Goal: Transaction & Acquisition: Purchase product/service

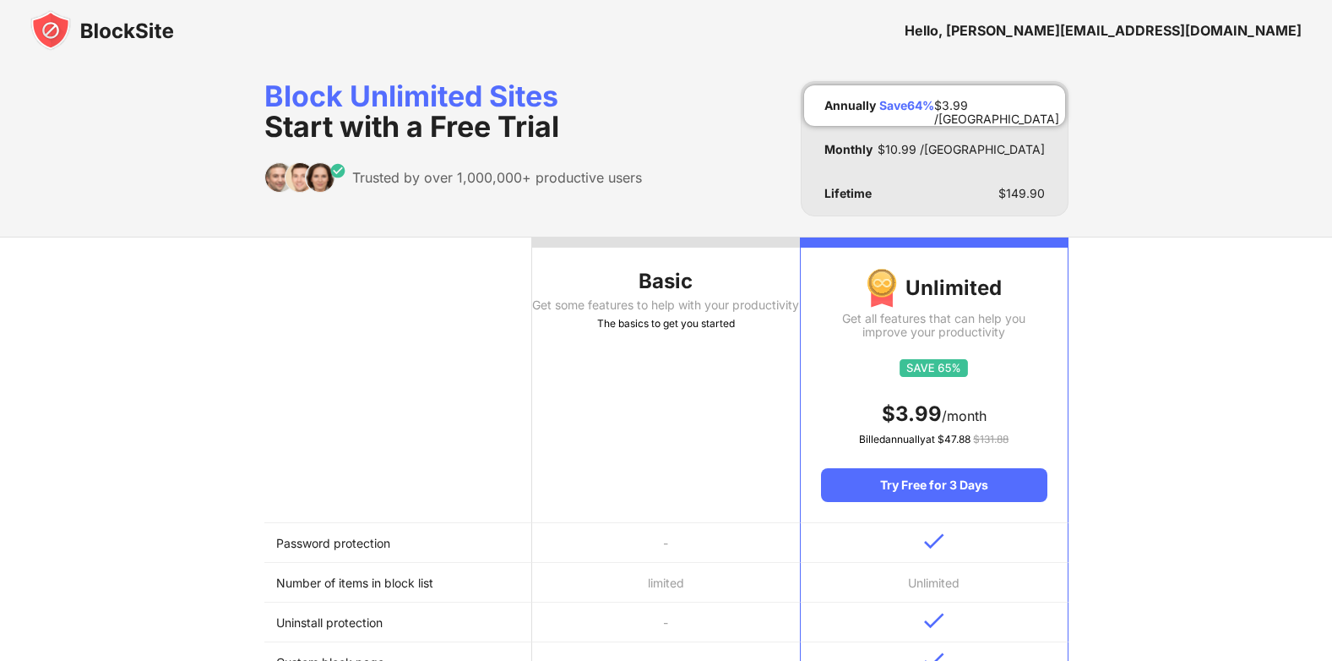
click at [1204, 28] on div "Hello, tomaszczyzniewski@gmail.com" at bounding box center [1103, 30] width 397 height 17
click at [152, 34] on img at bounding box center [102, 30] width 144 height 41
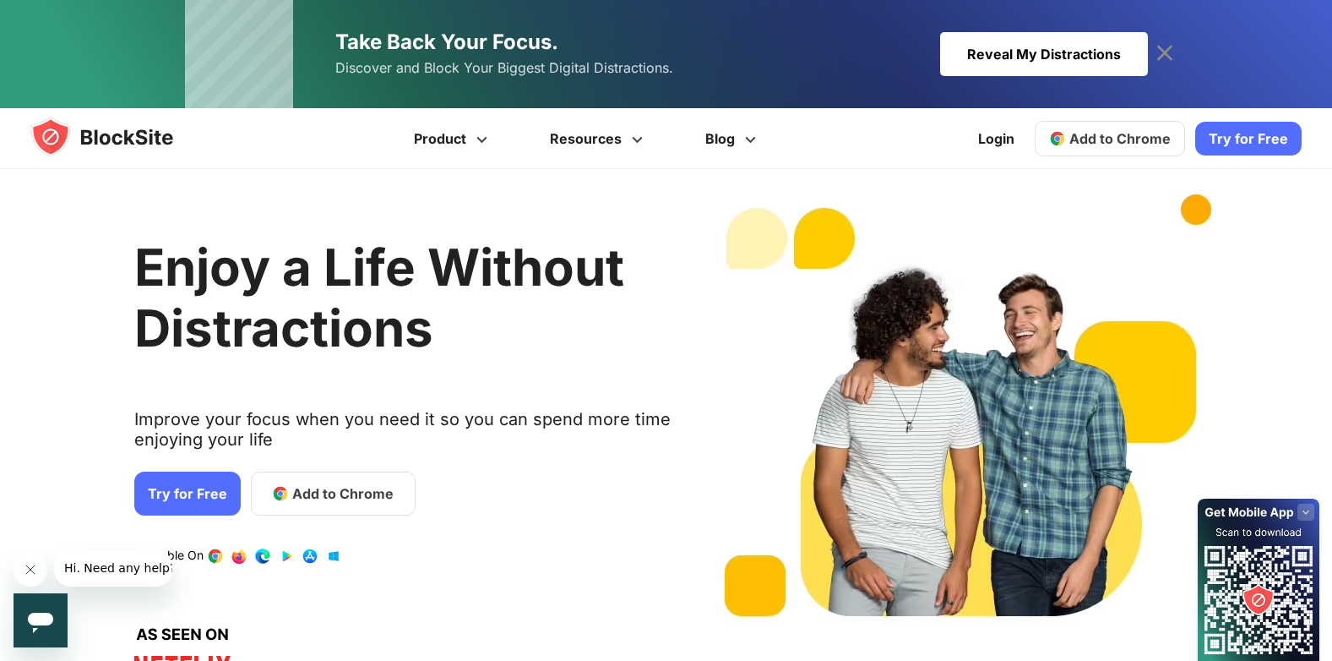
click at [1163, 47] on icon at bounding box center [1165, 53] width 27 height 27
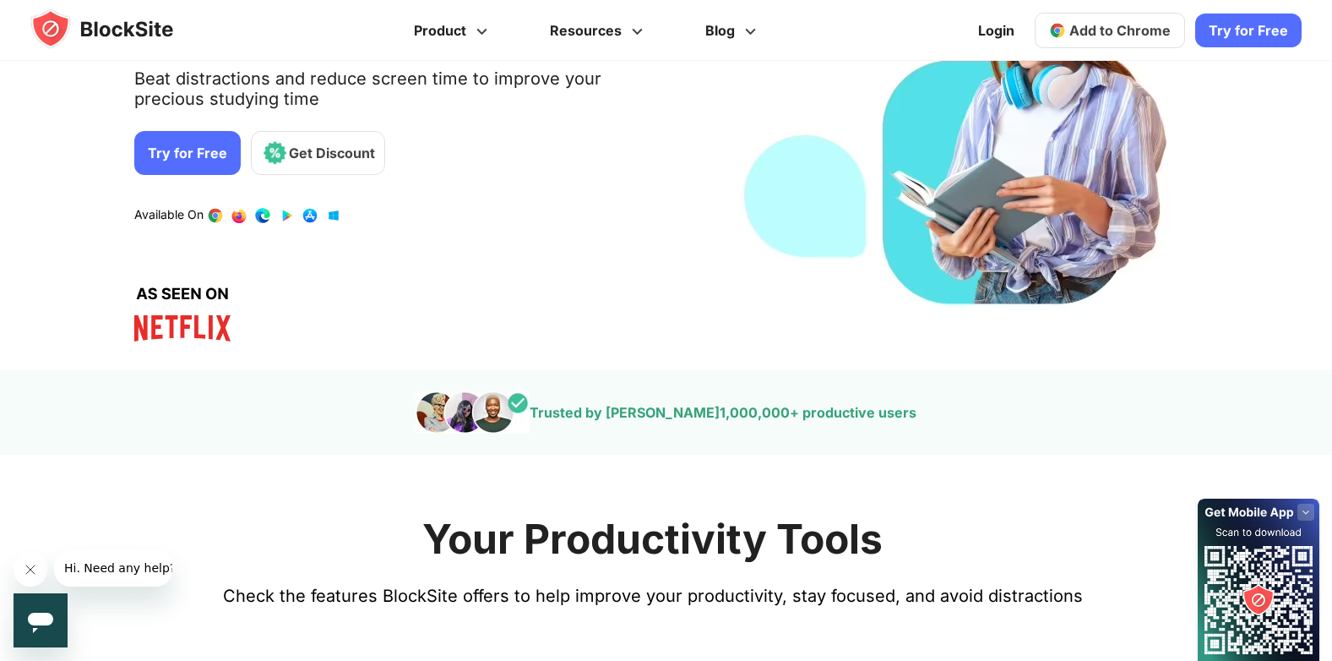
scroll to position [338, 0]
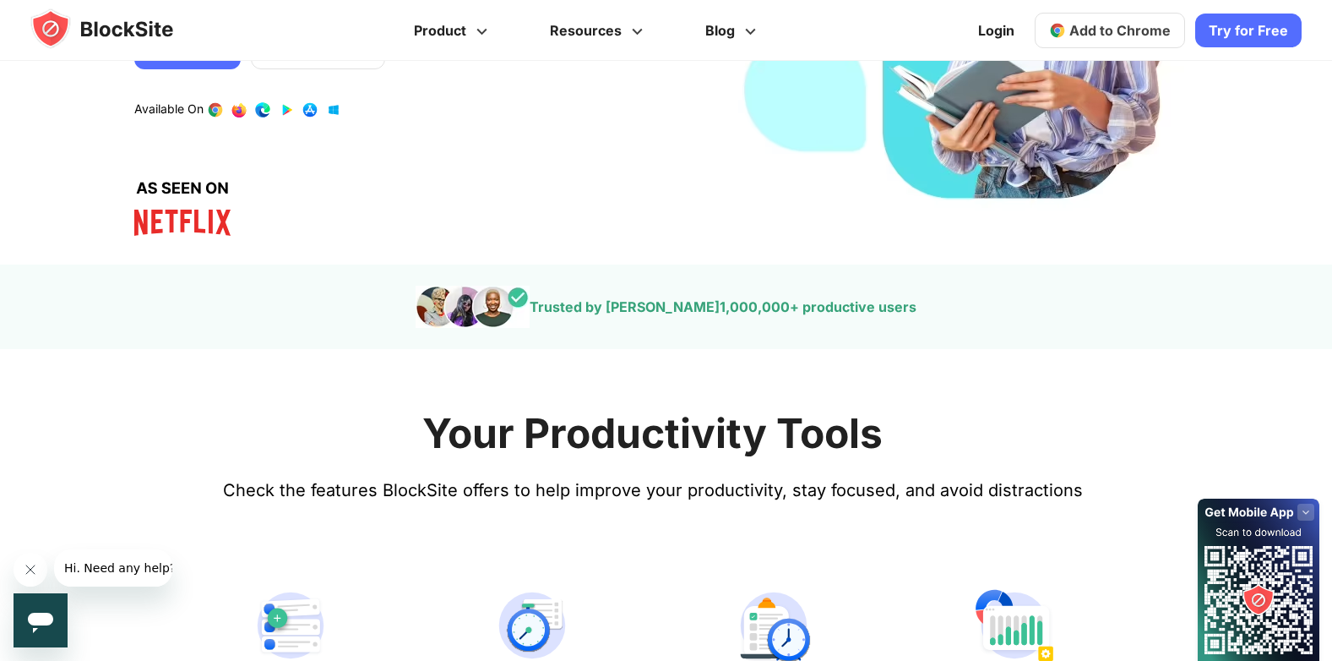
click at [1133, 35] on span "Add to Chrome" at bounding box center [1120, 30] width 101 height 17
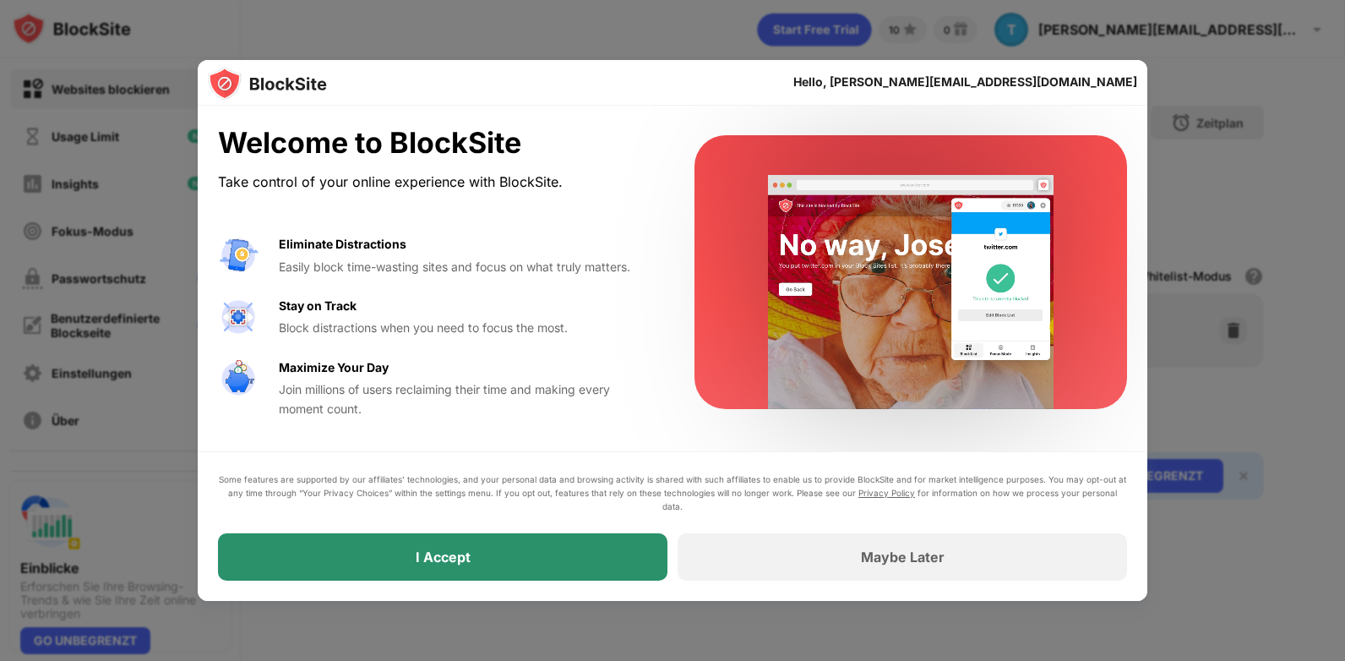
click at [603, 545] on div "I Accept" at bounding box center [442, 556] width 449 height 47
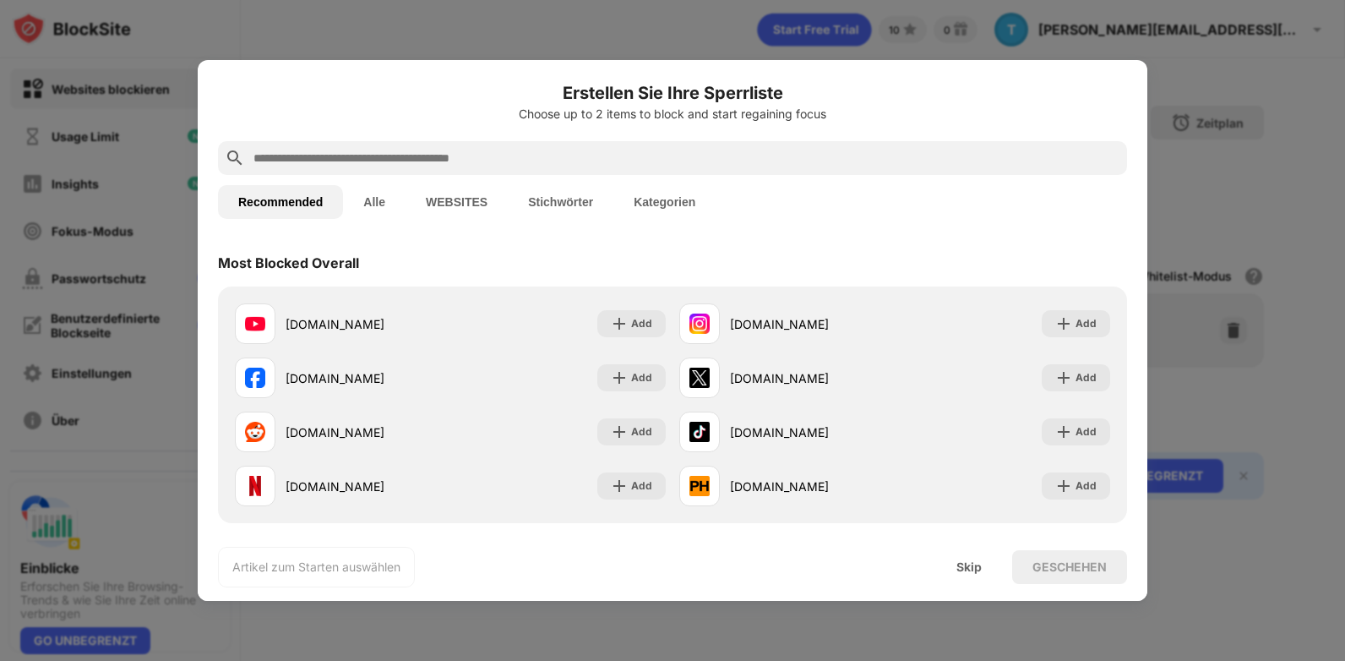
click at [685, 207] on button "Kategorien" at bounding box center [664, 202] width 102 height 34
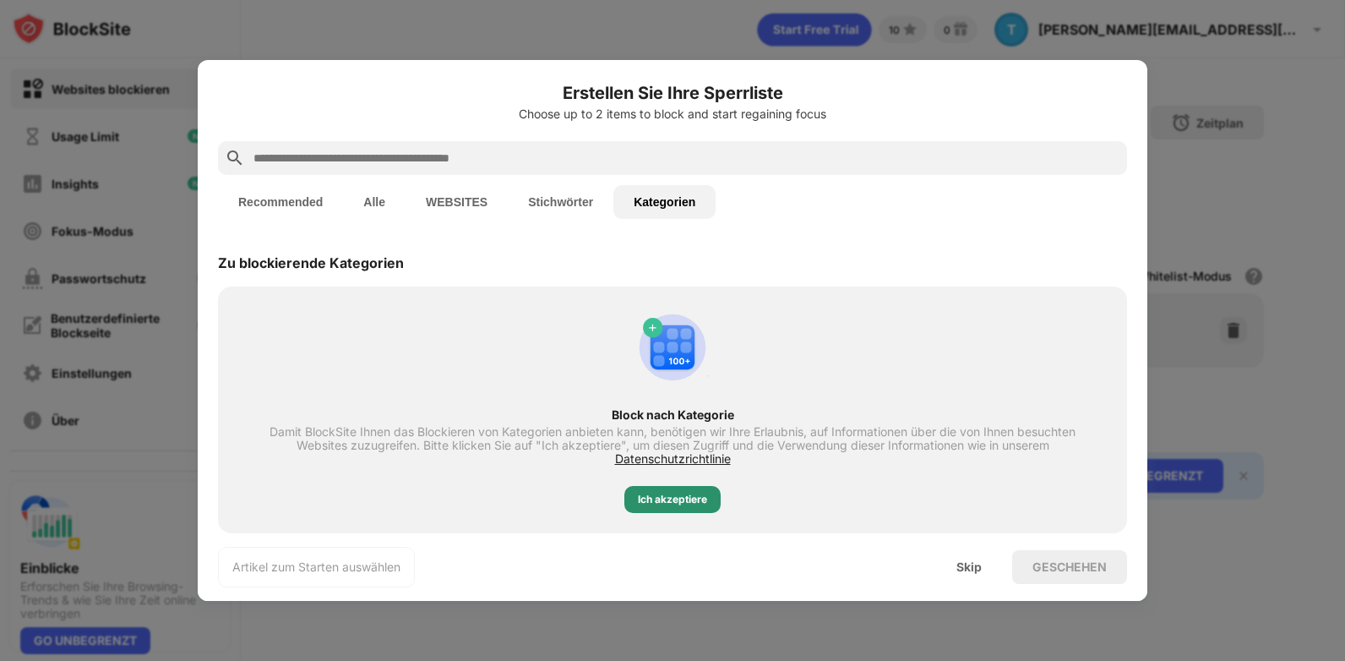
click at [693, 502] on div "Ich akzeptiere" at bounding box center [672, 499] width 69 height 17
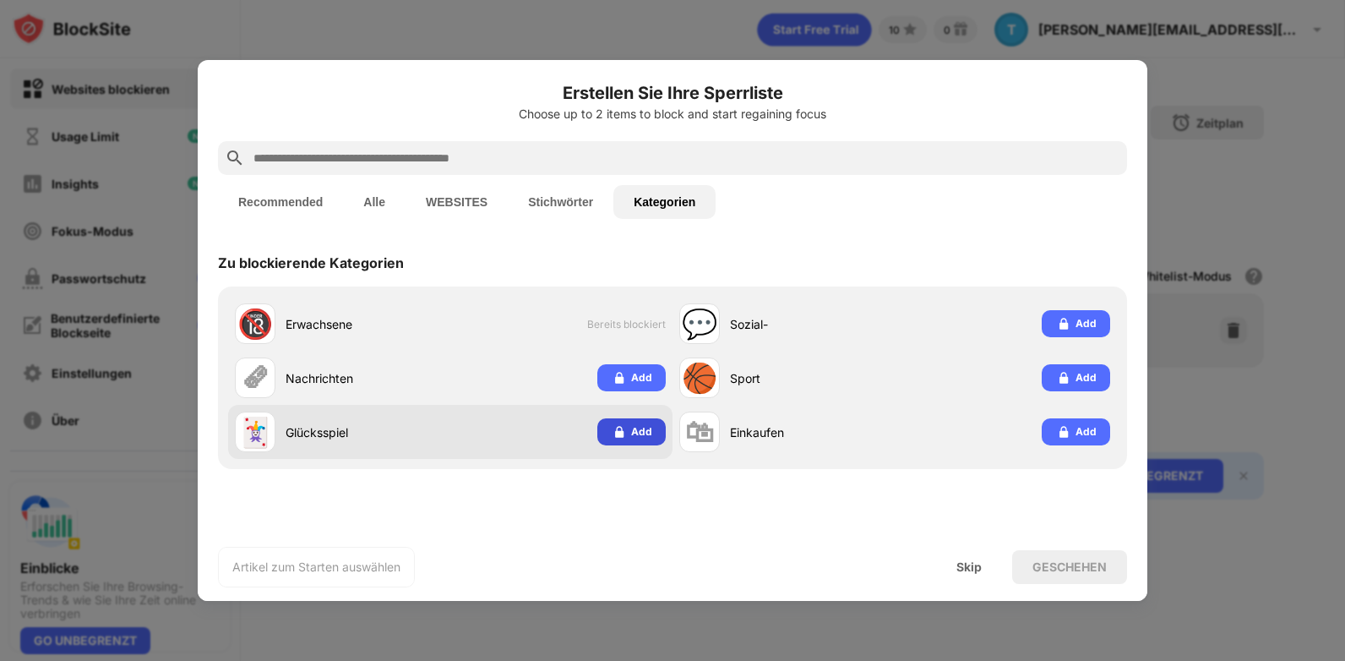
click at [628, 428] on img at bounding box center [619, 431] width 17 height 17
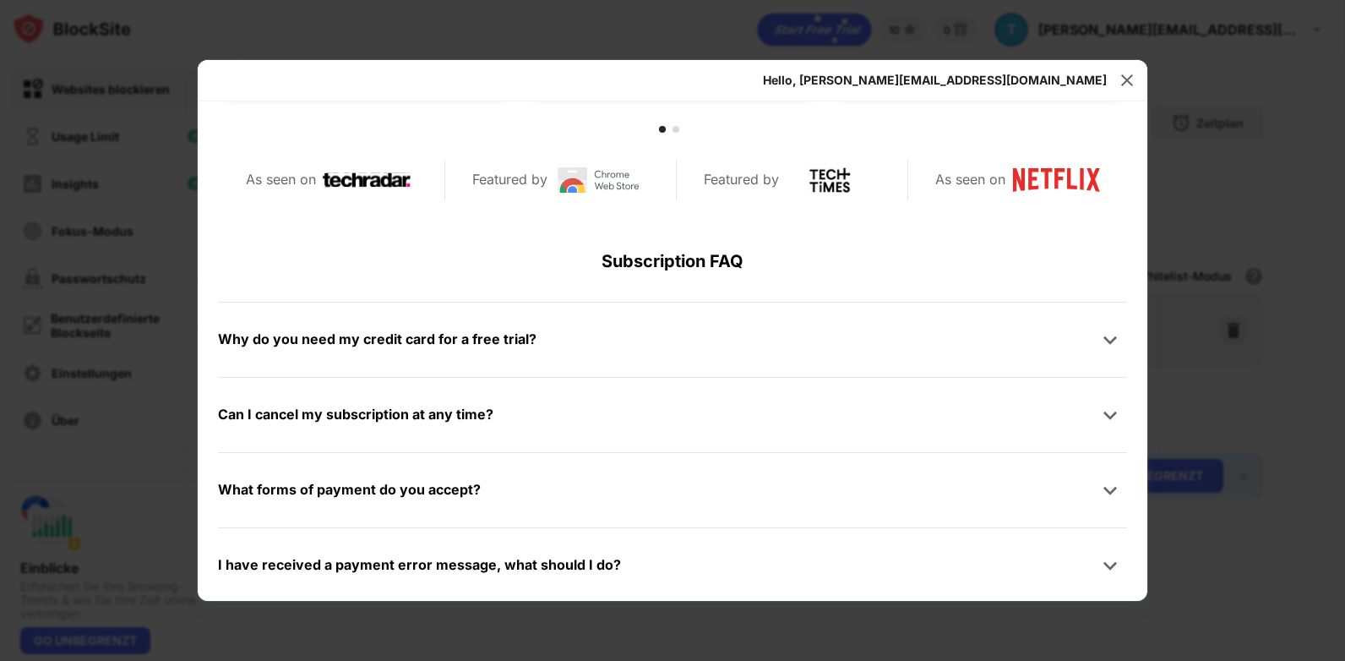
scroll to position [804, 0]
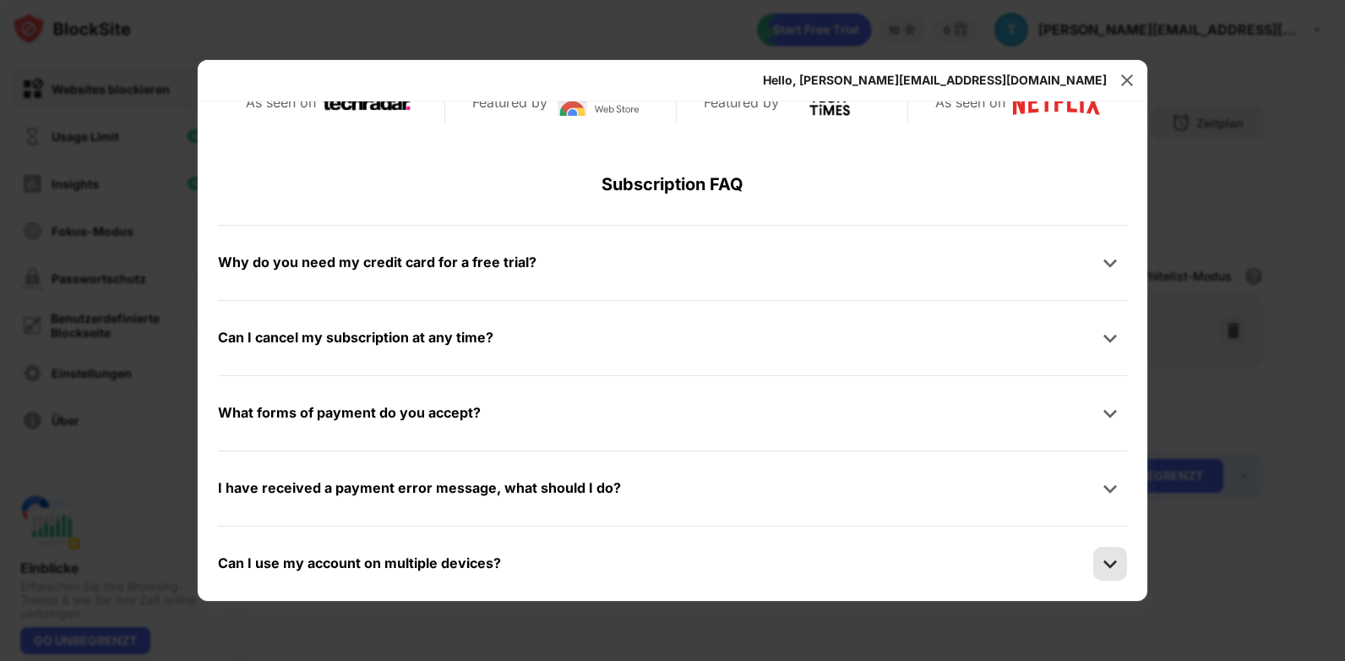
click at [1102, 567] on img at bounding box center [1110, 563] width 17 height 17
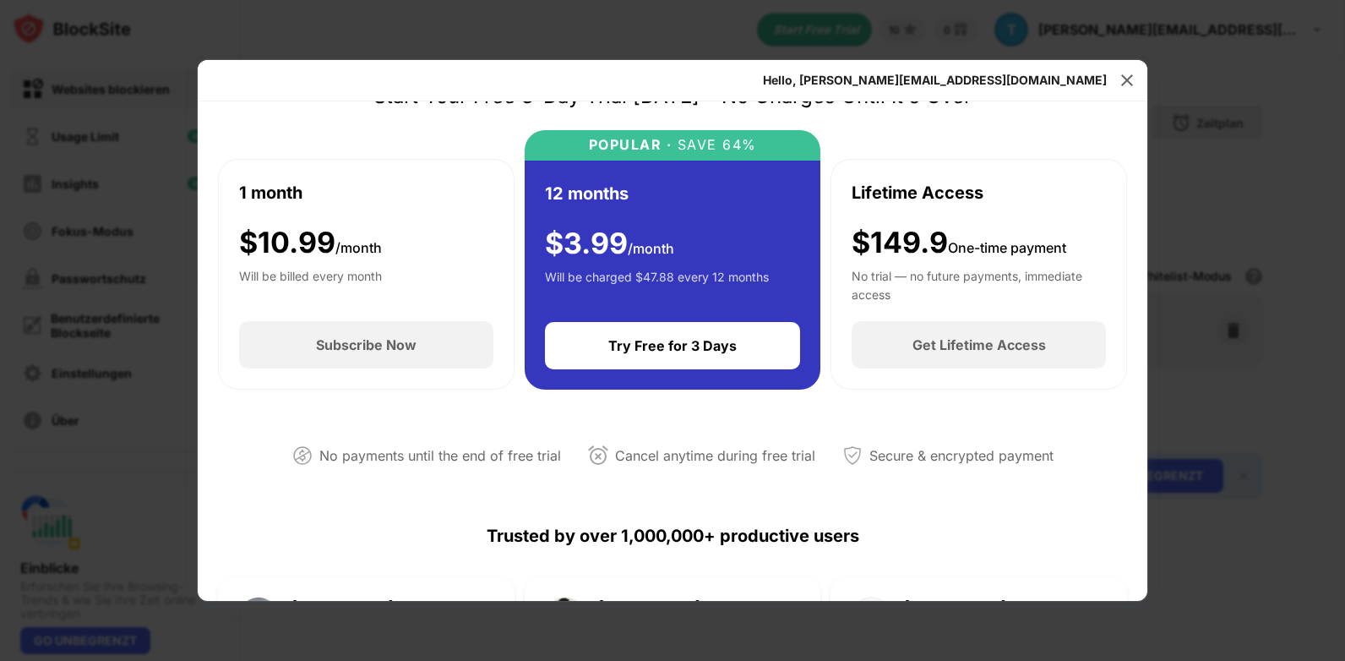
scroll to position [0, 0]
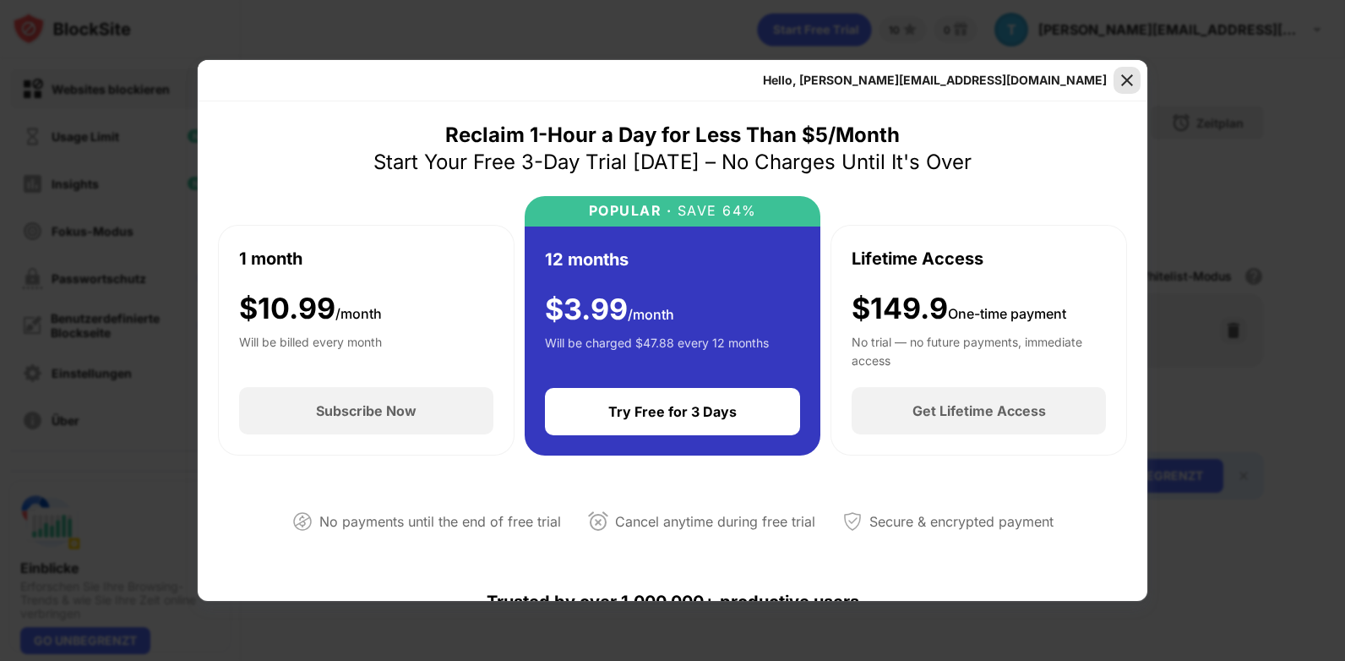
click at [1125, 79] on img at bounding box center [1127, 80] width 17 height 17
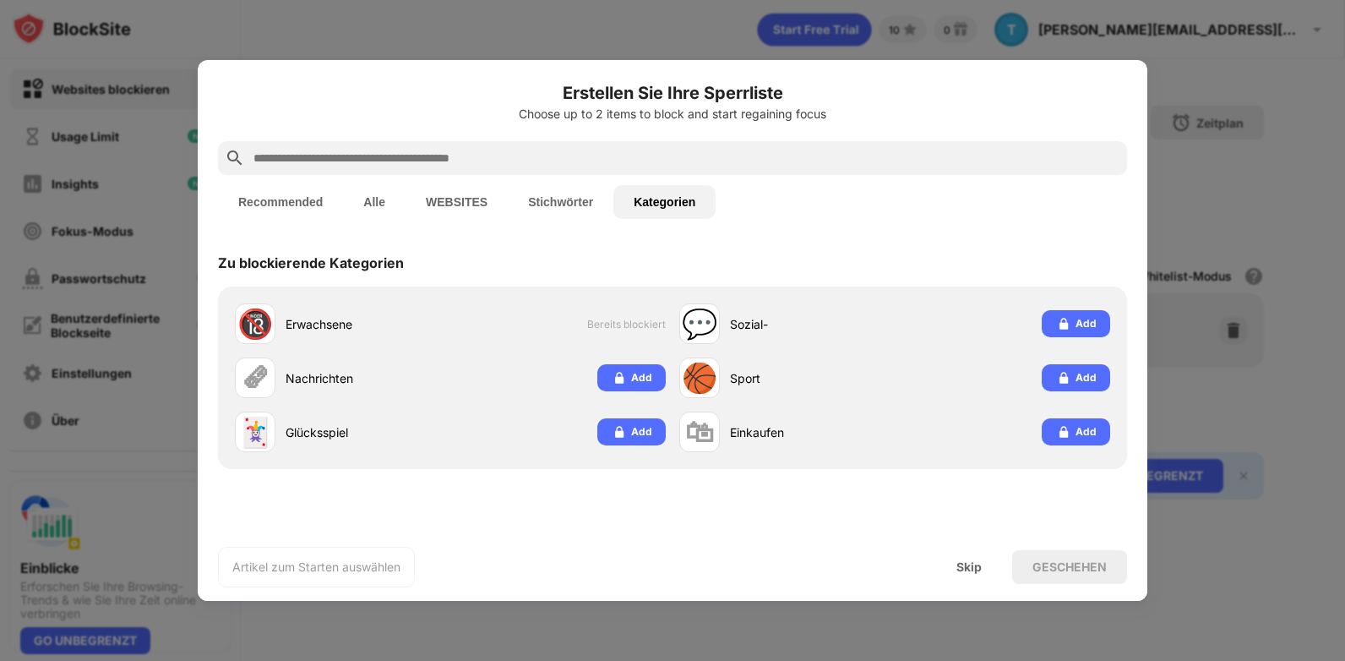
click at [121, 82] on div at bounding box center [672, 330] width 1345 height 661
click at [961, 570] on div "Skip" at bounding box center [968, 567] width 25 height 14
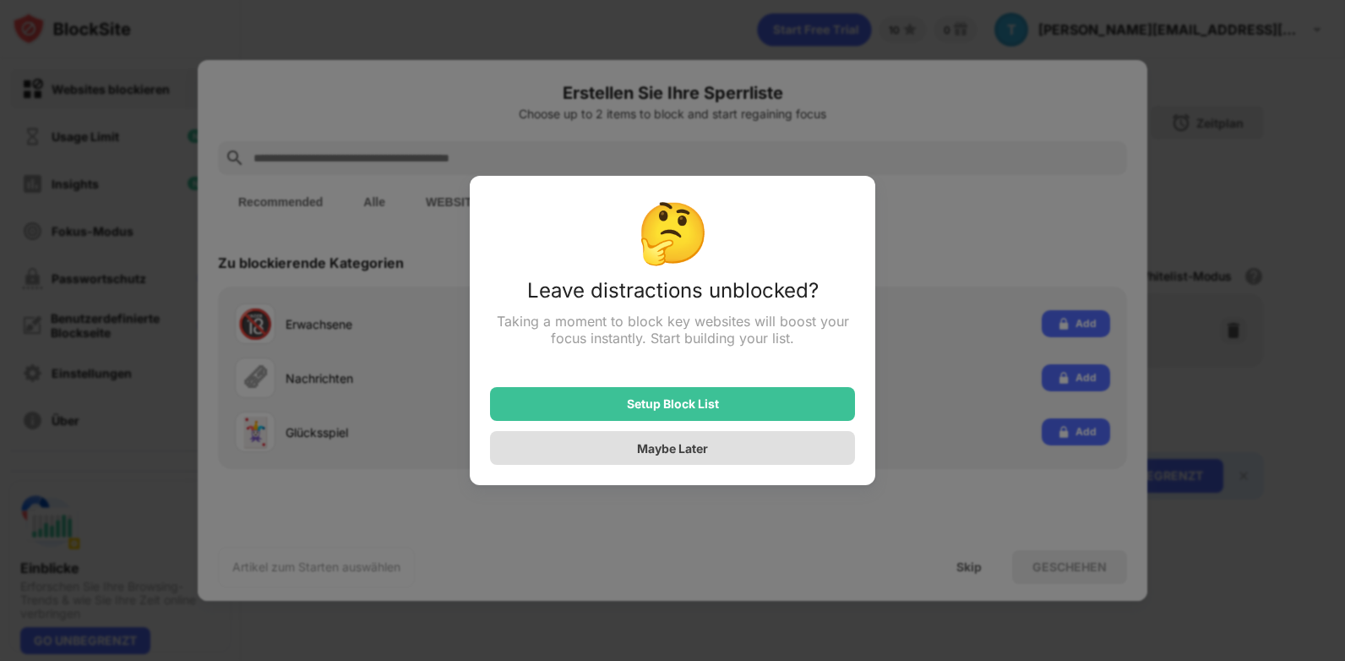
click at [683, 455] on div "Maybe Later" at bounding box center [672, 448] width 71 height 14
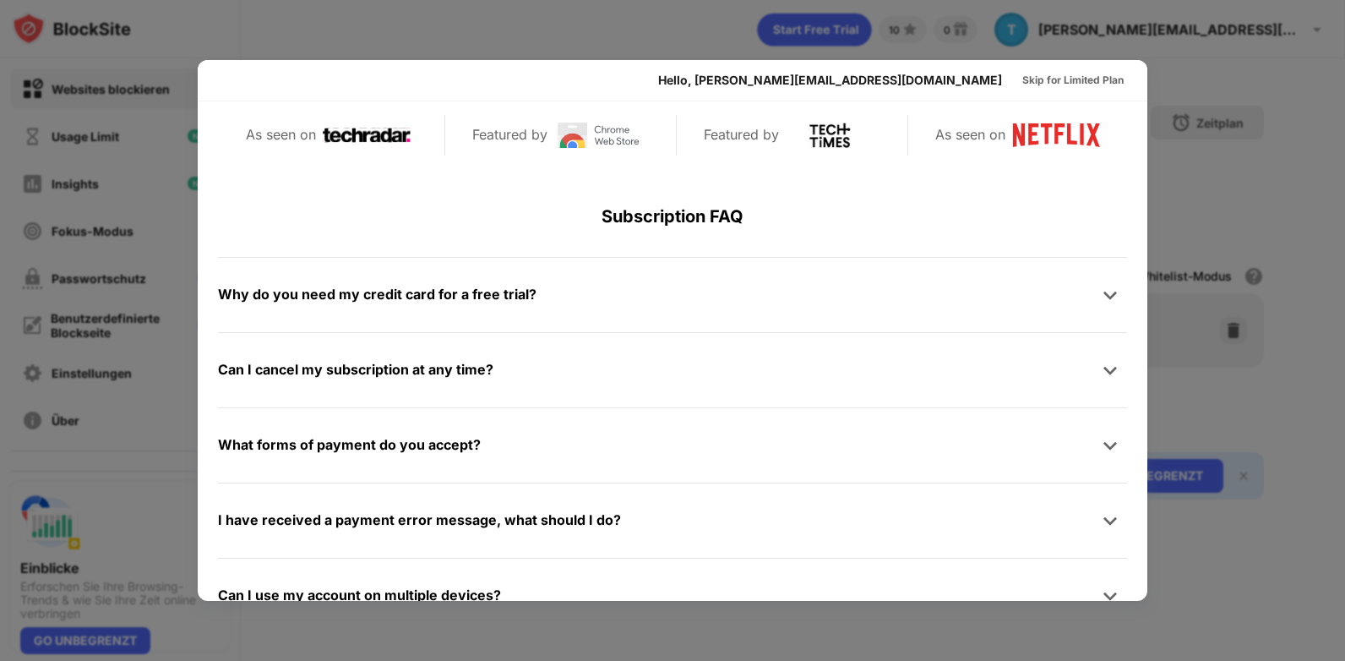
scroll to position [825, 0]
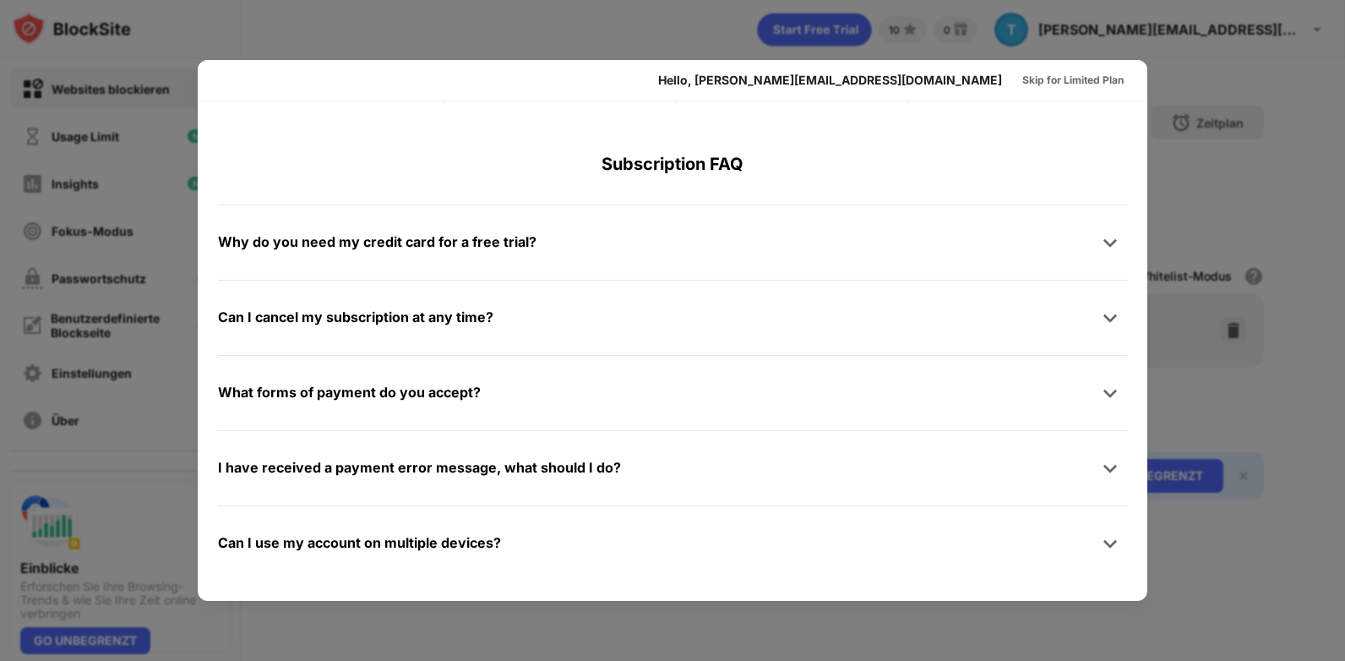
click at [680, 629] on div at bounding box center [672, 330] width 1345 height 661
click at [1098, 76] on div "Skip for Limited Plan" at bounding box center [1072, 80] width 101 height 17
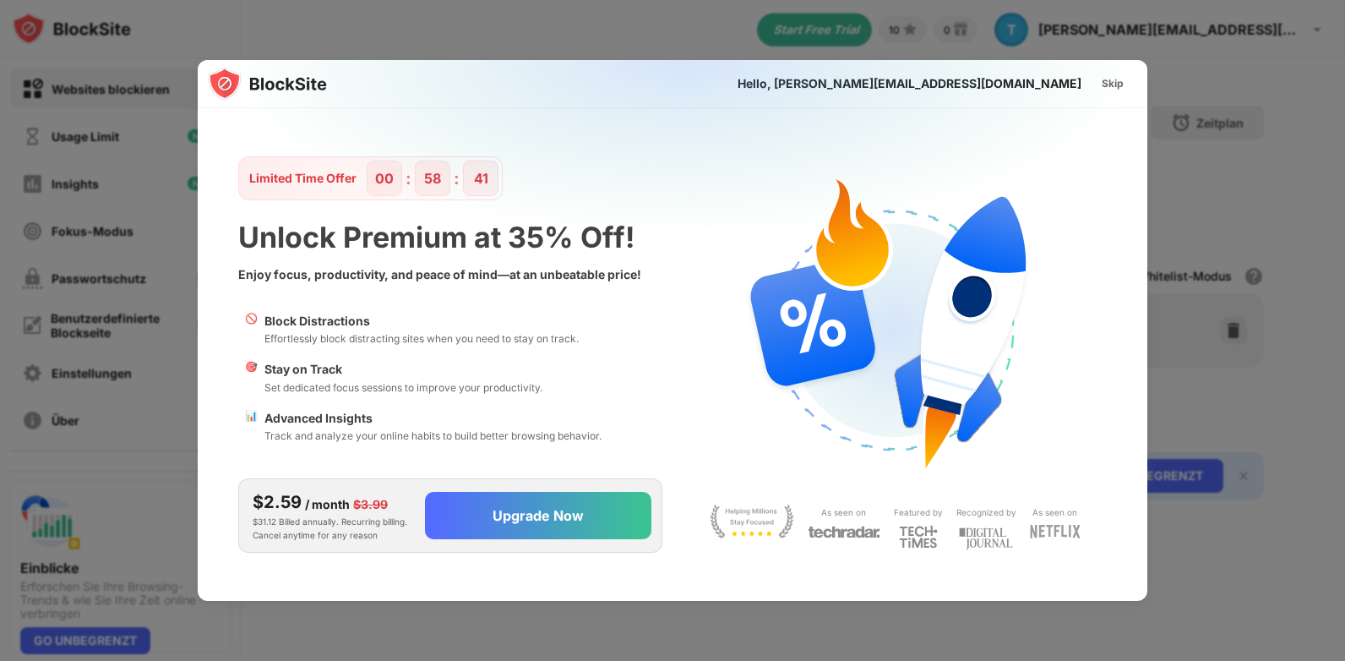
scroll to position [0, 0]
click at [1114, 86] on div "Skip" at bounding box center [1113, 83] width 22 height 17
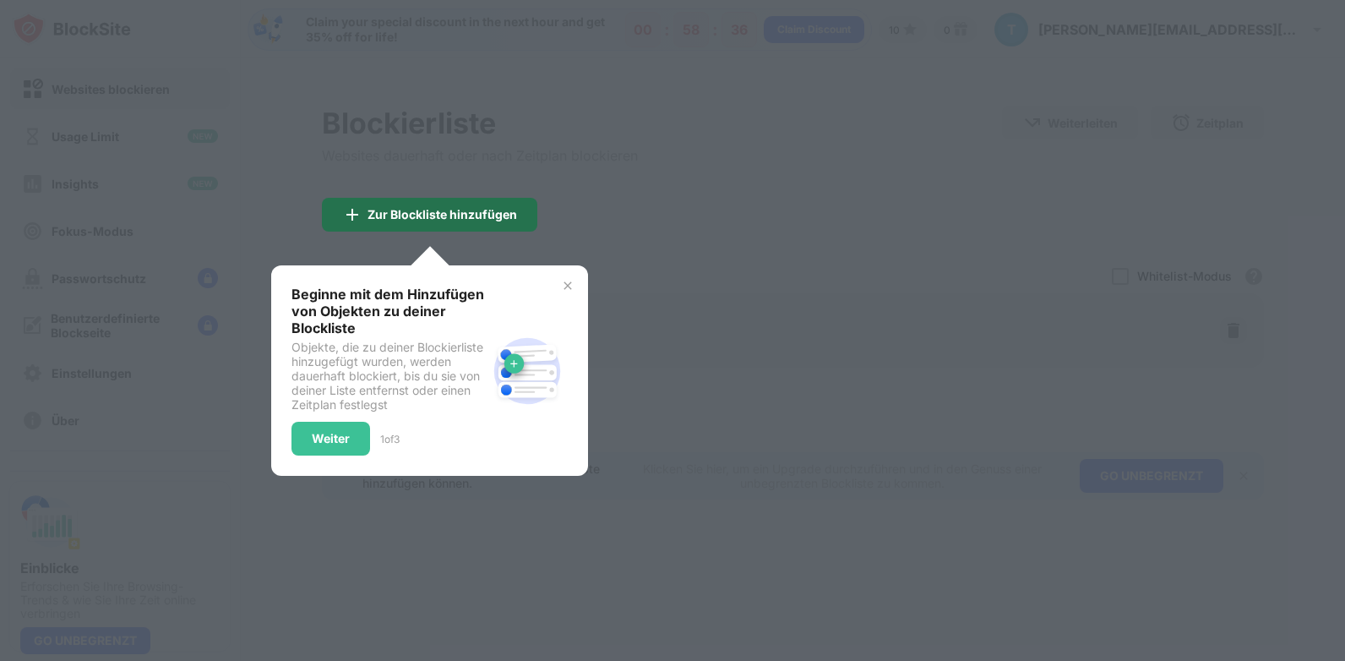
click at [506, 217] on div "Zur Blockliste hinzufügen" at bounding box center [443, 215] width 150 height 14
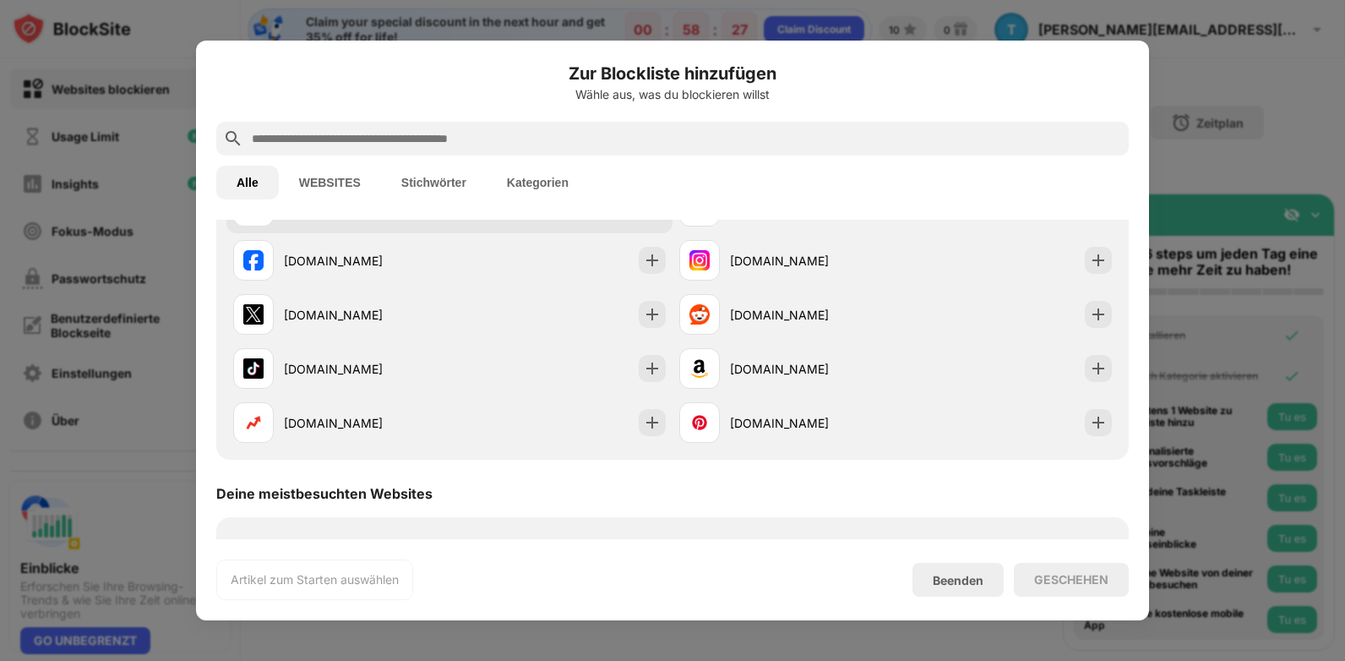
scroll to position [84, 0]
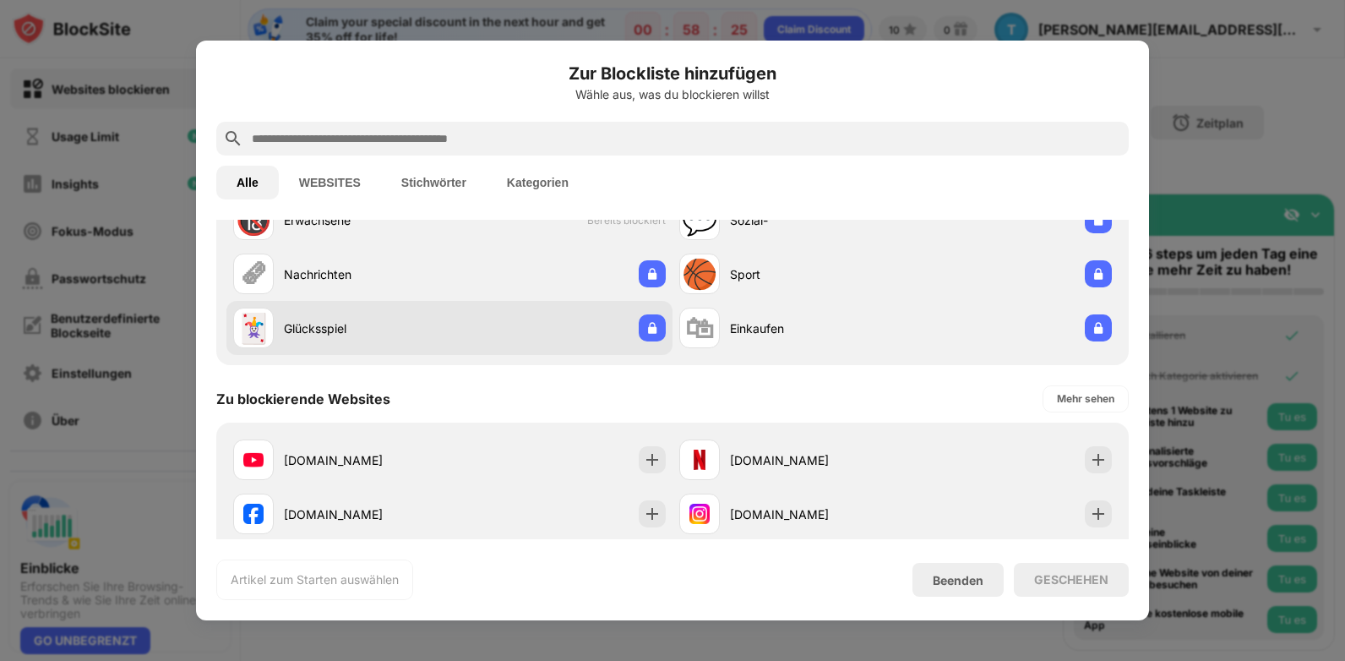
click at [350, 330] on div "Glücksspiel" at bounding box center [367, 328] width 166 height 18
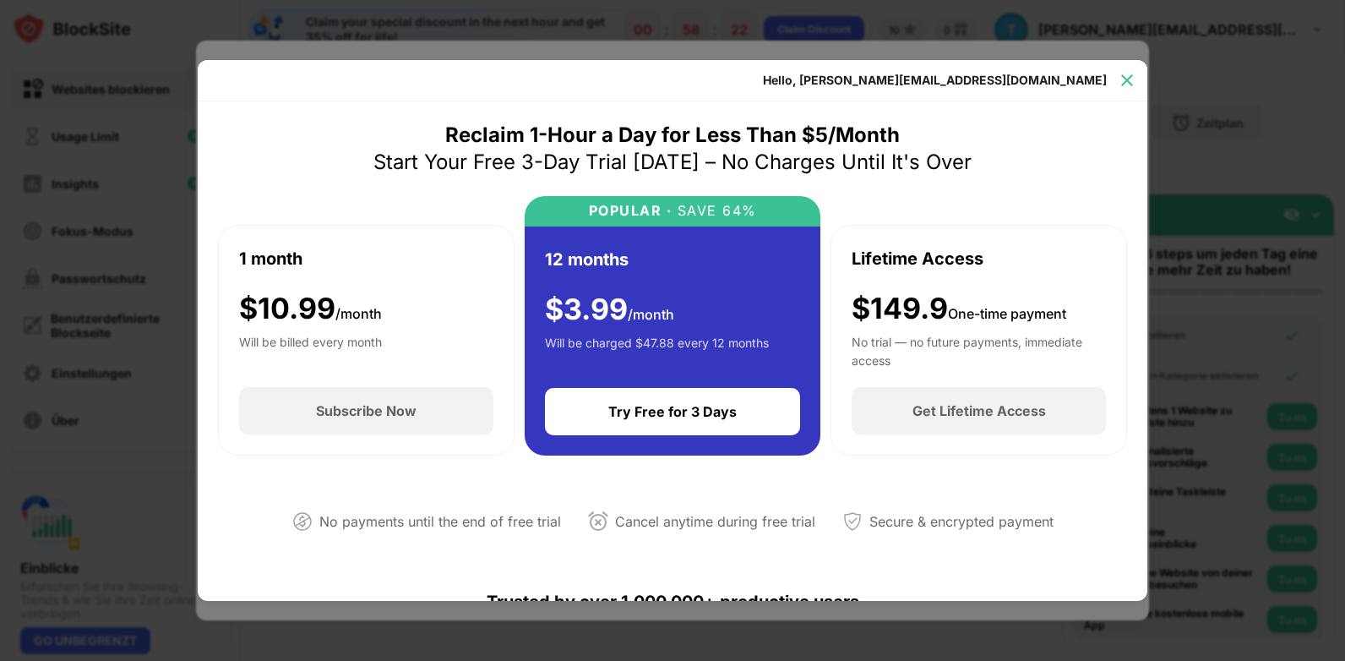
click at [1131, 86] on img at bounding box center [1127, 80] width 17 height 17
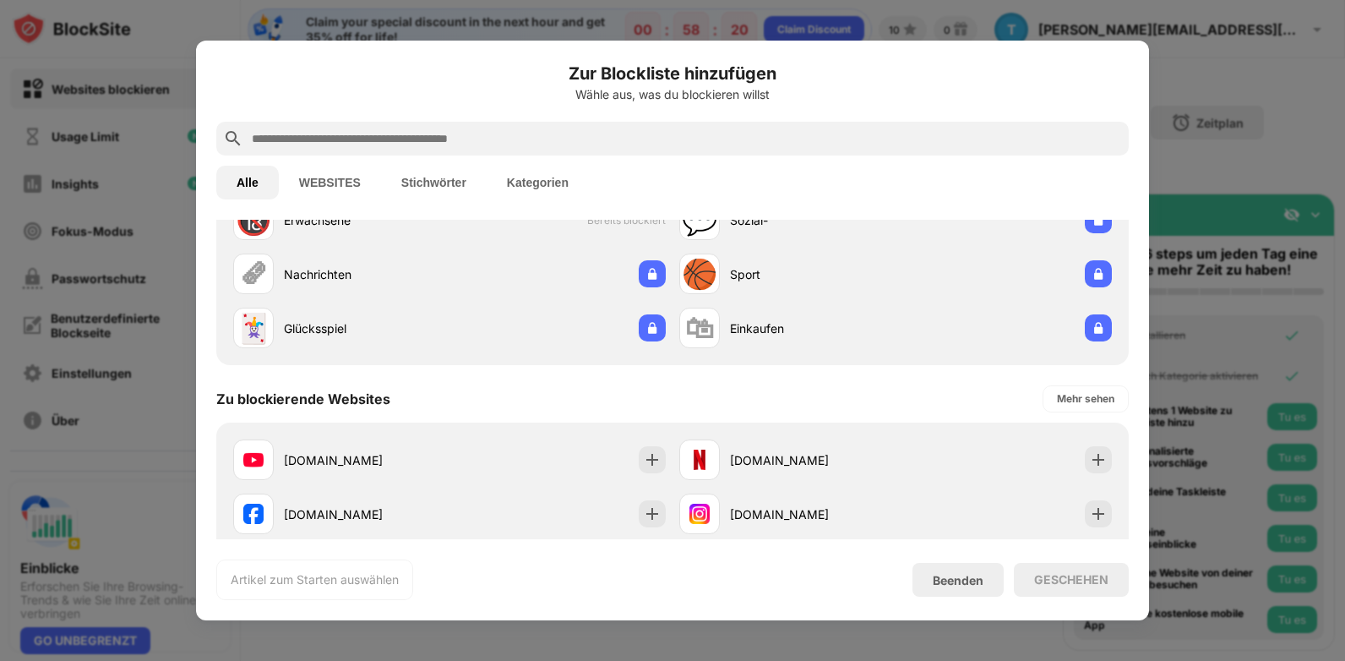
click at [341, 177] on button "WEBSITES" at bounding box center [330, 183] width 102 height 34
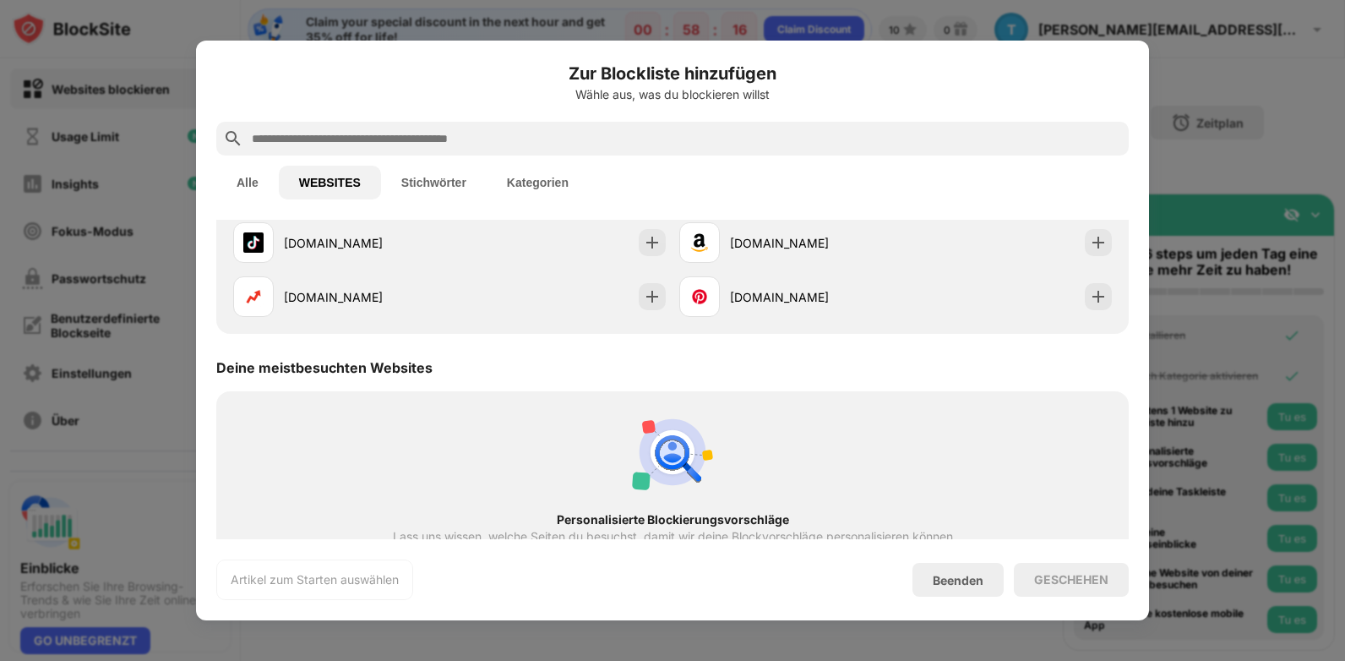
scroll to position [296, 0]
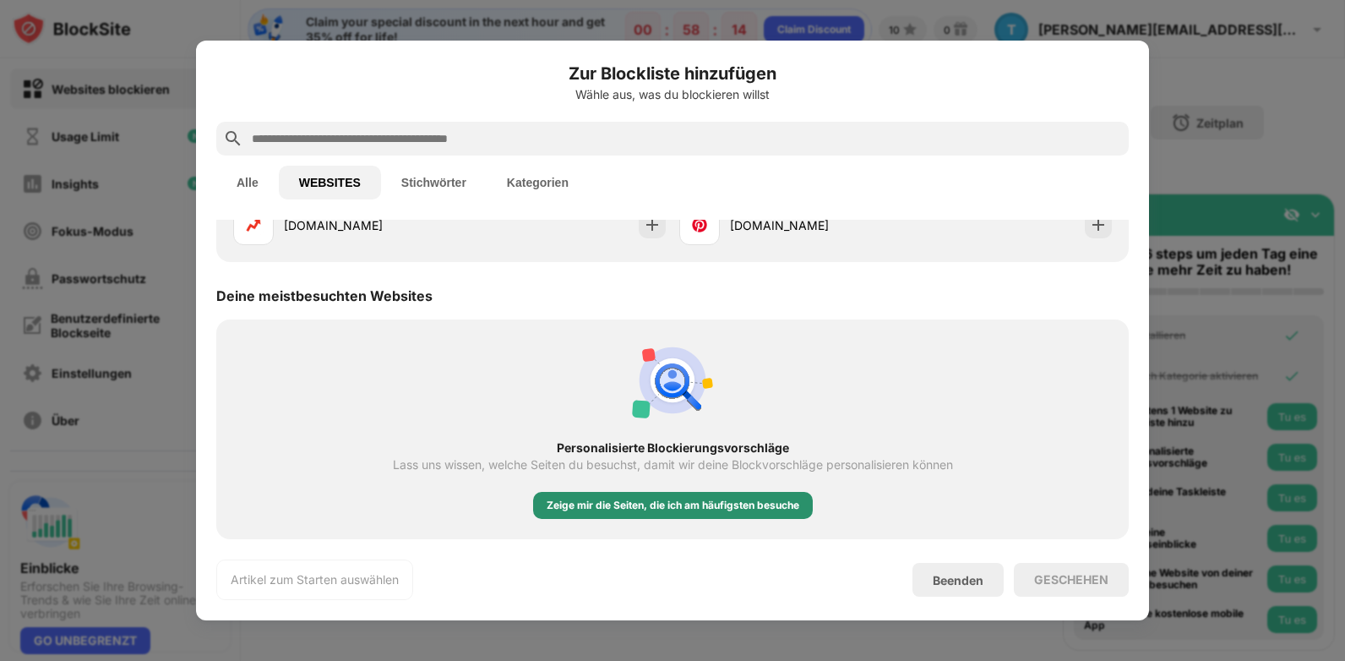
click at [712, 510] on div "Zeige mir die Seiten, die ich am häufigsten besuche" at bounding box center [673, 505] width 253 height 17
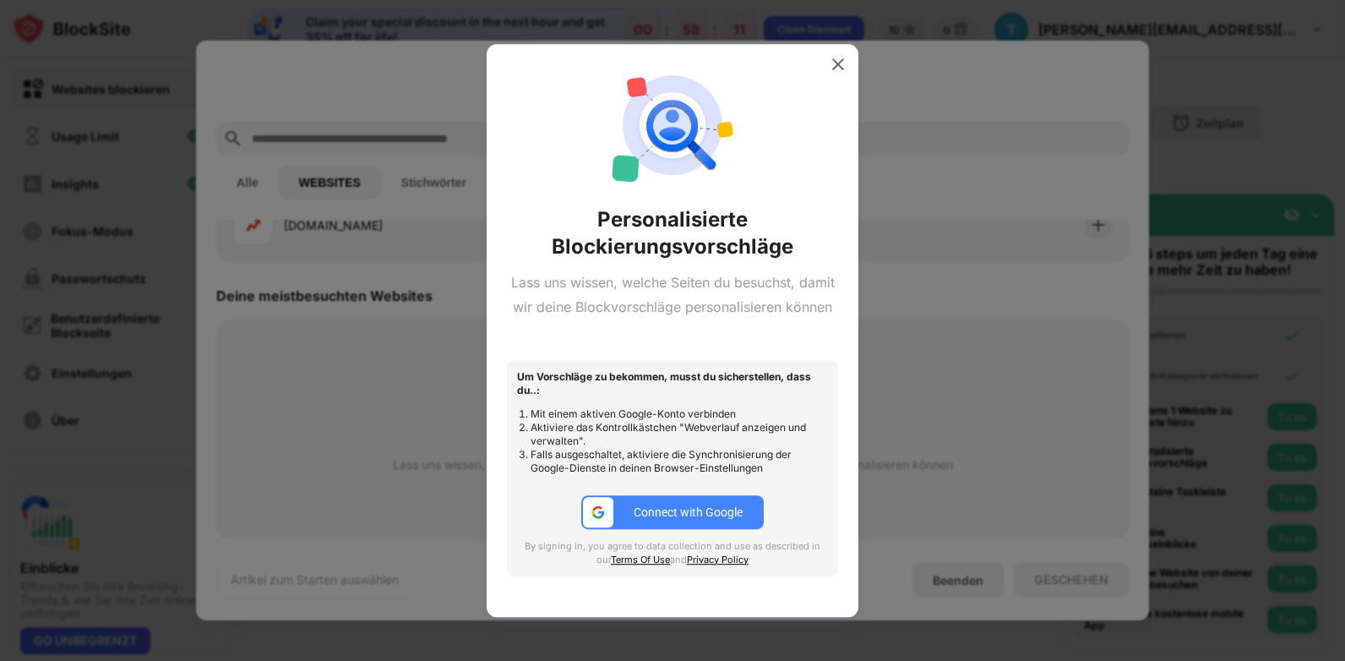
click at [717, 509] on div "Connect with Google" at bounding box center [688, 512] width 109 height 14
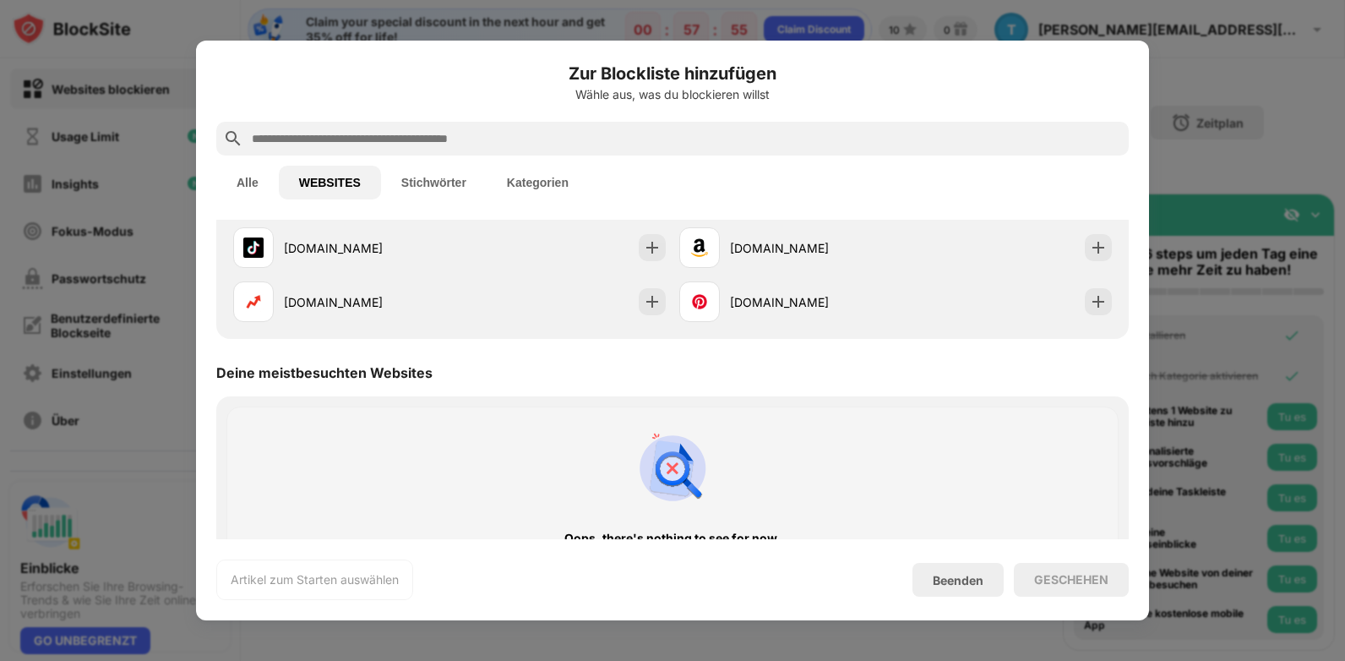
scroll to position [204, 0]
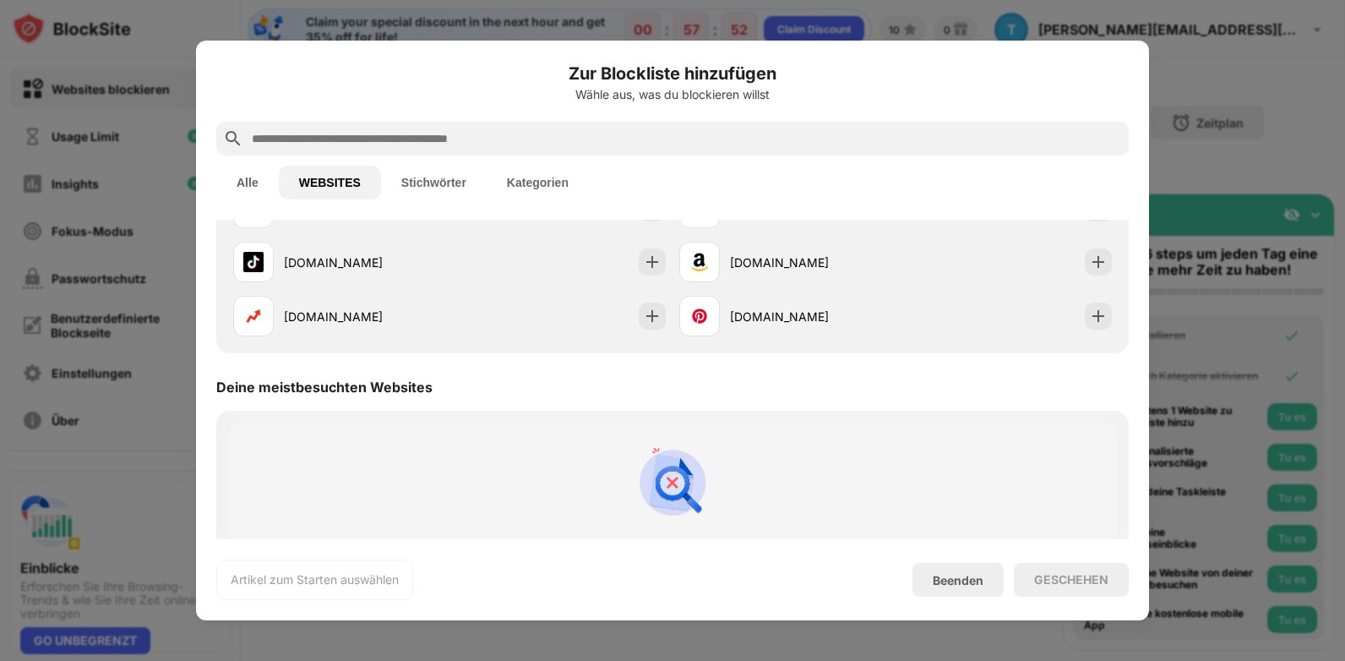
click at [658, 470] on img at bounding box center [672, 482] width 81 height 81
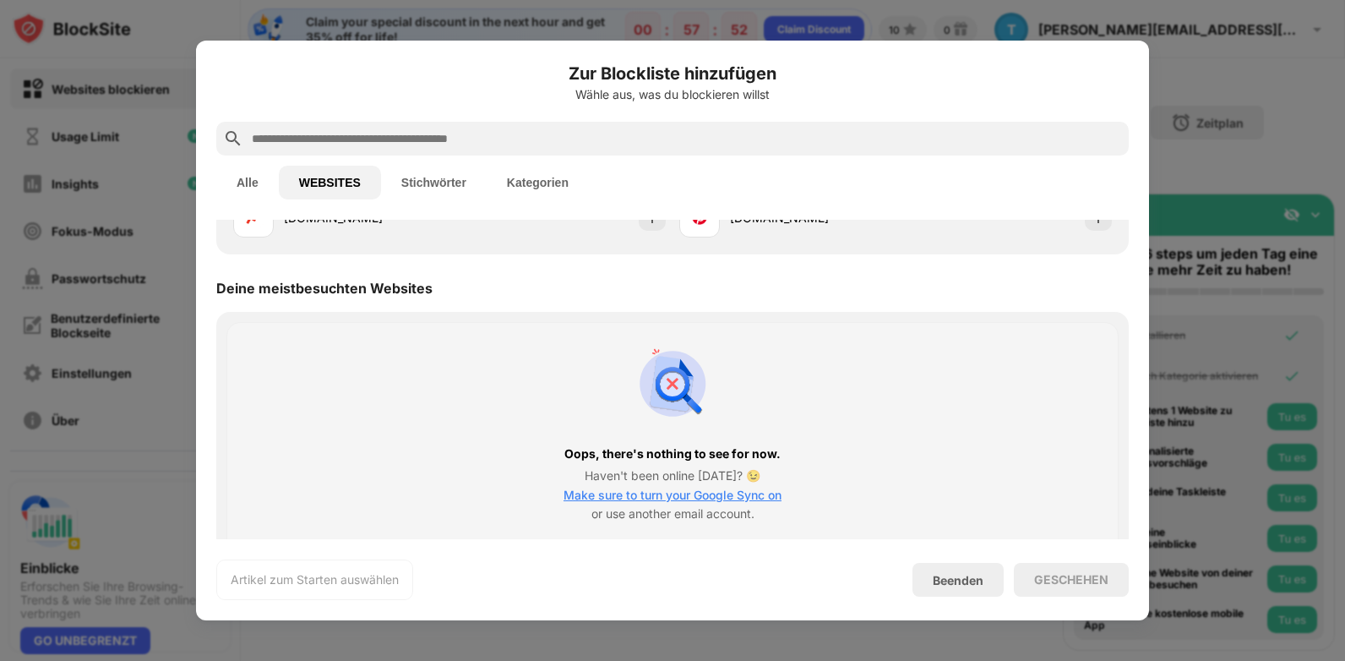
scroll to position [373, 0]
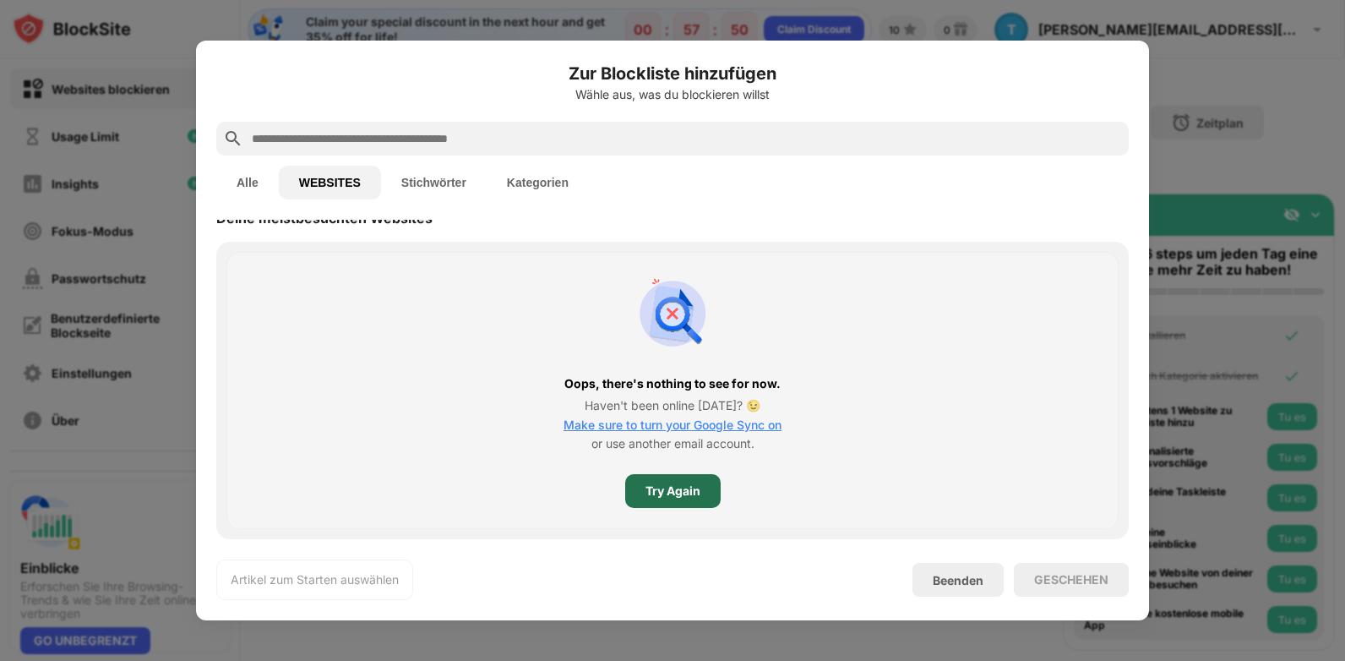
click at [678, 488] on div "Try Again" at bounding box center [672, 491] width 55 height 14
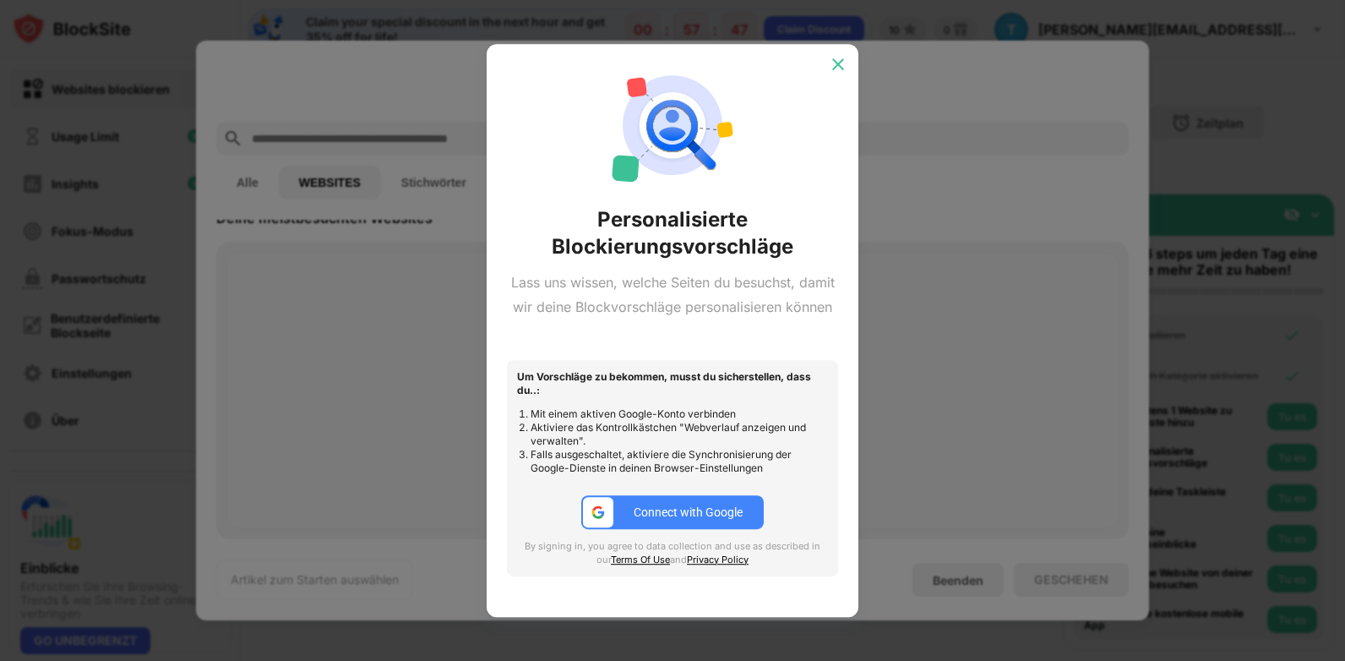
click at [836, 66] on img at bounding box center [838, 64] width 17 height 17
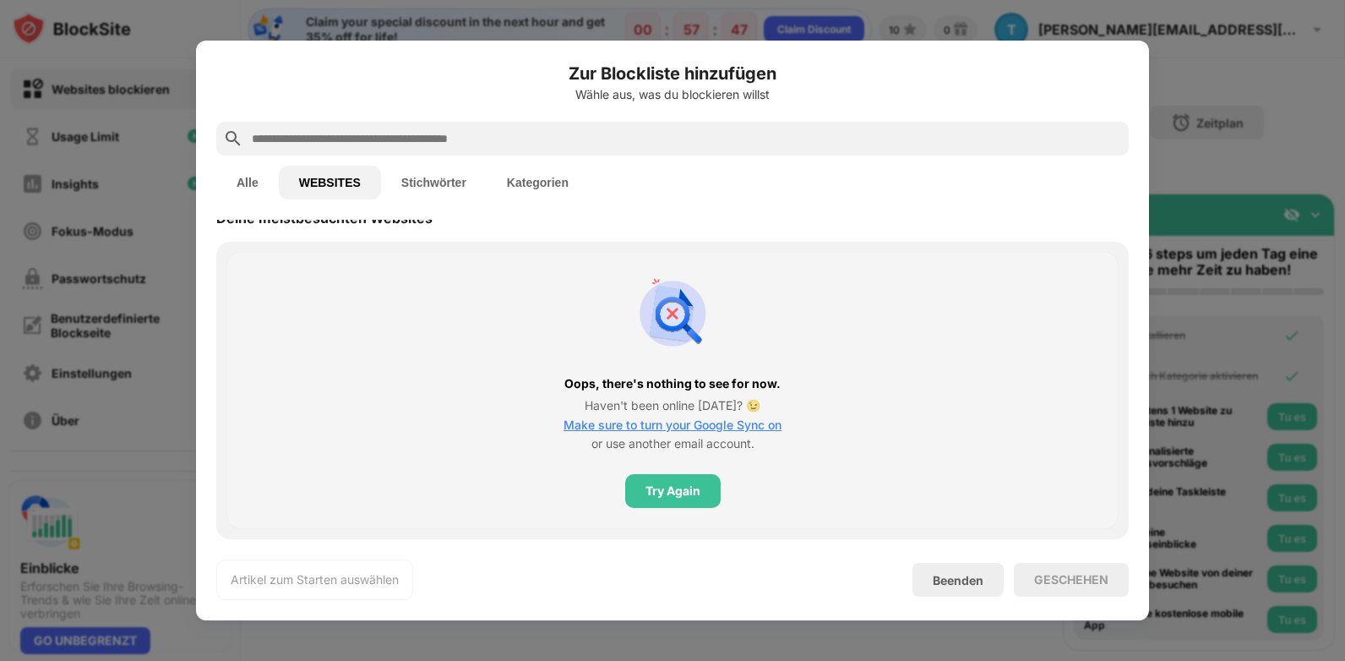
click at [396, 140] on input "text" at bounding box center [686, 138] width 872 height 20
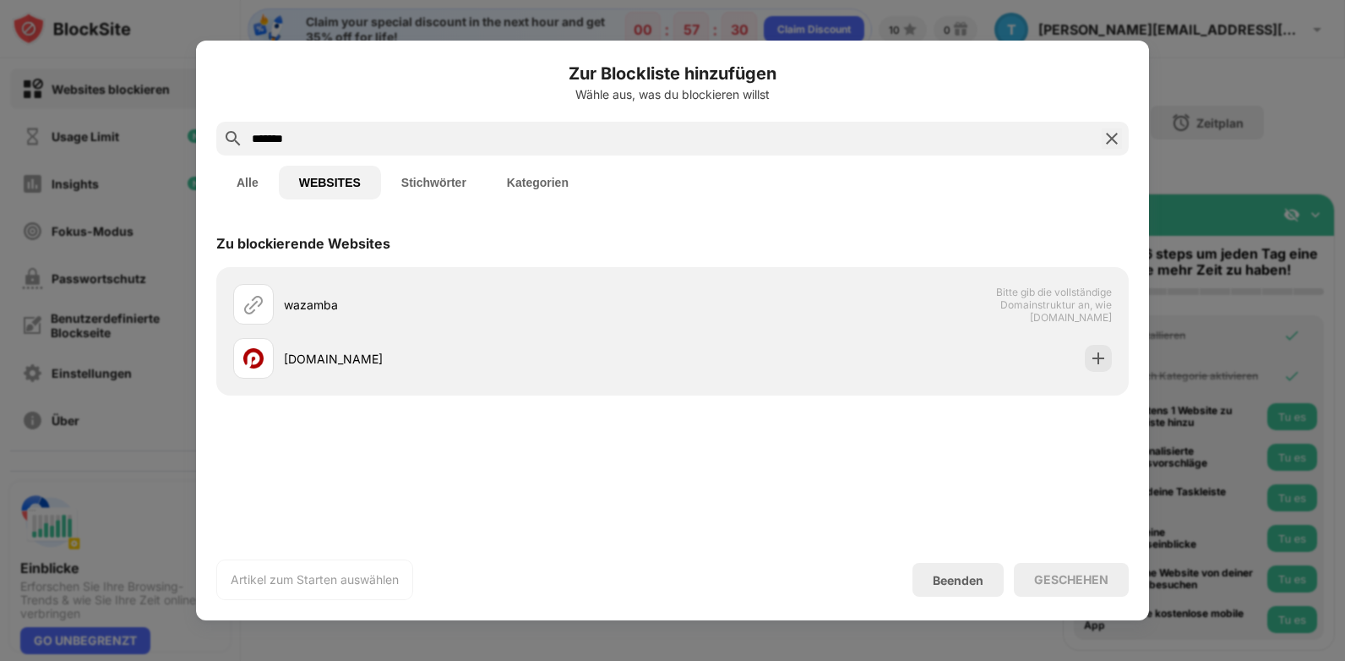
type input "*******"
click at [242, 133] on div "*******" at bounding box center [672, 139] width 912 height 34
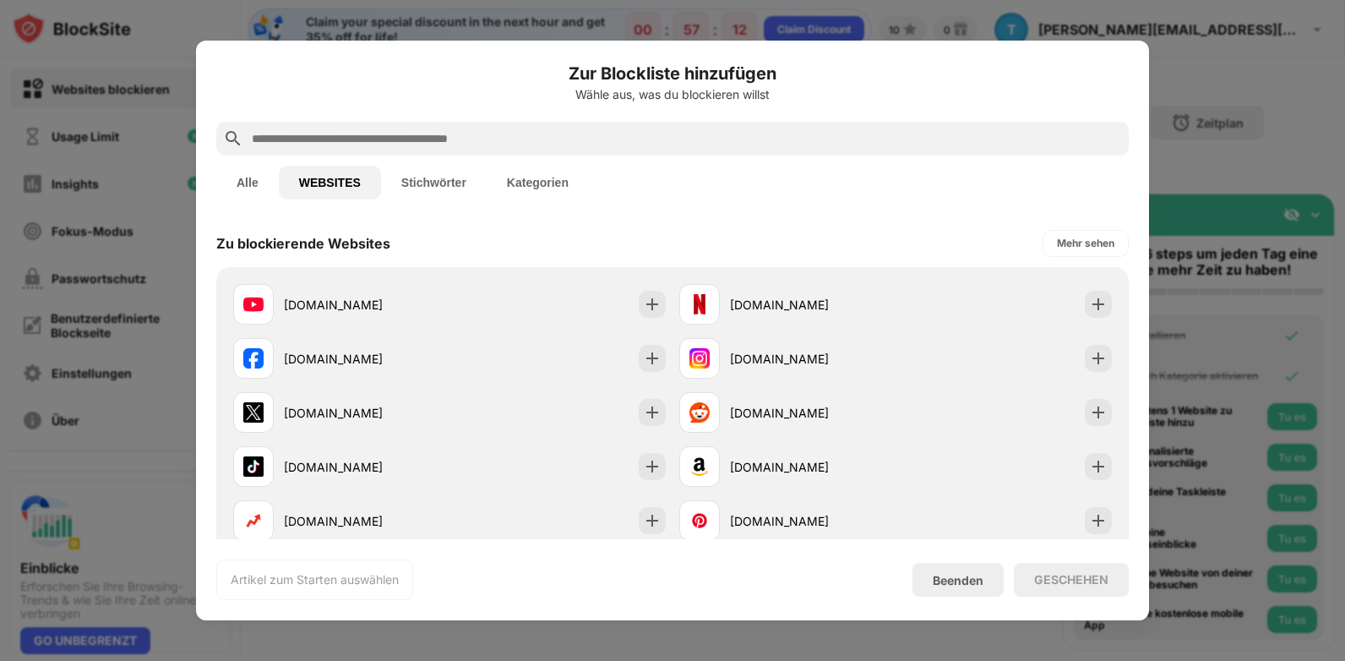
paste input "**********"
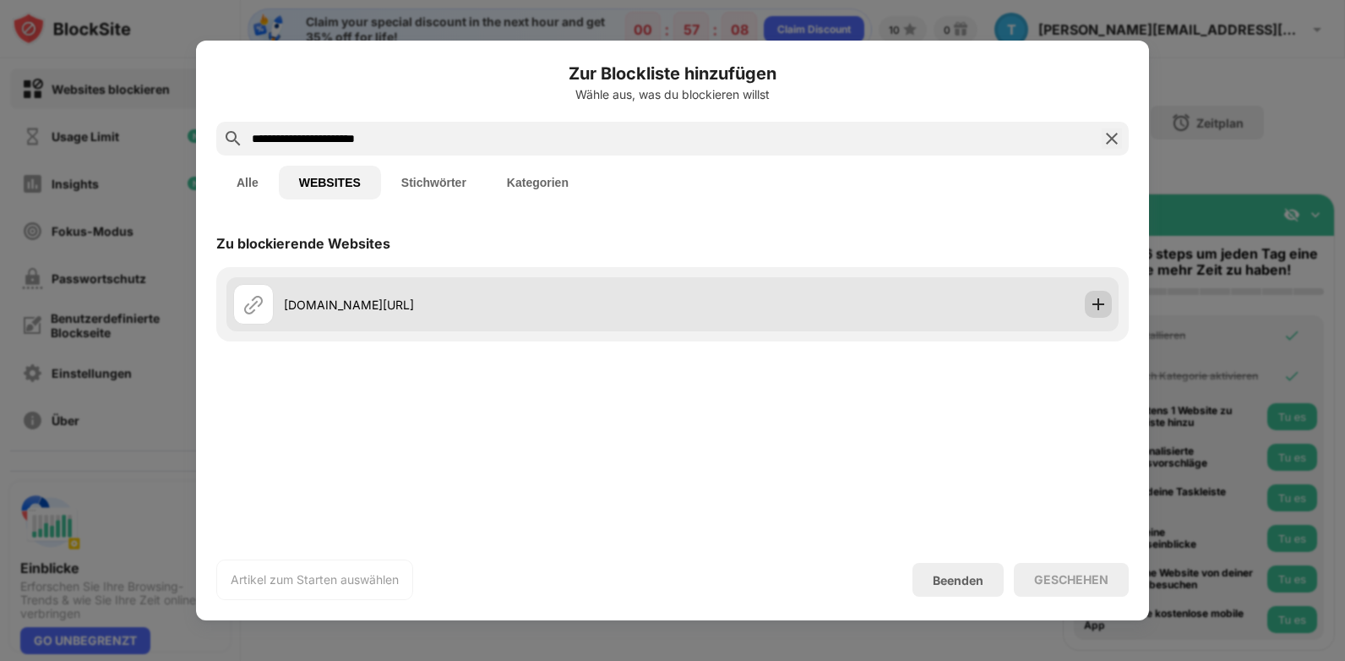
type input "**********"
click at [1097, 304] on img at bounding box center [1098, 304] width 17 height 17
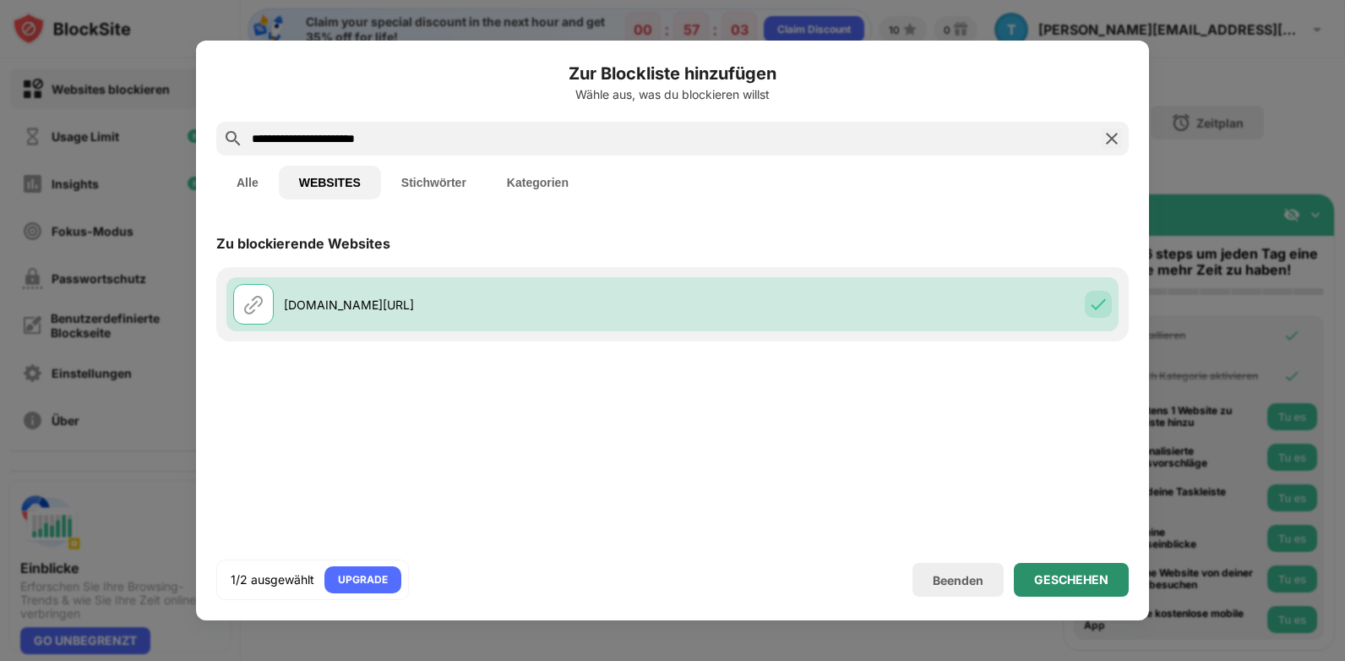
click at [1042, 585] on div "GESCHEHEN" at bounding box center [1071, 580] width 74 height 14
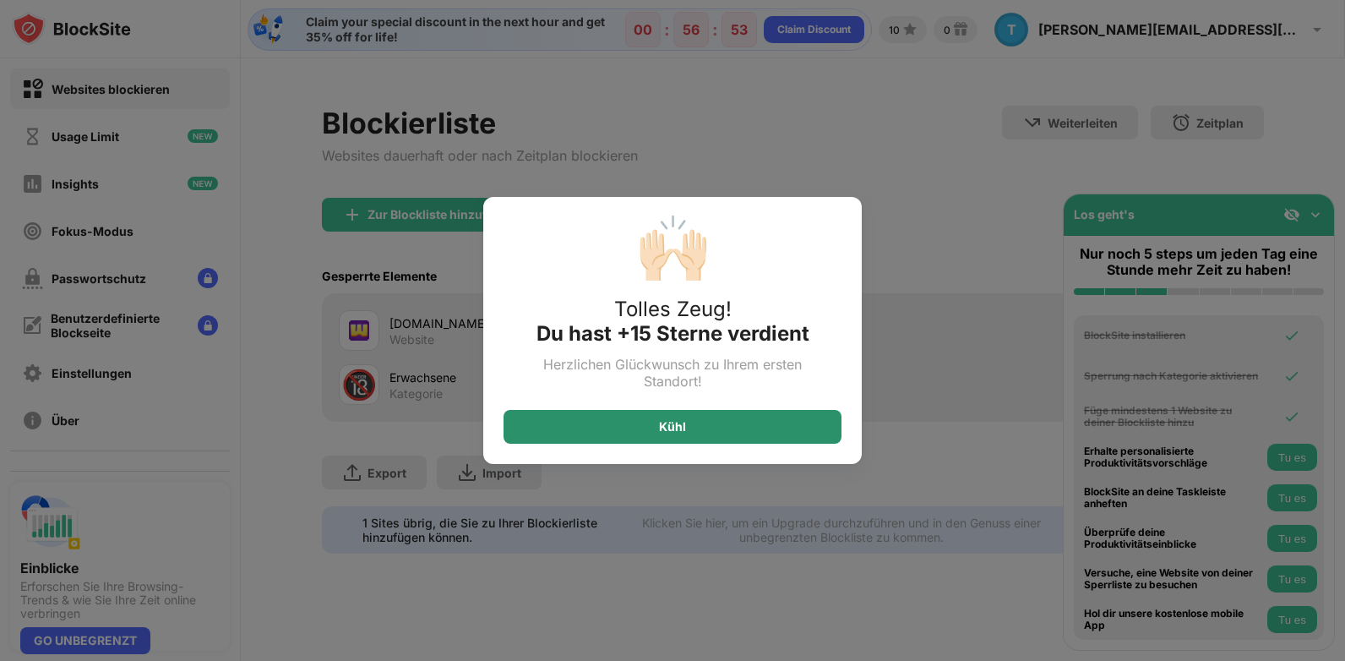
click at [699, 422] on div "Kühl" at bounding box center [673, 427] width 338 height 34
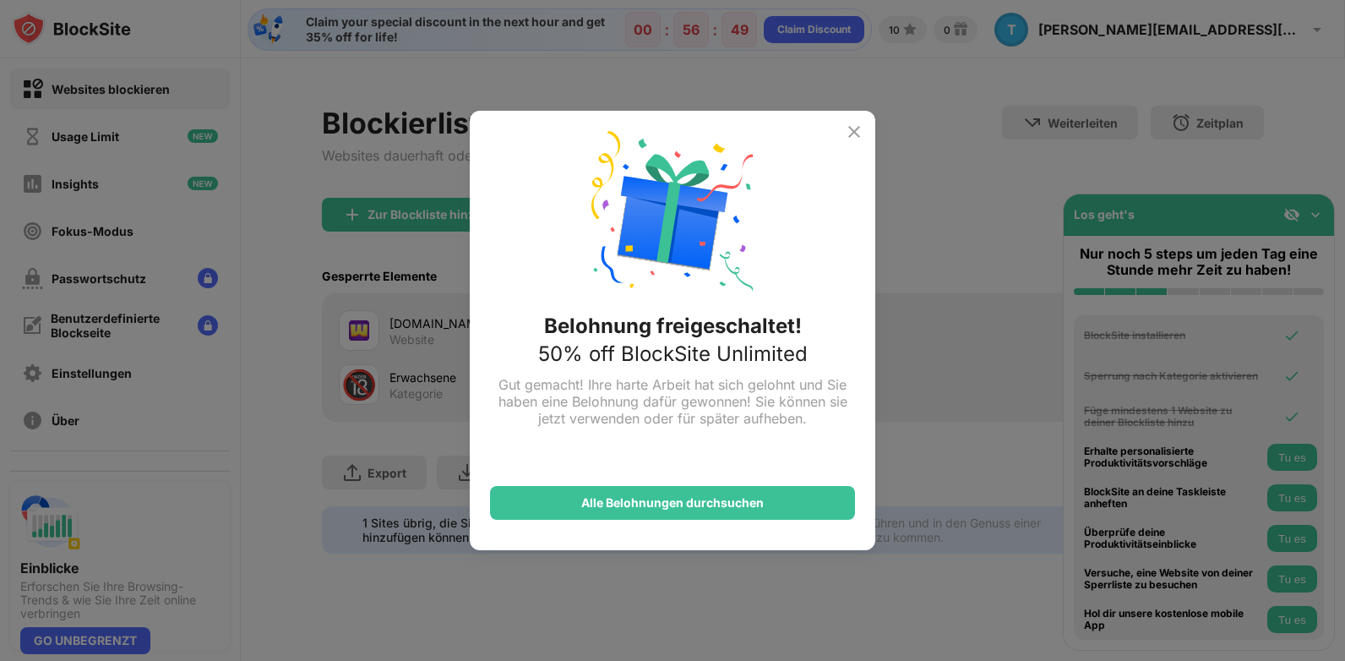
click at [856, 133] on img at bounding box center [854, 132] width 20 height 20
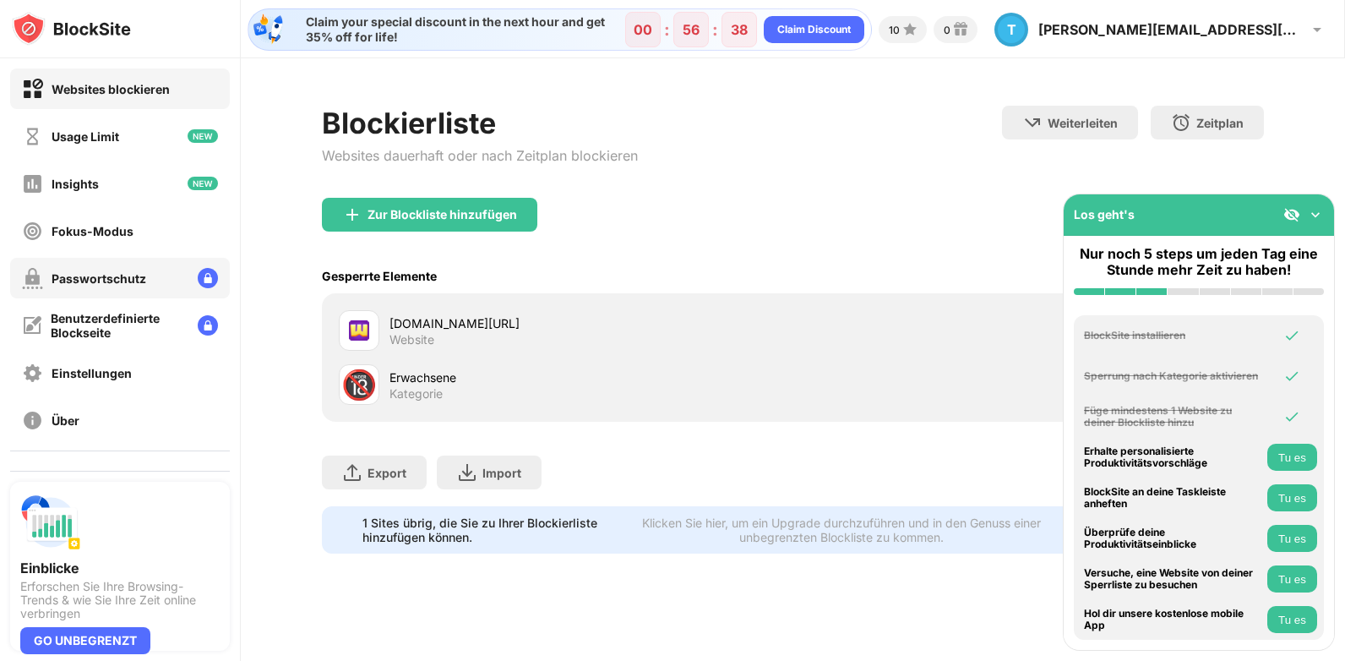
click at [123, 280] on div "Passwortschutz" at bounding box center [99, 278] width 95 height 14
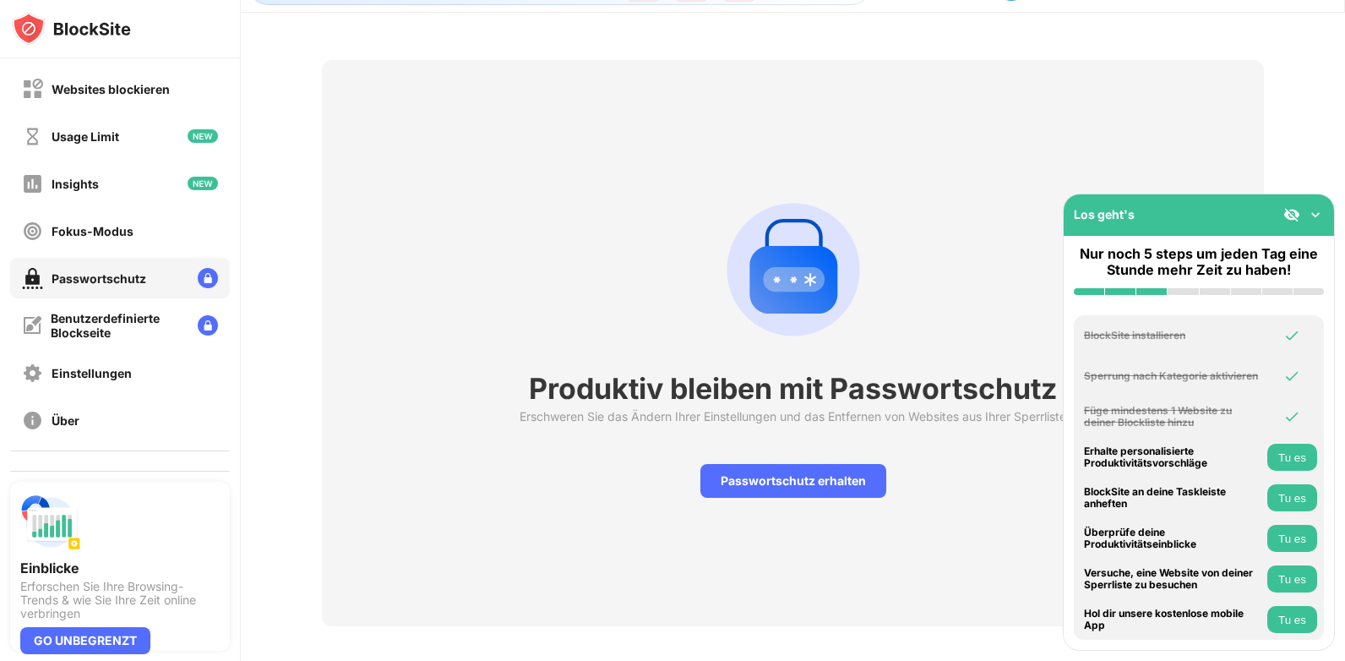
scroll to position [71, 0]
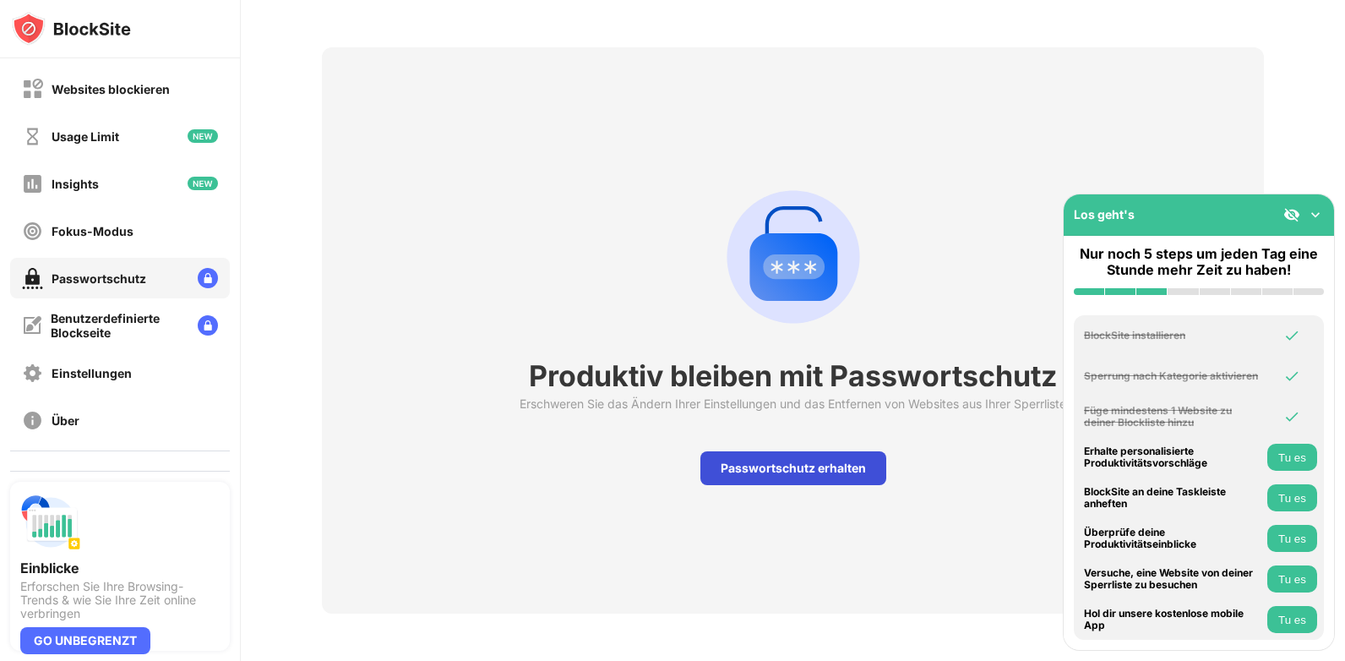
click at [846, 461] on div "Passwortschutz erhalten" at bounding box center [793, 468] width 186 height 34
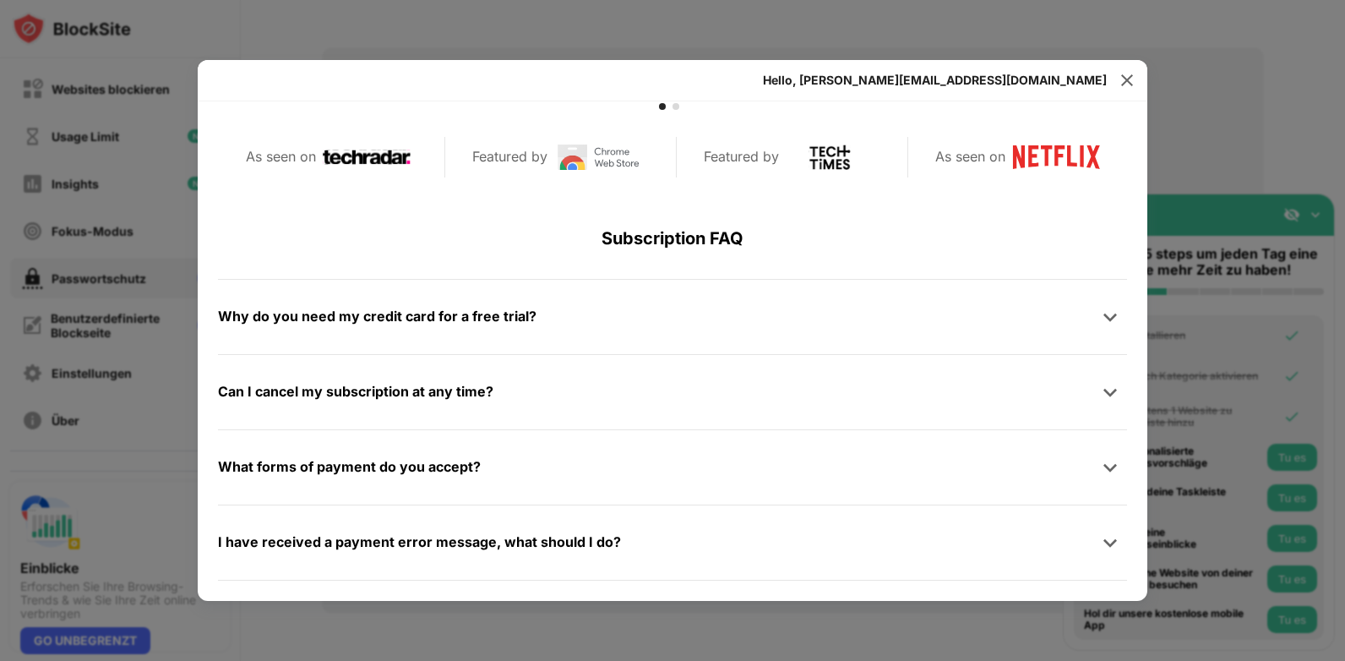
scroll to position [804, 0]
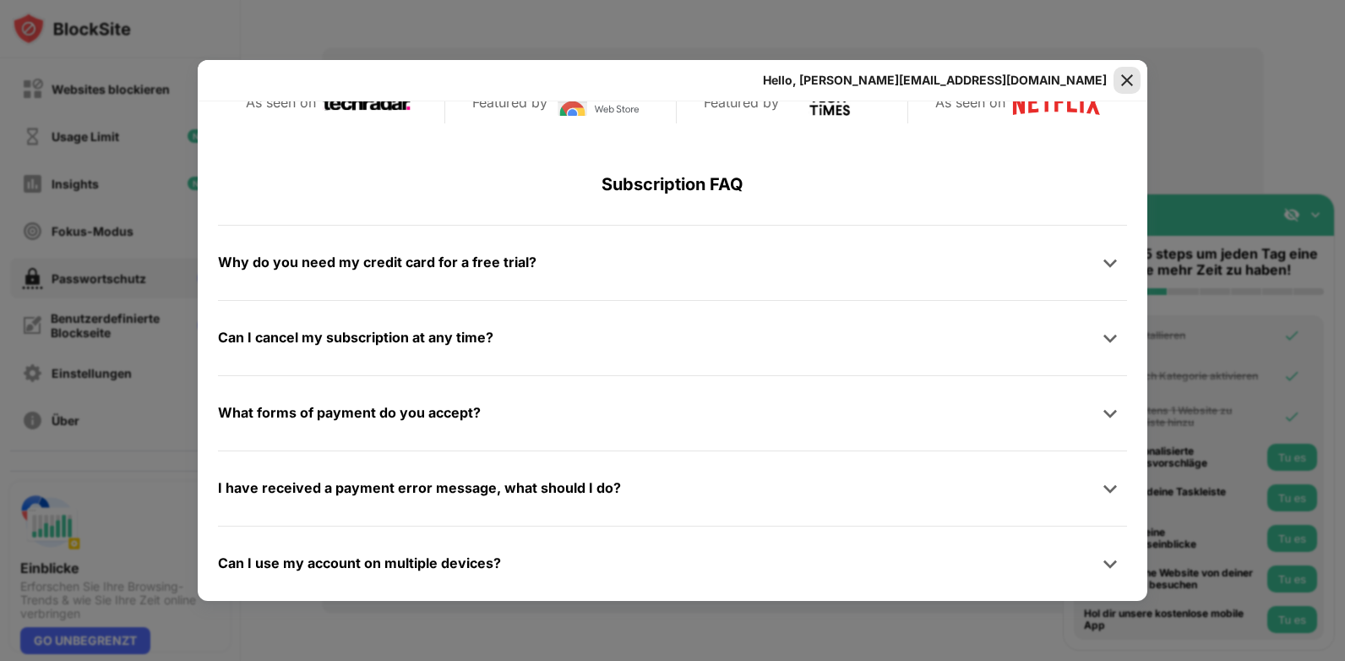
click at [1130, 83] on img at bounding box center [1127, 80] width 17 height 17
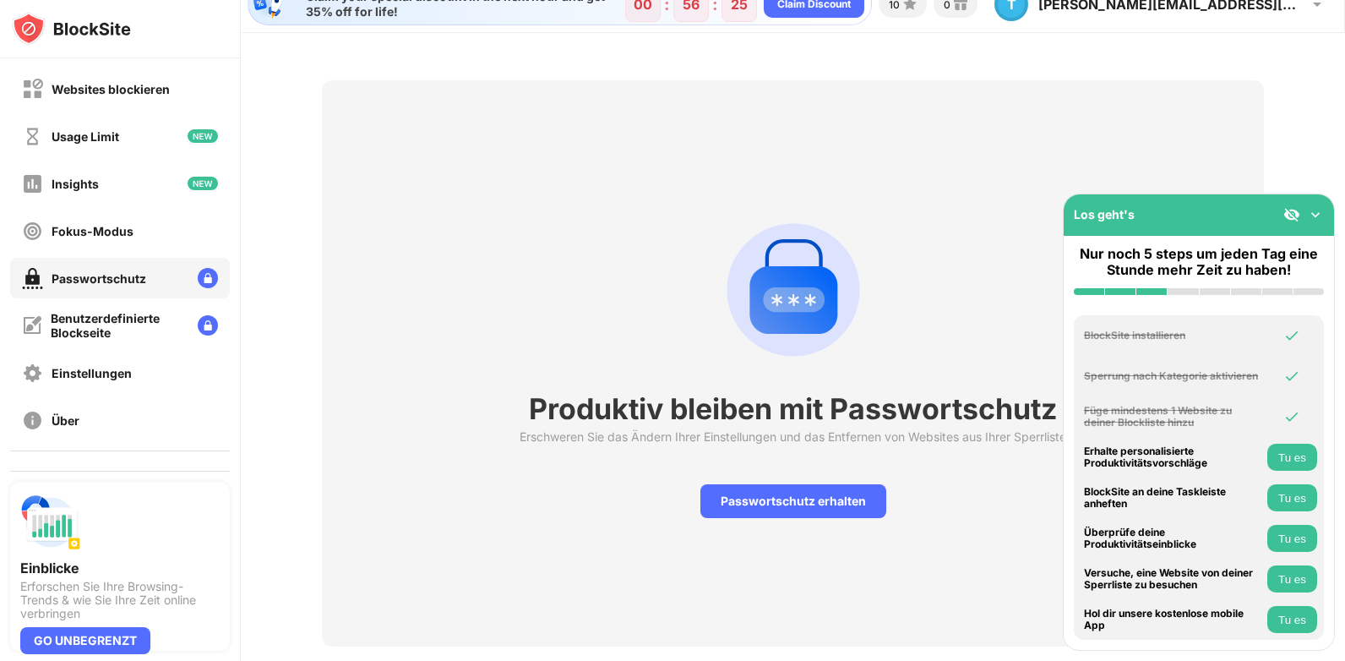
scroll to position [0, 0]
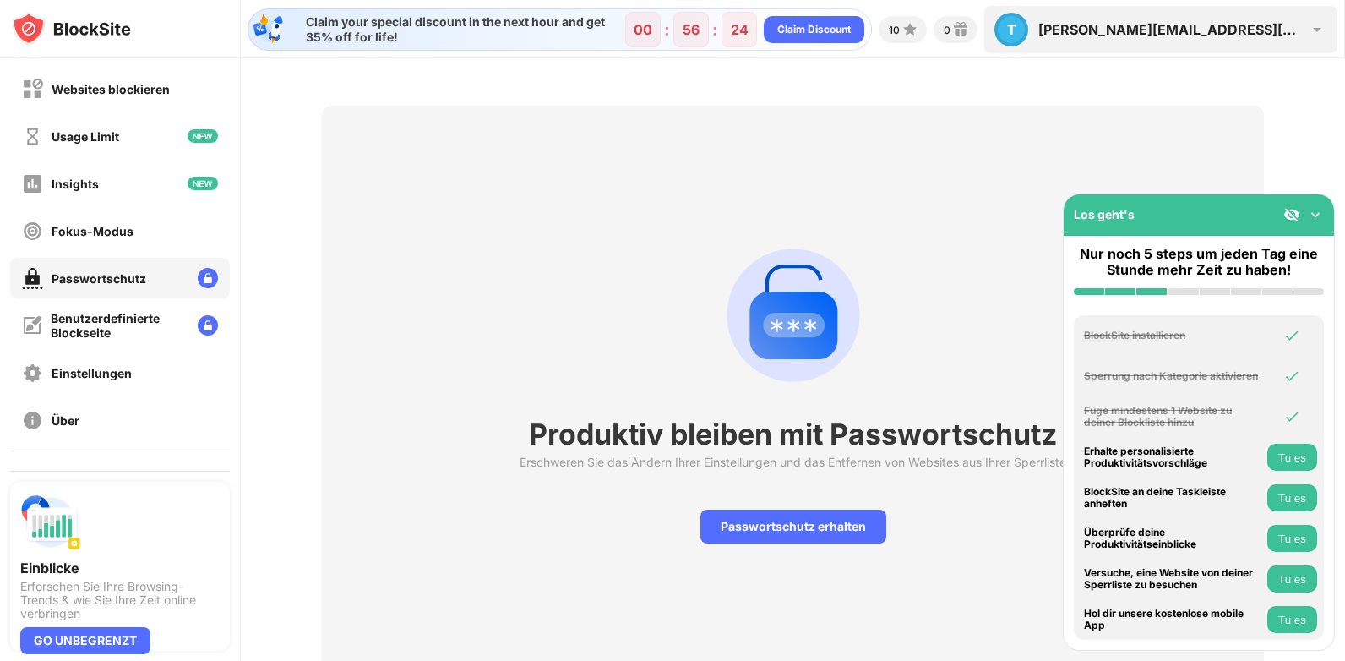
click at [1192, 28] on div "[PERSON_NAME][EMAIL_ADDRESS][DOMAIN_NAME]" at bounding box center [1167, 29] width 259 height 17
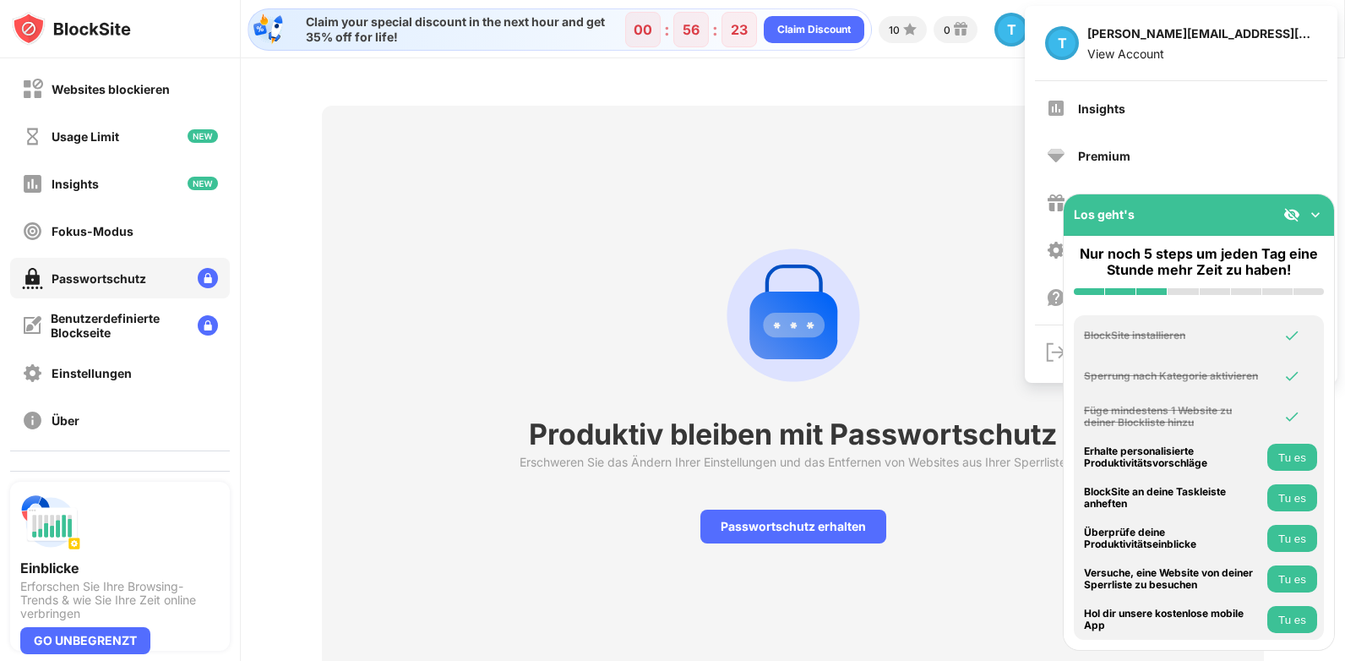
click at [1312, 216] on img at bounding box center [1315, 214] width 17 height 17
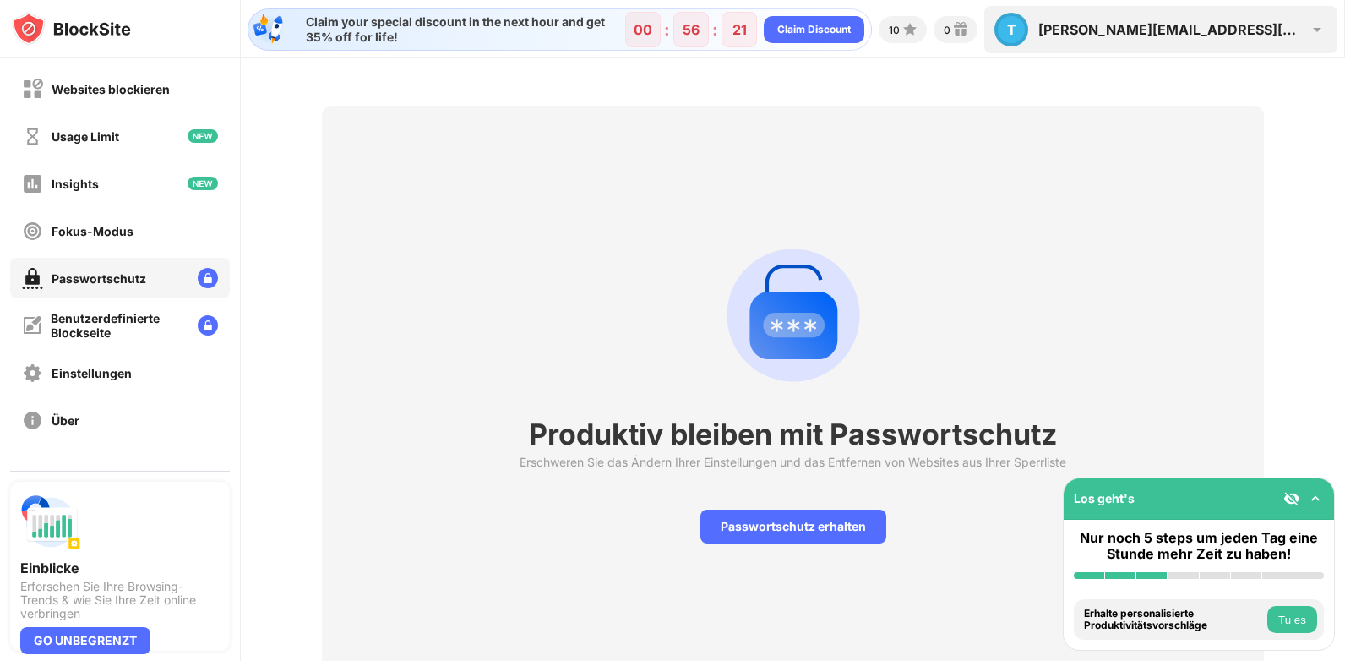
click at [1315, 24] on img at bounding box center [1317, 29] width 20 height 20
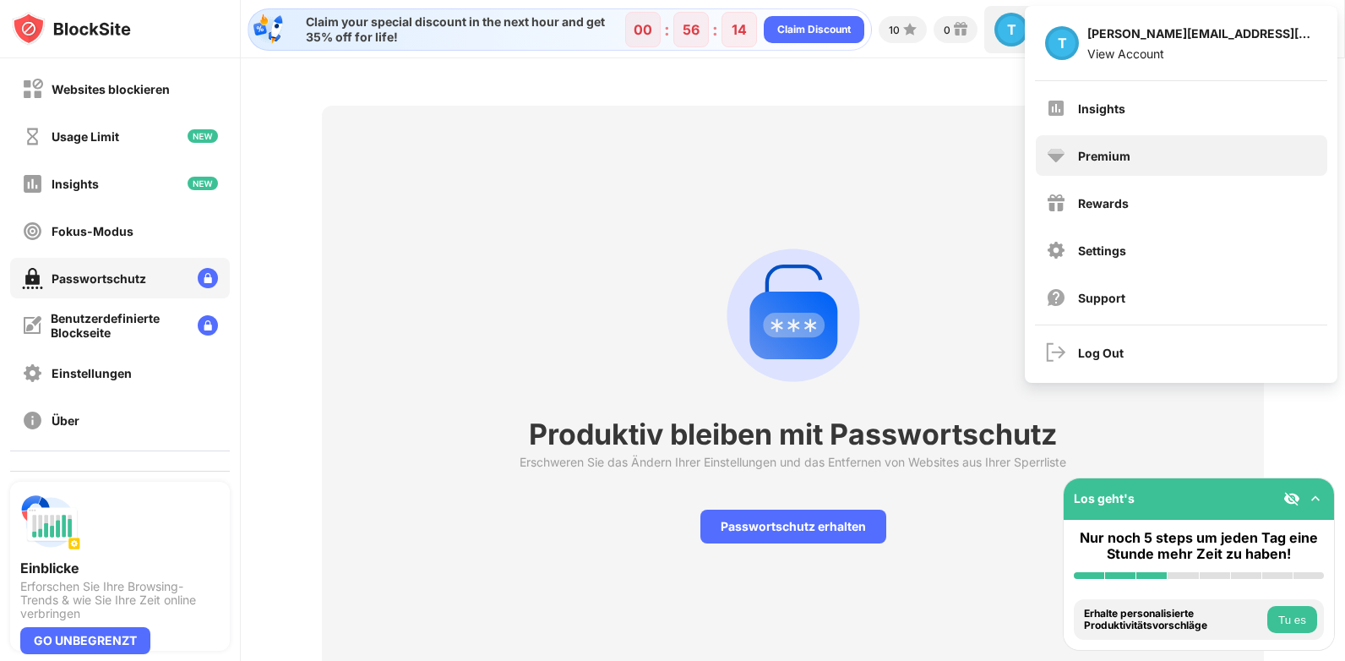
click at [1114, 157] on div "Premium" at bounding box center [1104, 156] width 52 height 14
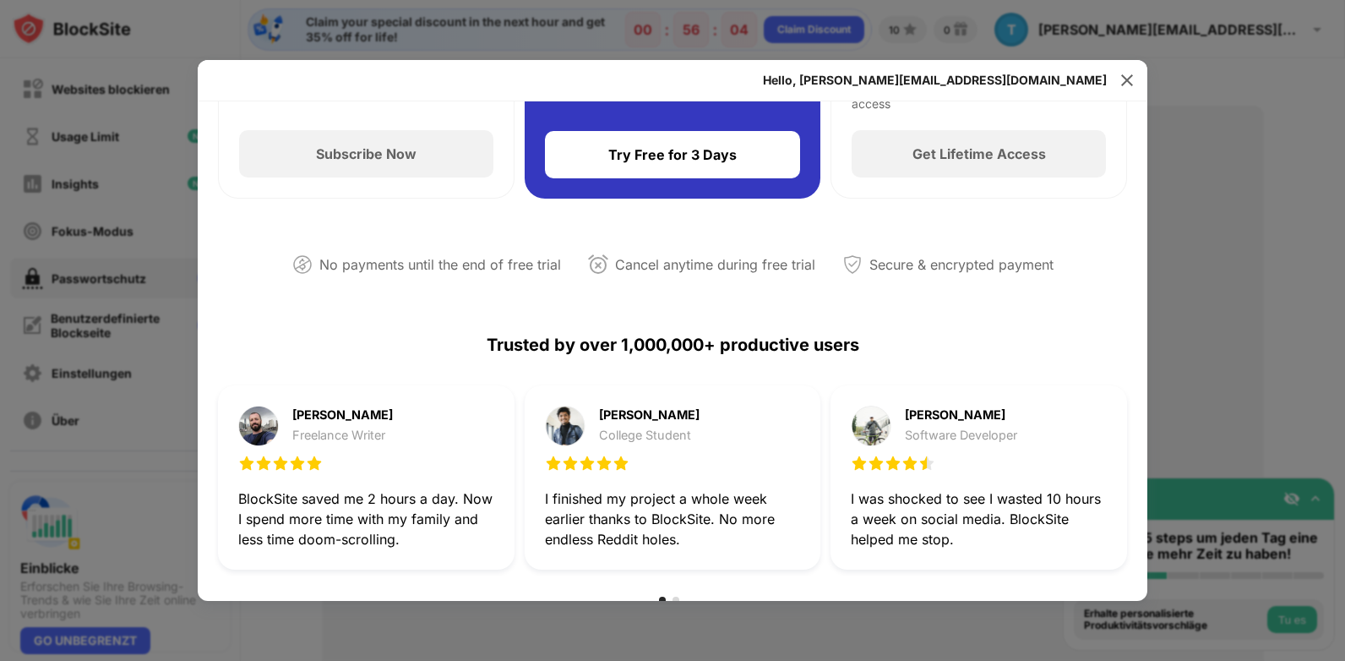
scroll to position [253, 0]
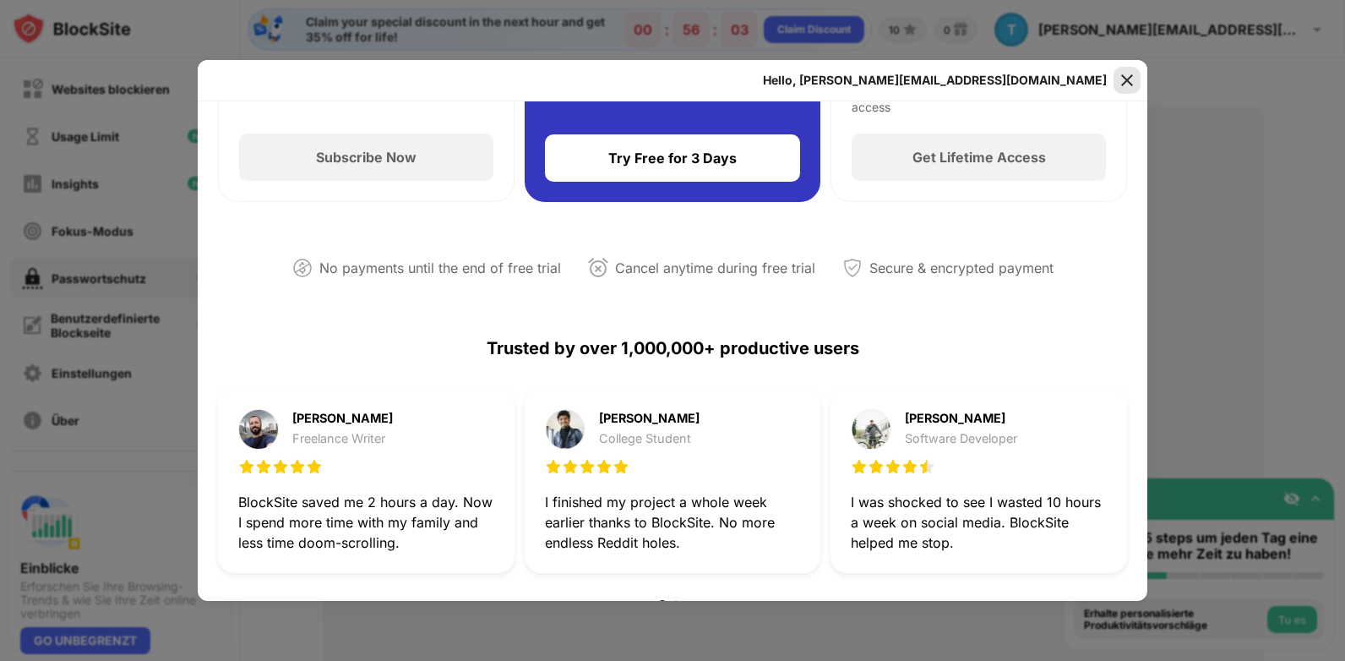
click at [1133, 79] on img at bounding box center [1127, 80] width 17 height 17
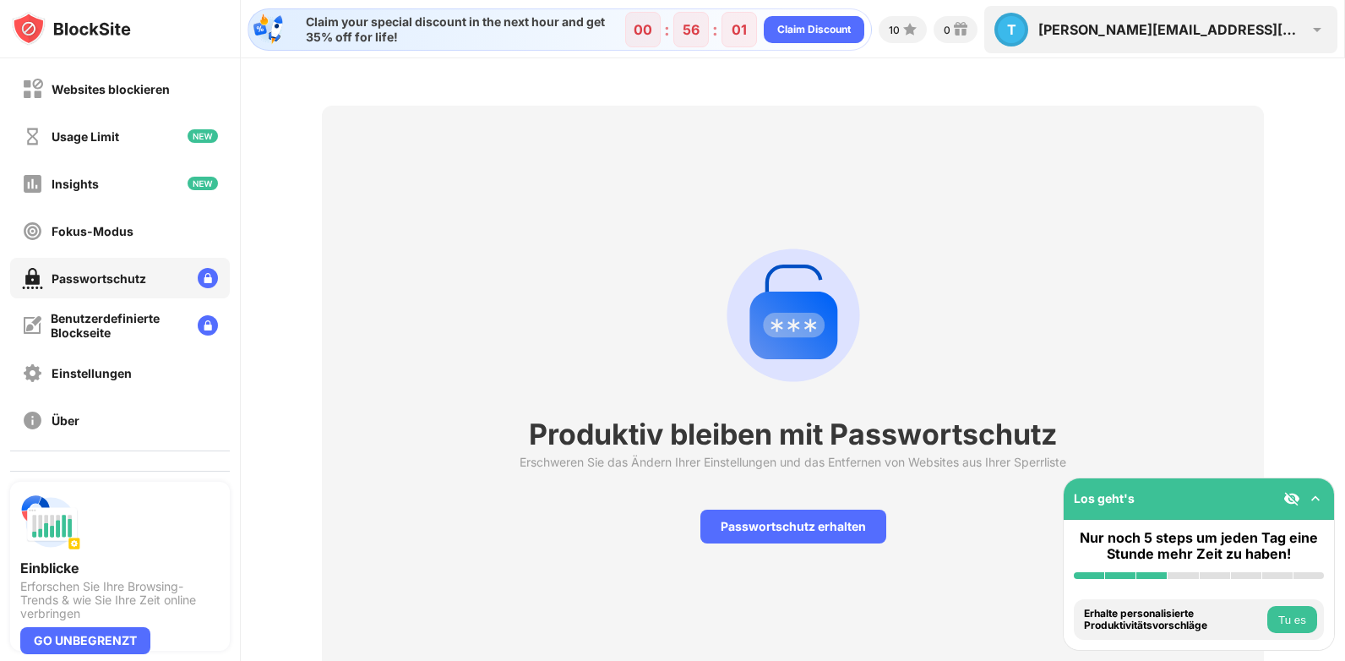
click at [1028, 27] on div "T" at bounding box center [1011, 30] width 34 height 34
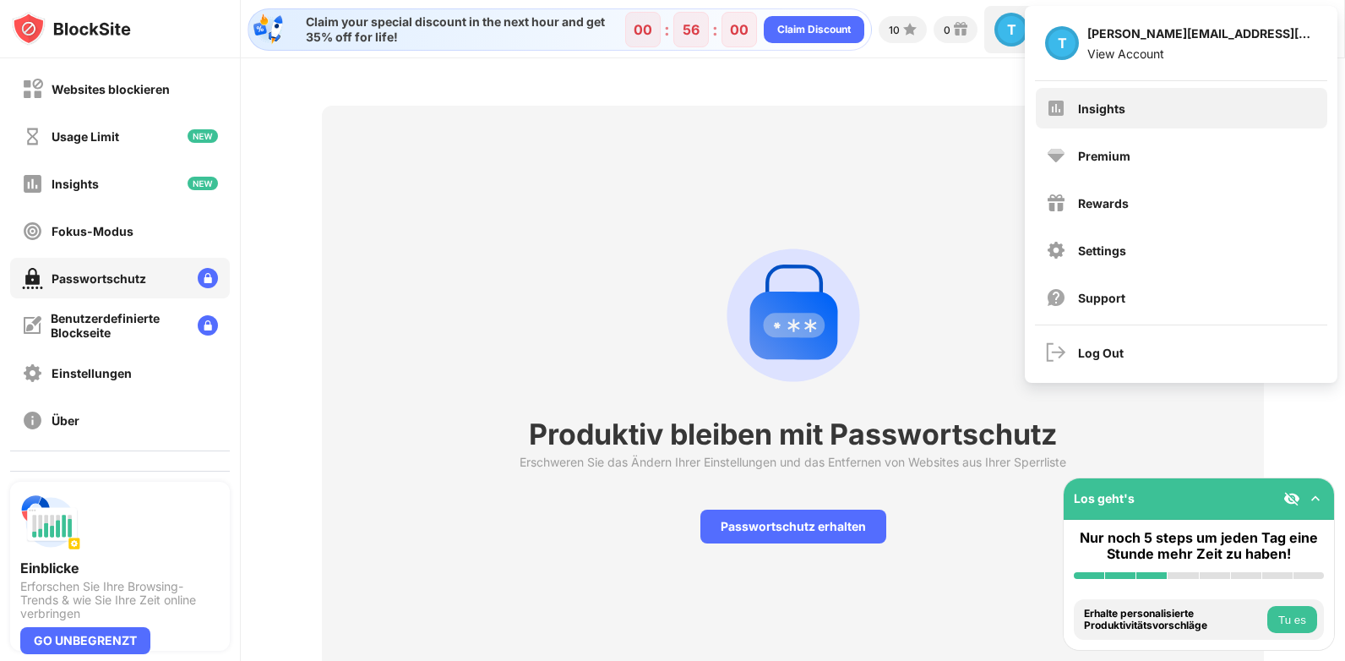
click at [1114, 101] on div "Insights" at bounding box center [1101, 108] width 47 height 14
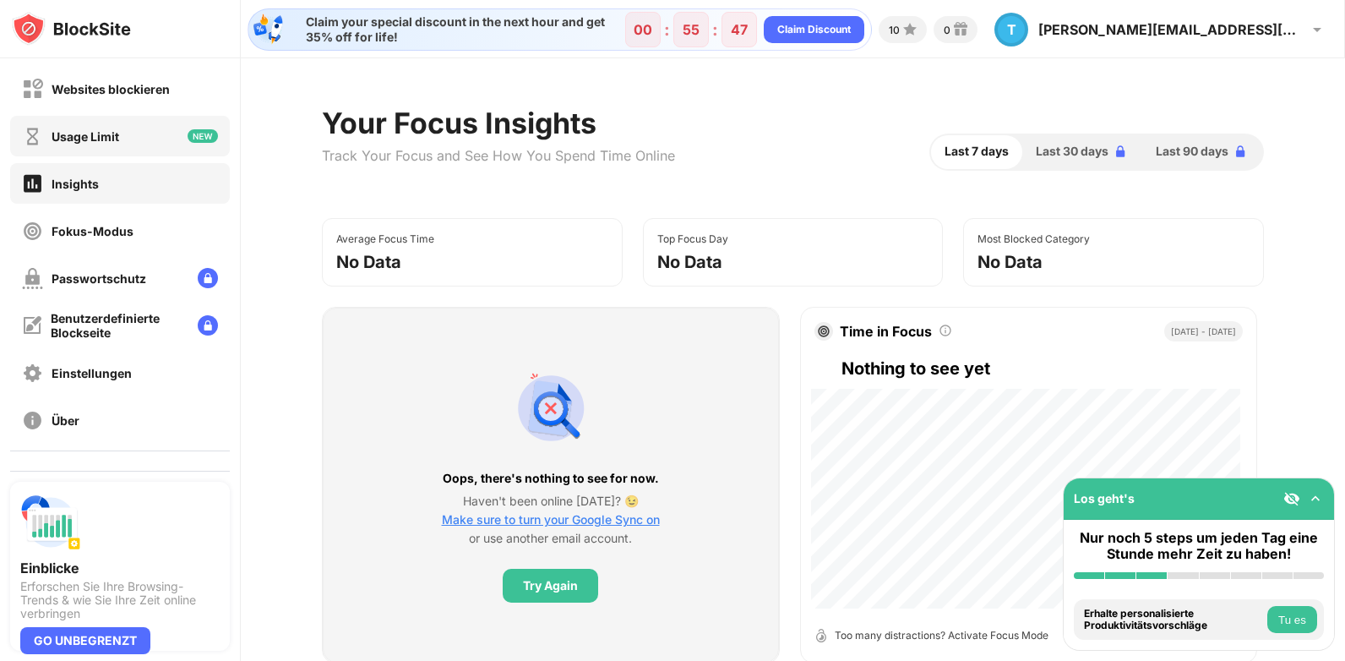
click at [115, 131] on div "Usage Limit" at bounding box center [86, 136] width 68 height 14
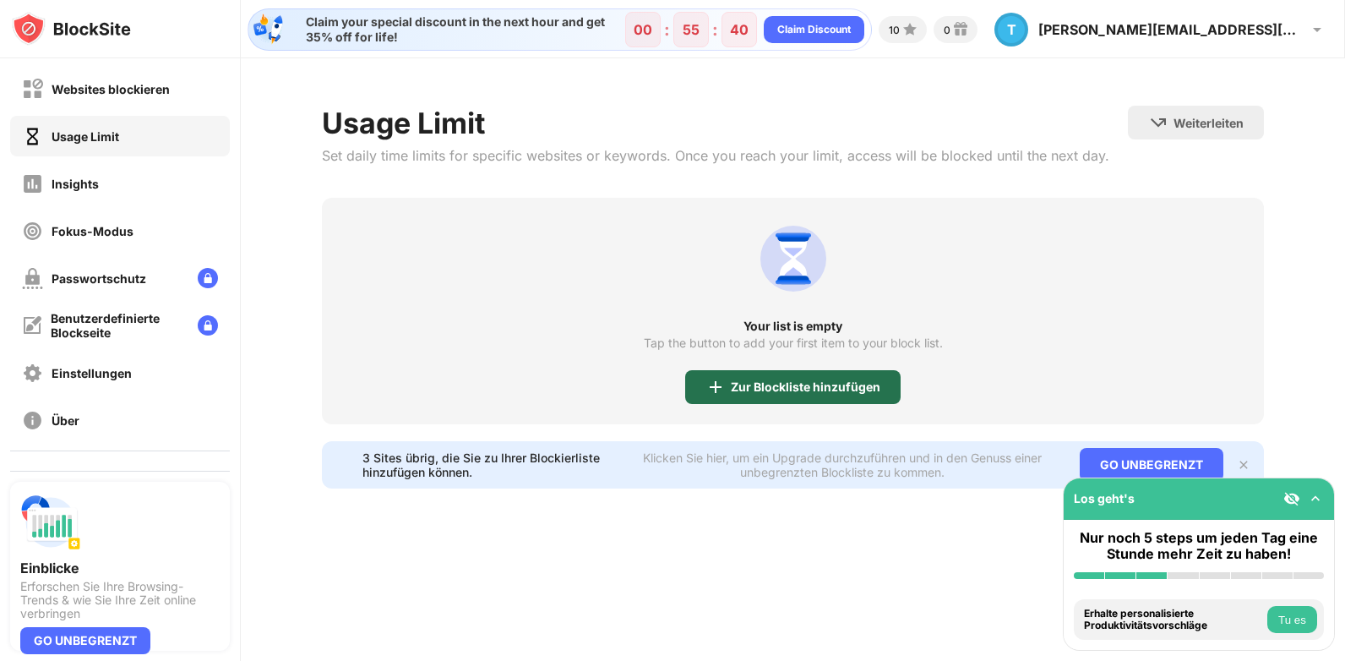
click at [809, 377] on div "Zur Blockliste hinzufügen" at bounding box center [792, 387] width 215 height 34
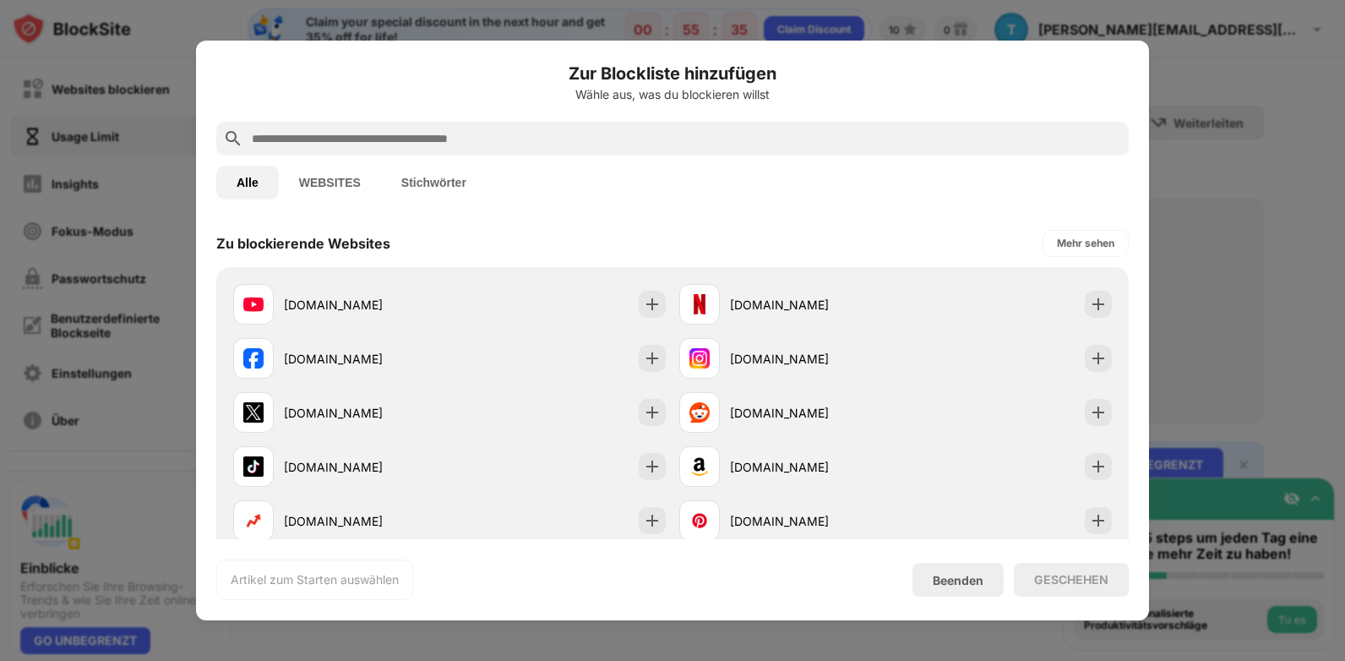
click at [323, 185] on button "WEBSITES" at bounding box center [330, 183] width 102 height 34
click at [951, 582] on div "Beenden" at bounding box center [958, 580] width 51 height 14
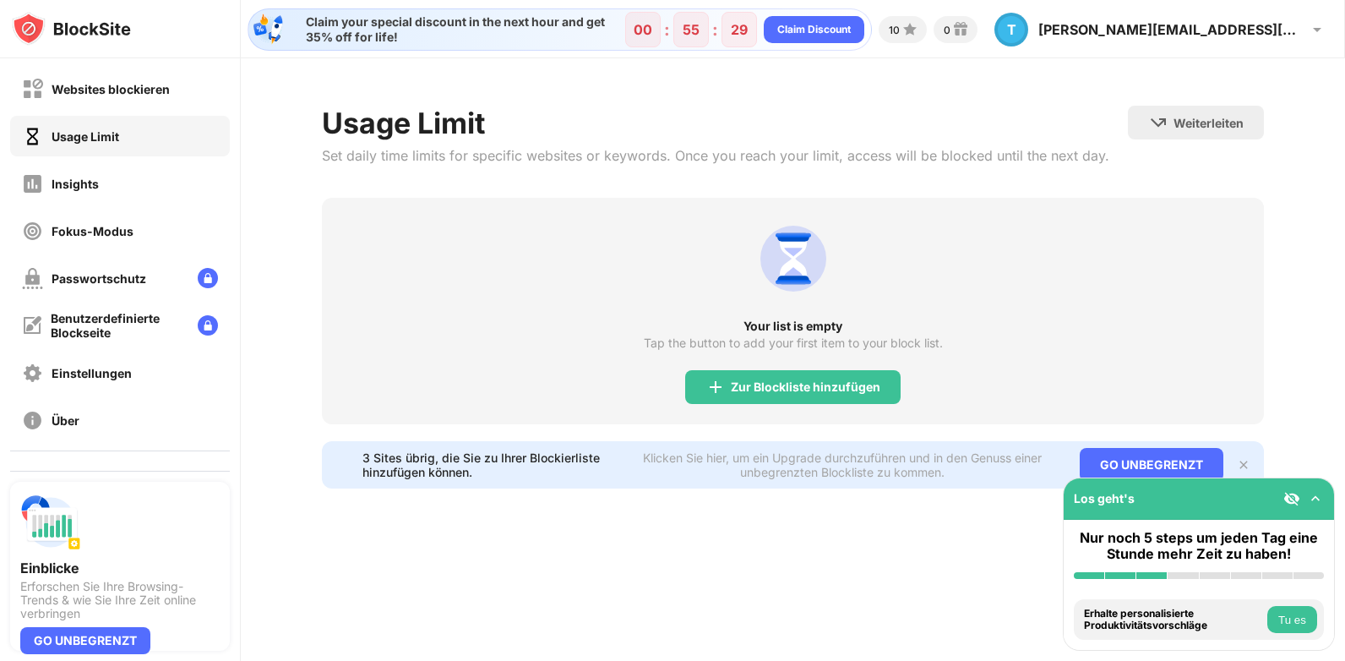
click at [1293, 611] on button "Tu es" at bounding box center [1292, 619] width 50 height 27
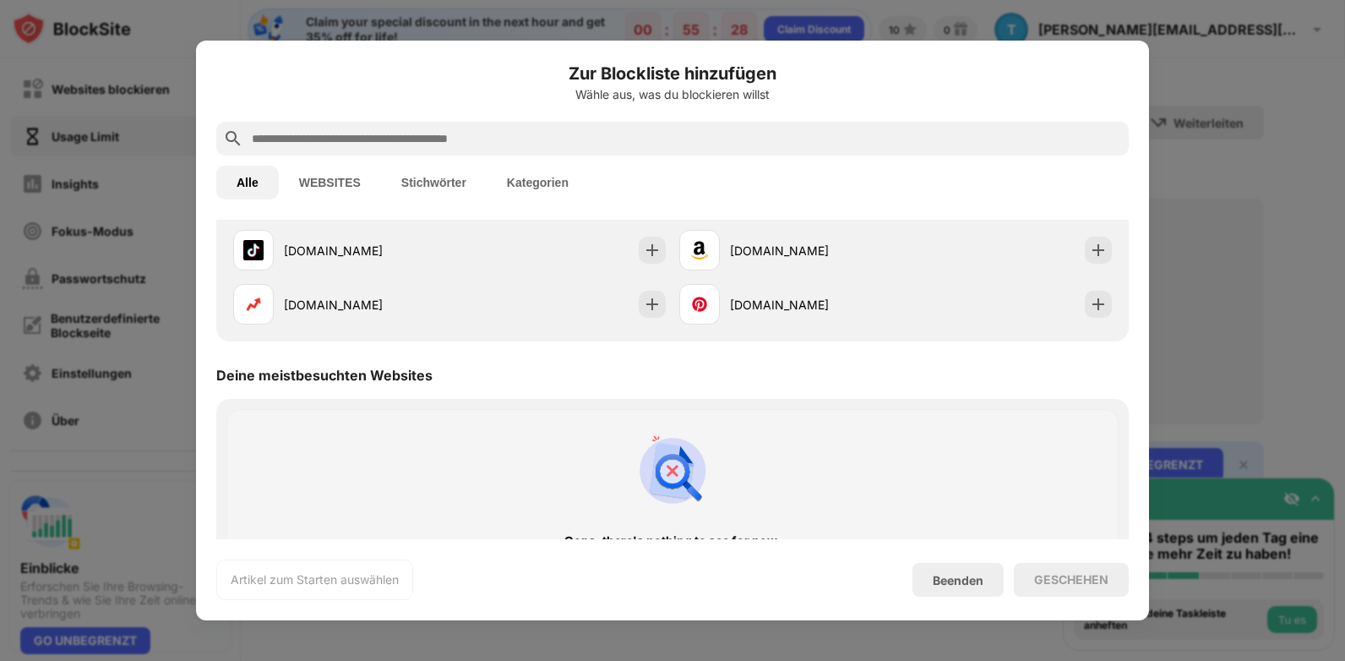
scroll to position [566, 0]
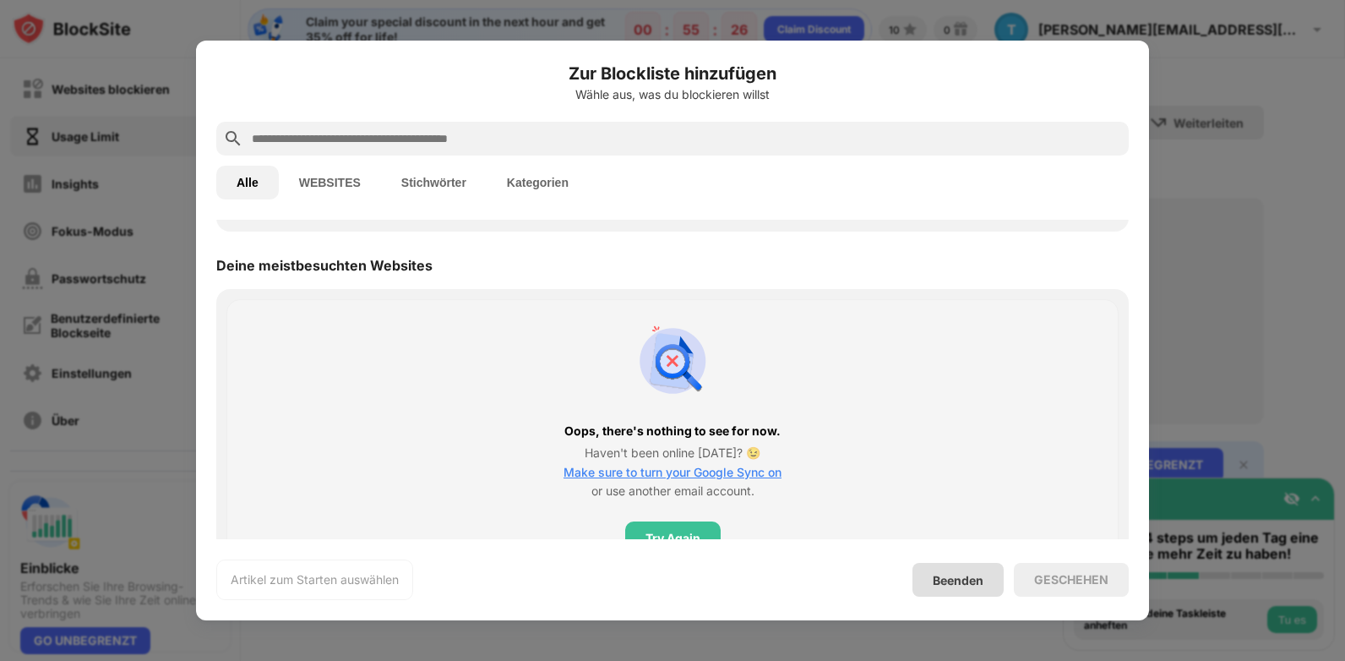
click at [970, 580] on div "Beenden" at bounding box center [958, 580] width 51 height 14
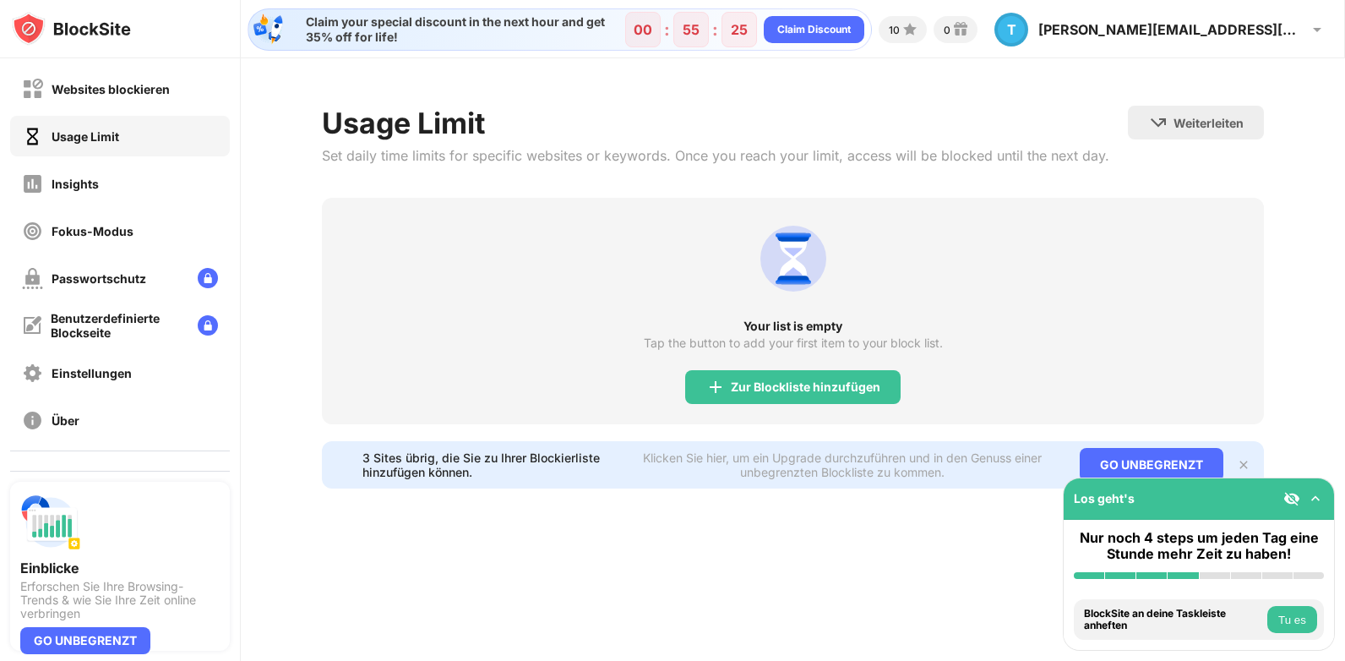
click at [1277, 614] on button "Tu es" at bounding box center [1292, 619] width 50 height 27
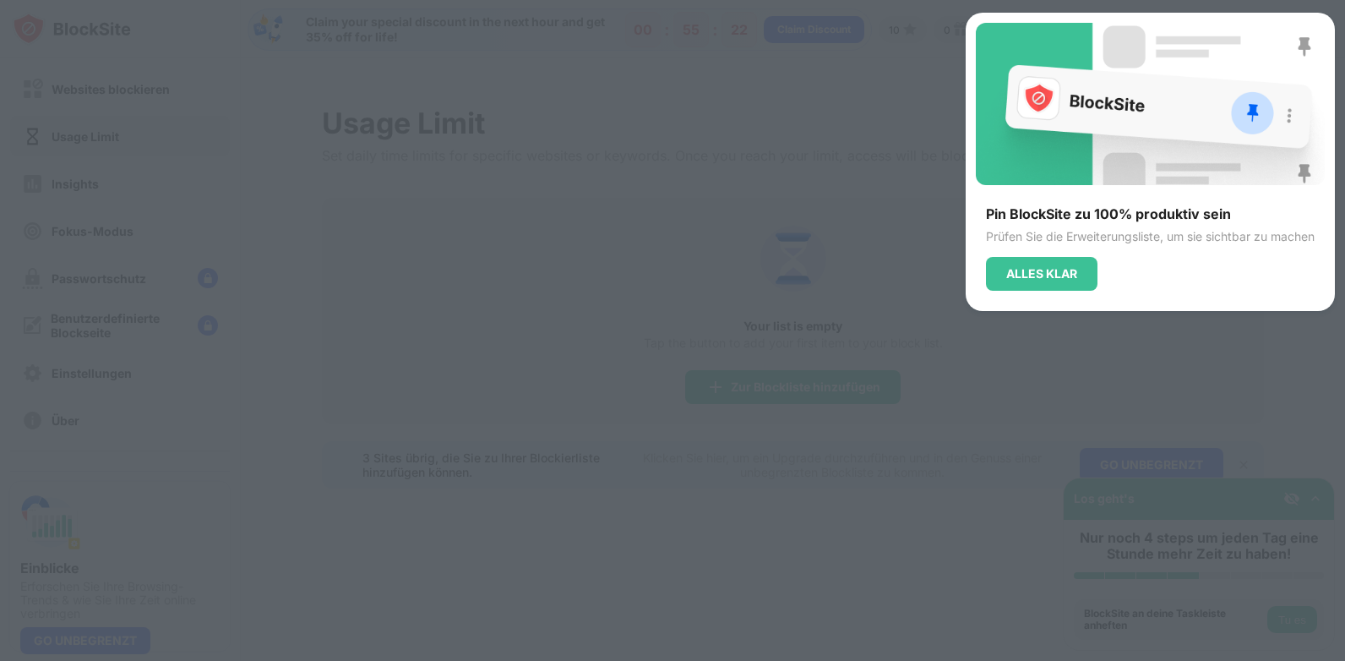
click at [1037, 293] on div "Pin BlockSite zu 100% produktiv sein Prüfen Sie die Erweiterungsliste, um sie s…" at bounding box center [1150, 162] width 369 height 298
click at [1036, 250] on div "Pin BlockSite zu 100% produktiv sein Prüfen Sie die Erweiterungsliste, um sie s…" at bounding box center [1150, 247] width 349 height 85
click at [1038, 281] on div "ALLES KLAR" at bounding box center [1042, 274] width 112 height 34
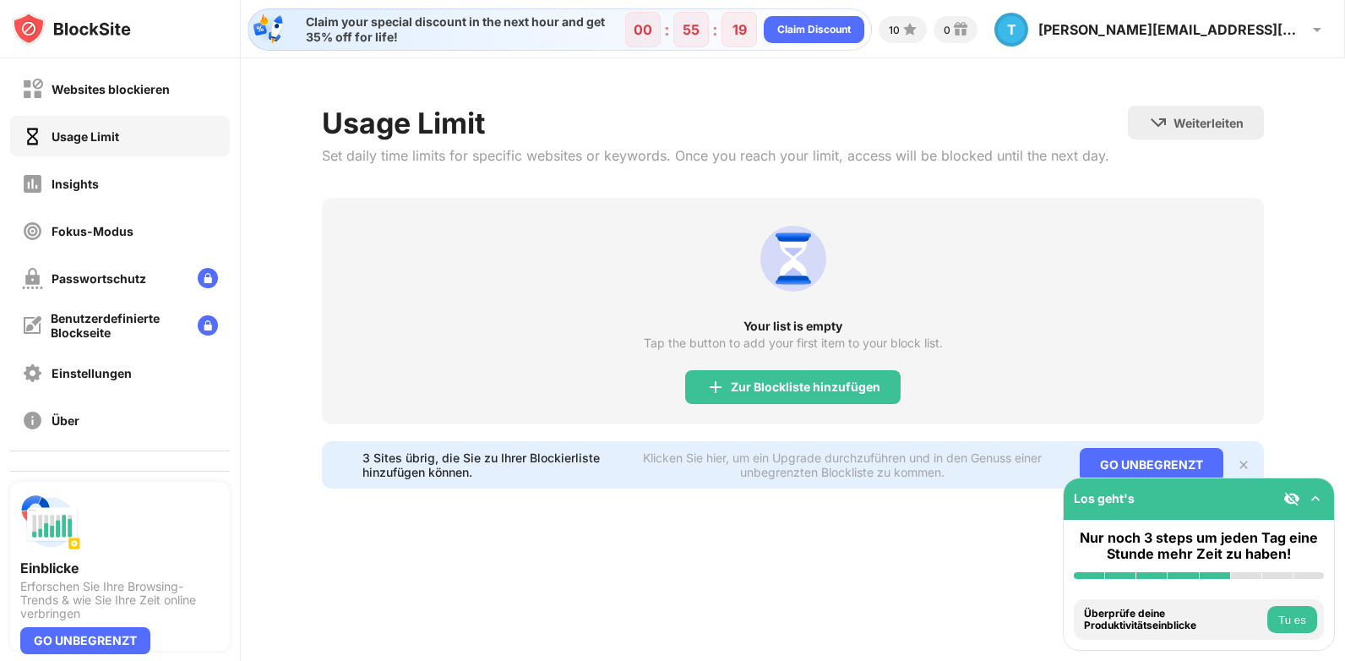
click at [1286, 615] on button "Tu es" at bounding box center [1292, 619] width 50 height 27
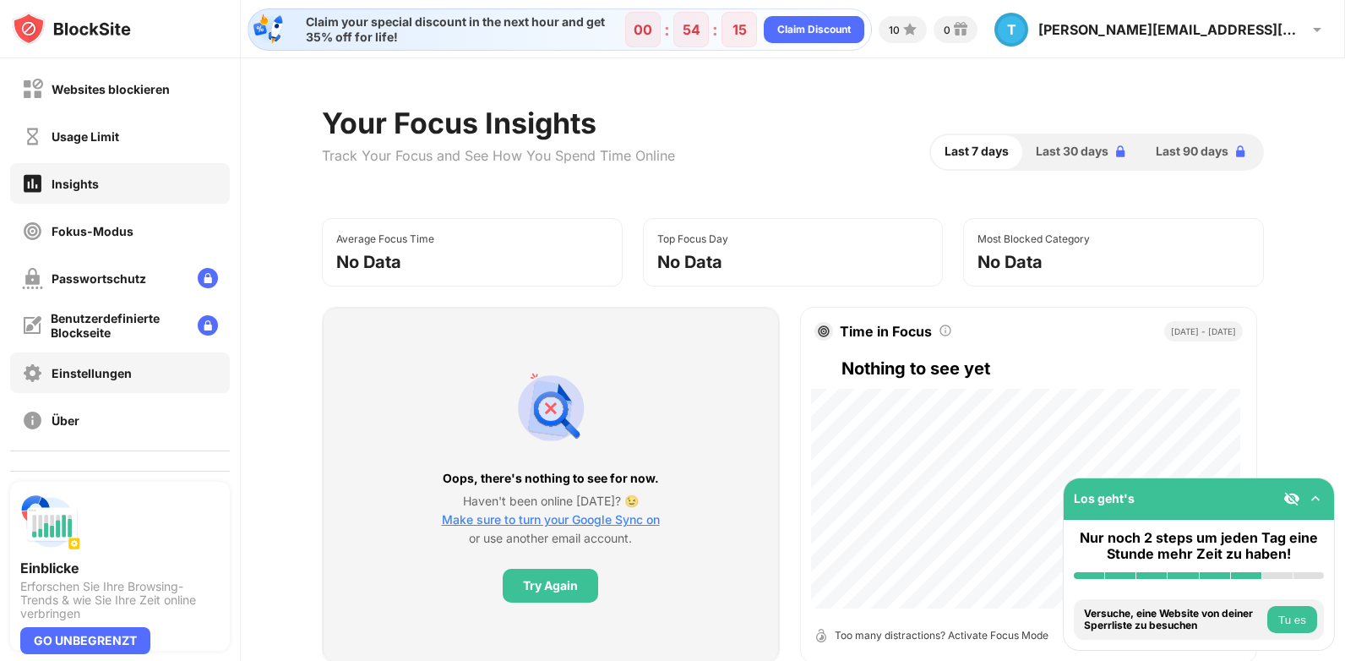
click at [110, 366] on div "Einstellungen" at bounding box center [92, 373] width 80 height 14
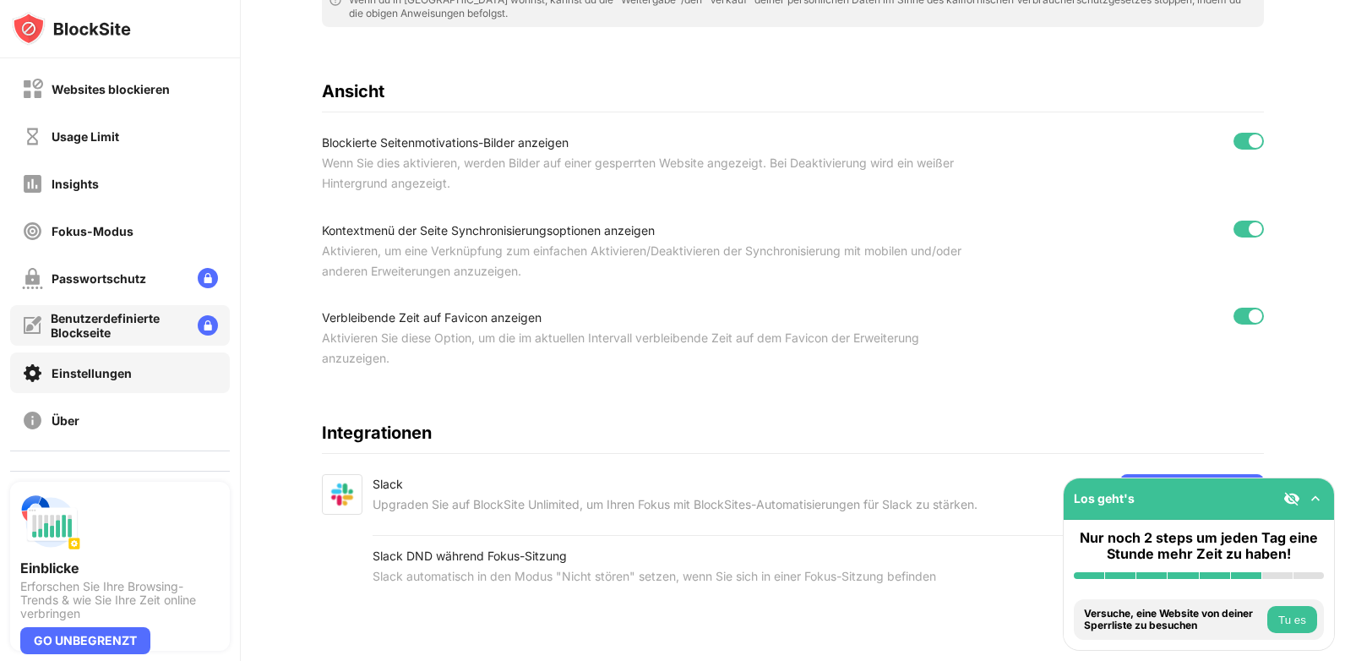
scroll to position [41, 0]
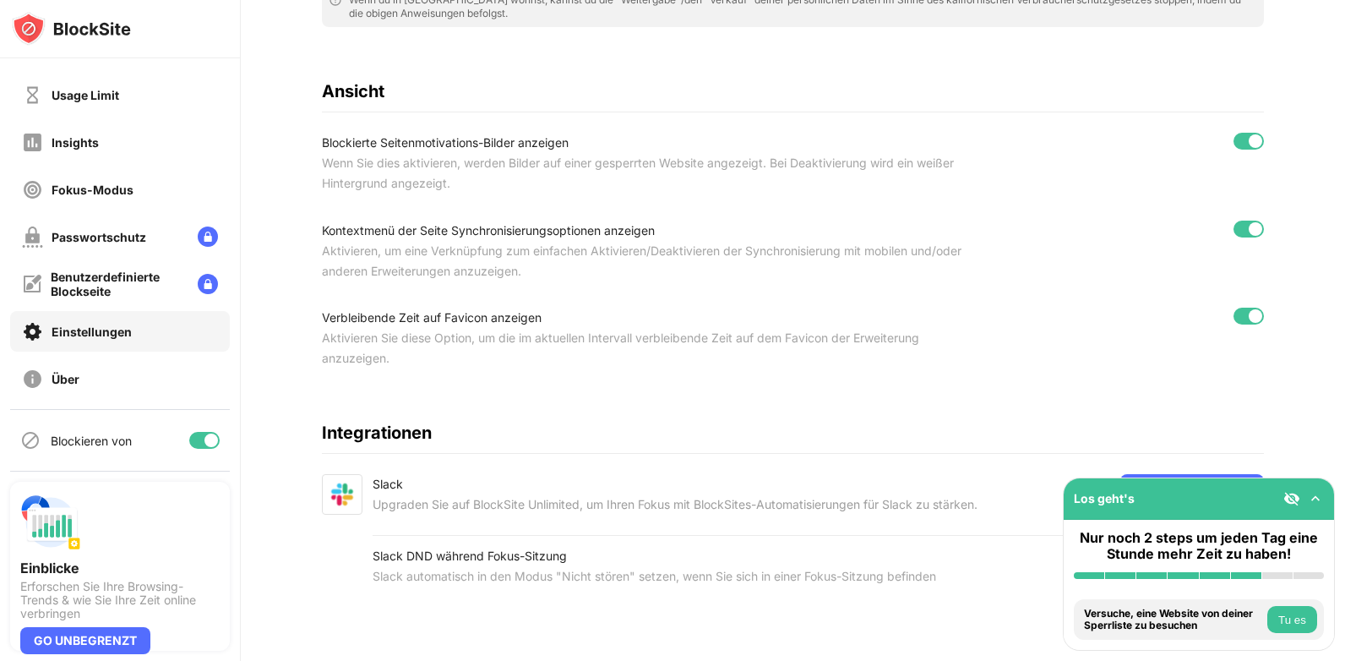
click at [113, 441] on div "Blockieren von" at bounding box center [91, 440] width 81 height 14
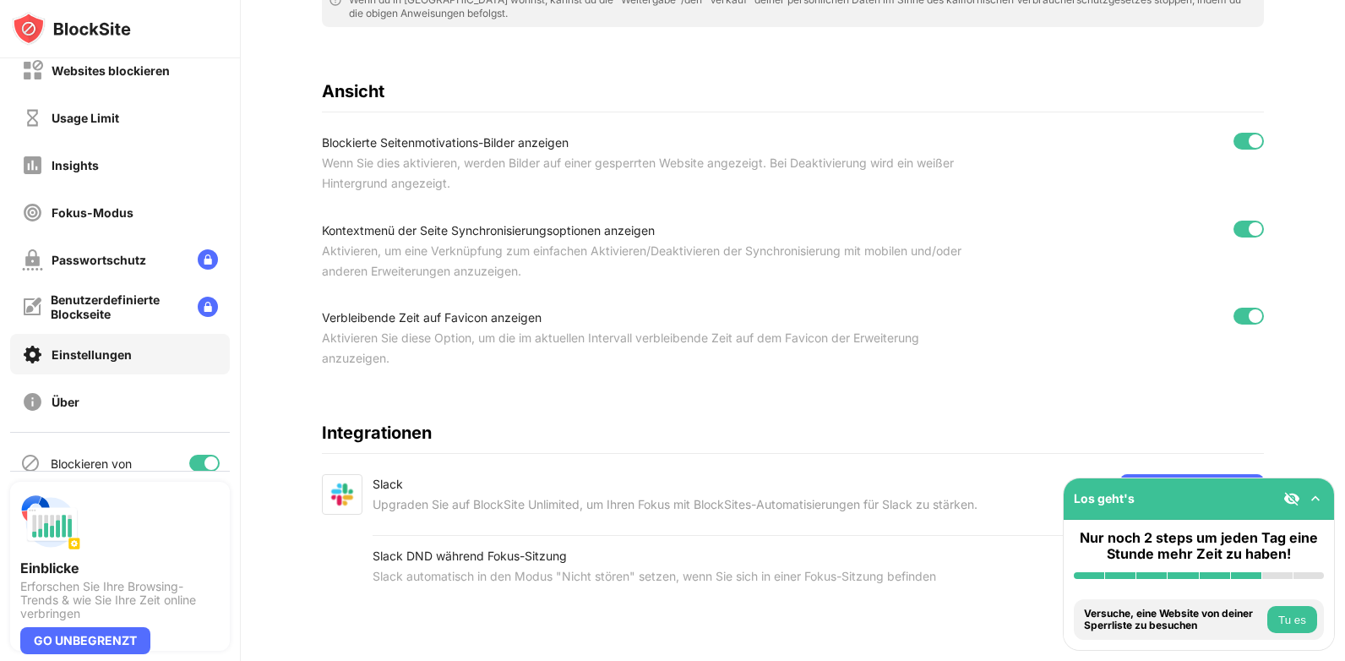
scroll to position [0, 0]
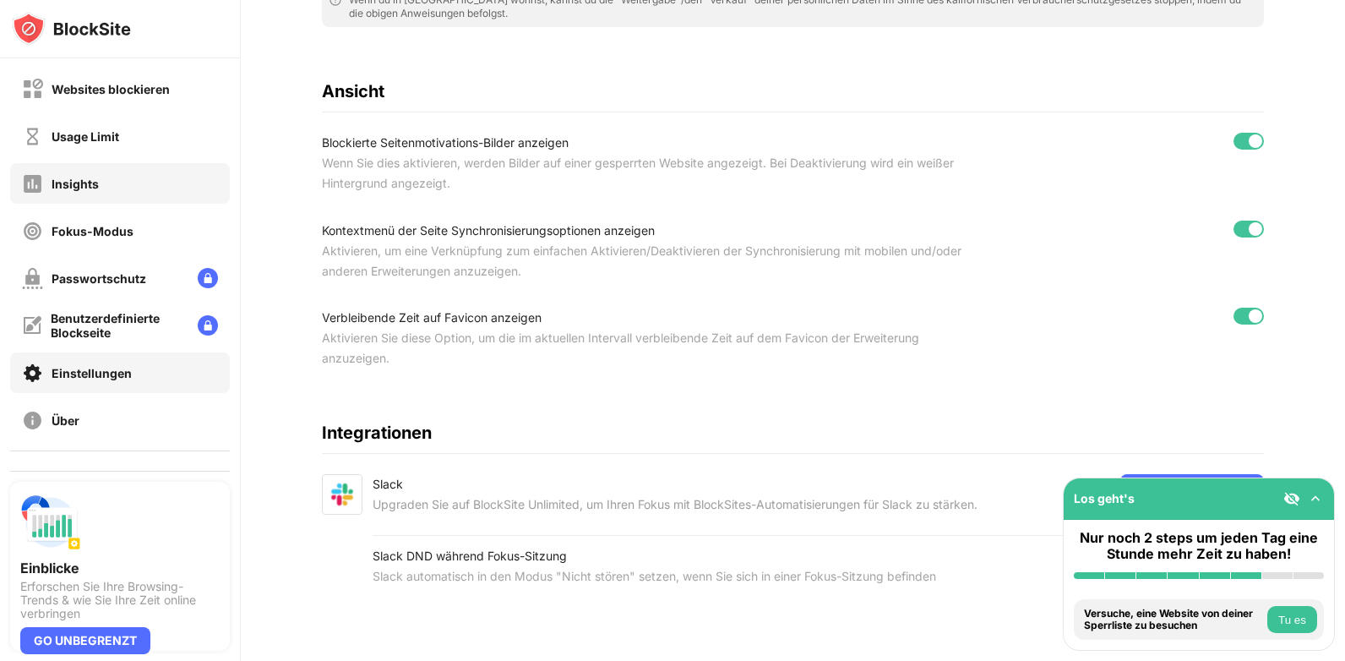
click at [85, 187] on div "Insights" at bounding box center [75, 184] width 47 height 14
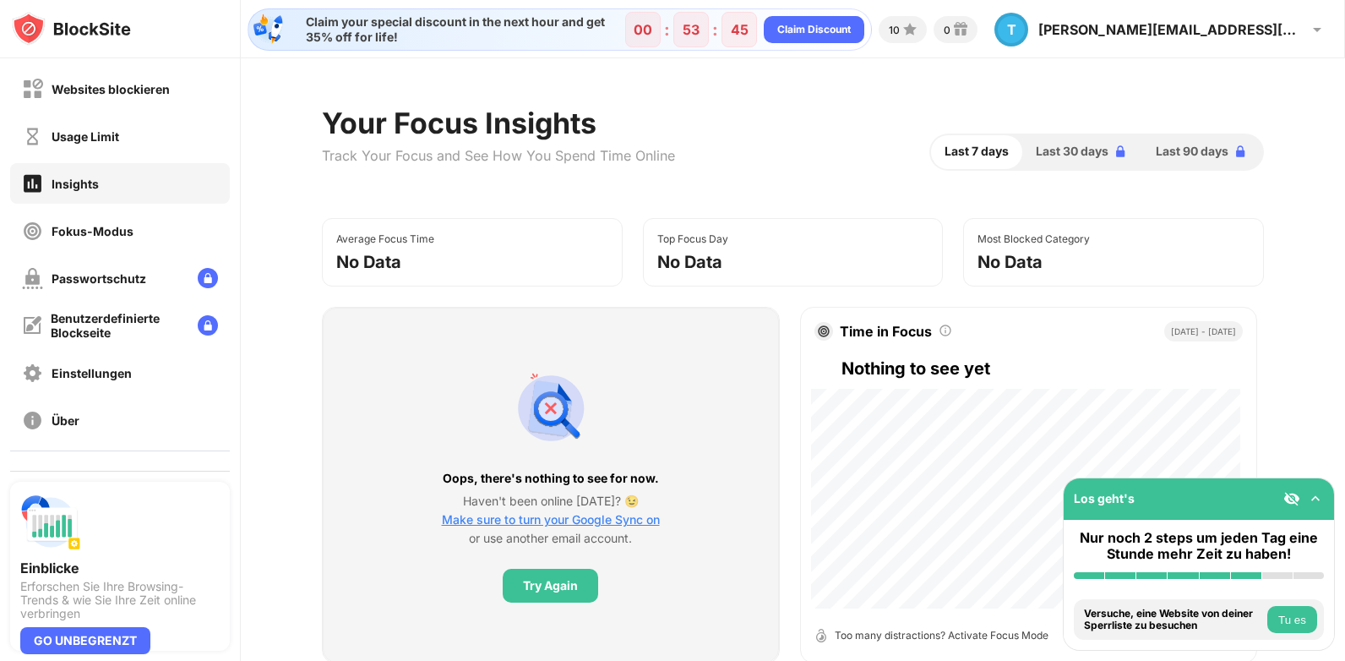
click at [1301, 610] on button "Tu es" at bounding box center [1292, 619] width 50 height 27
click at [1289, 617] on button "Tu es" at bounding box center [1292, 619] width 50 height 27
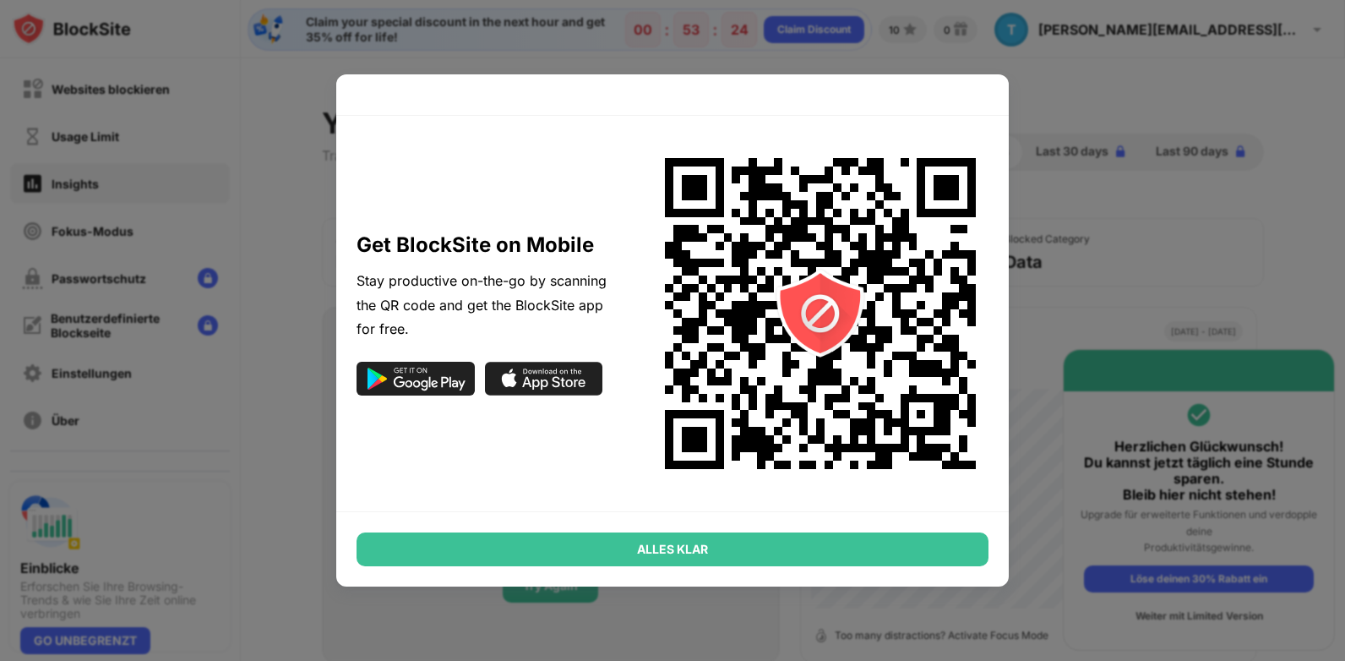
click at [924, 561] on div "ALLES KLAR" at bounding box center [673, 549] width 632 height 34
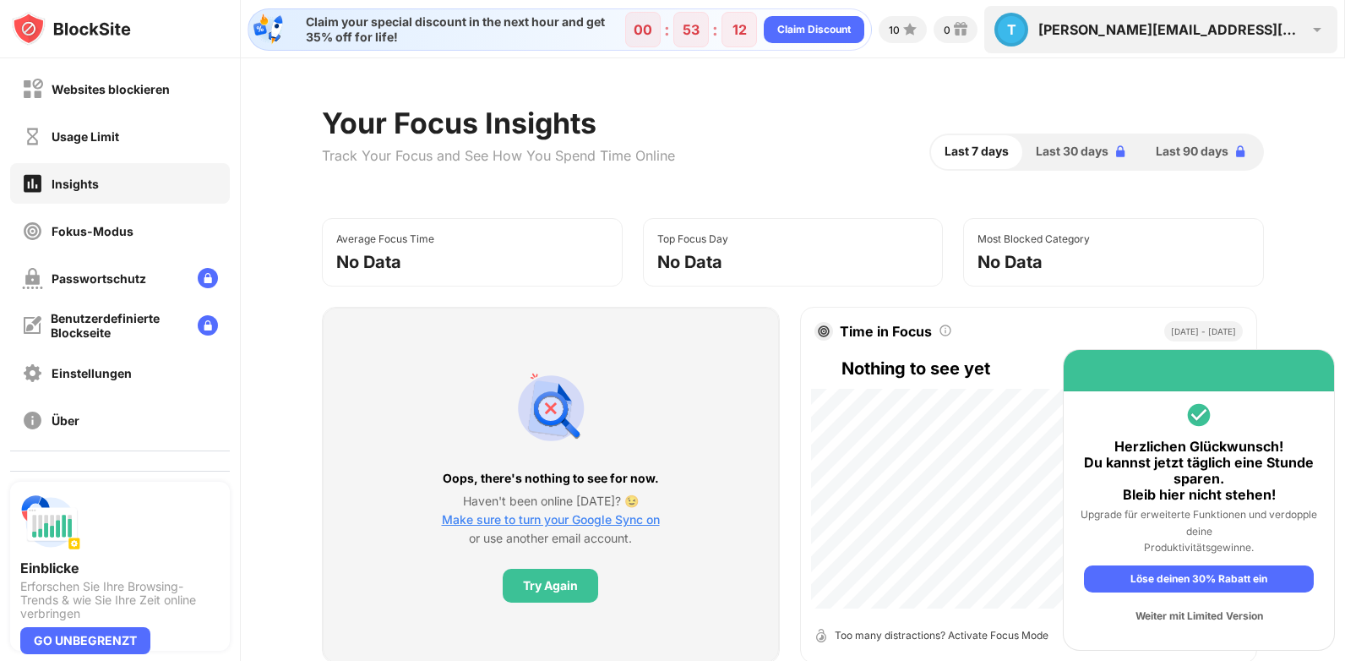
click at [1322, 32] on img at bounding box center [1317, 29] width 20 height 20
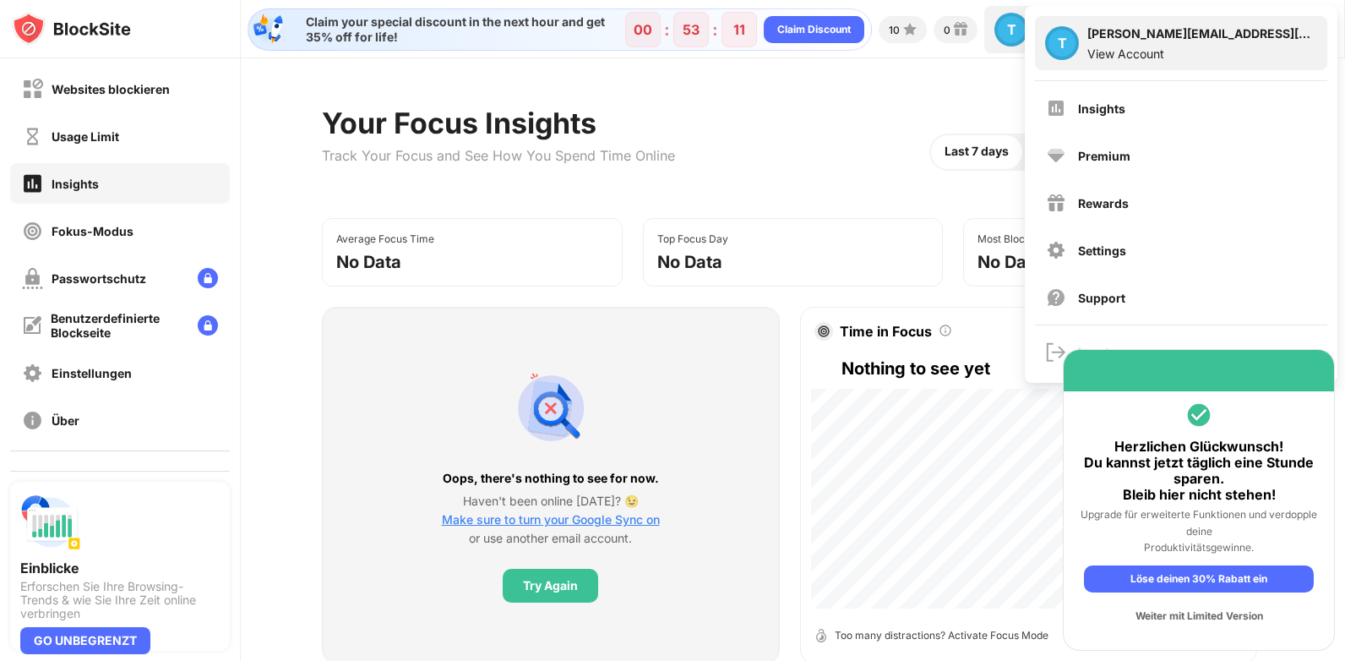
click at [1136, 55] on div "View Account" at bounding box center [1202, 53] width 230 height 14
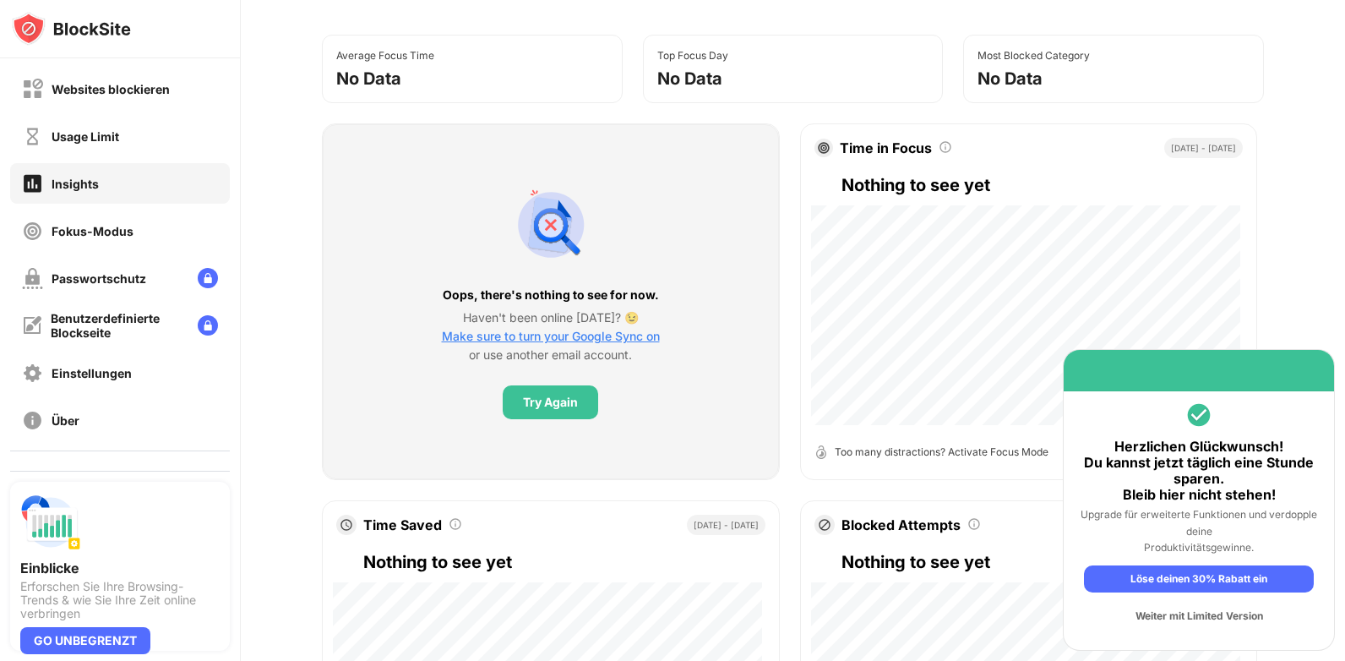
scroll to position [253, 0]
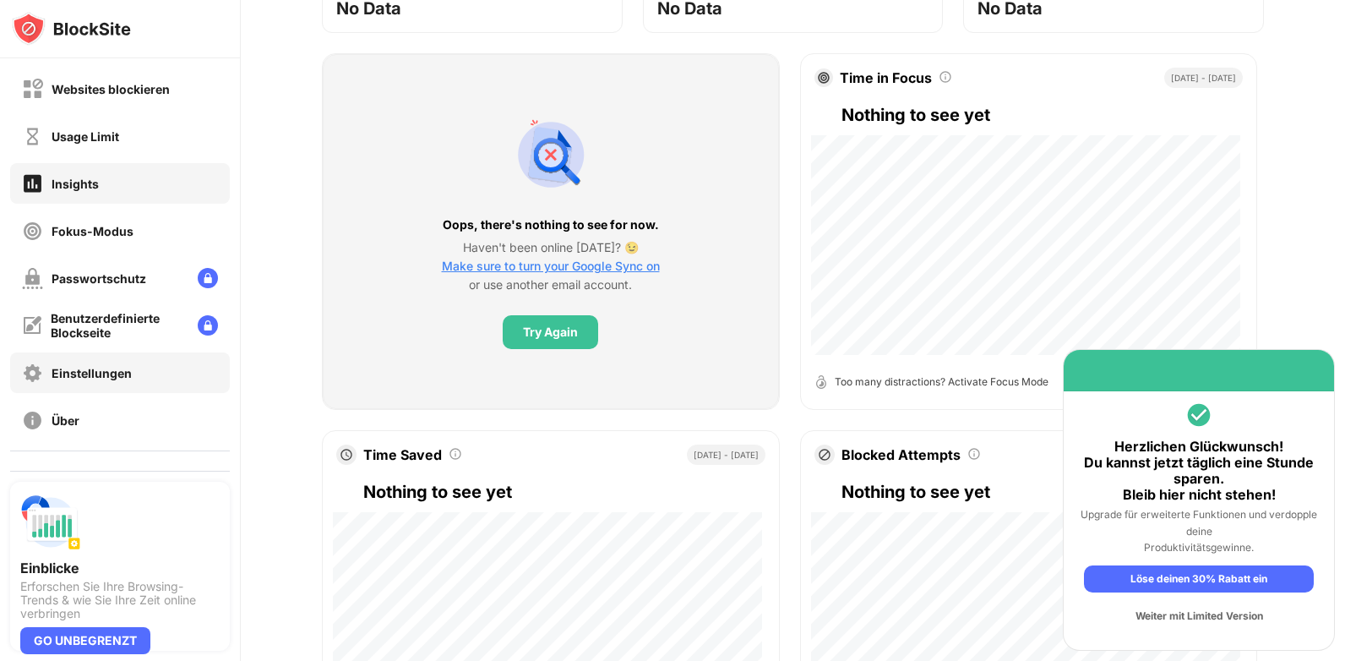
click at [95, 370] on div "Einstellungen" at bounding box center [92, 373] width 80 height 14
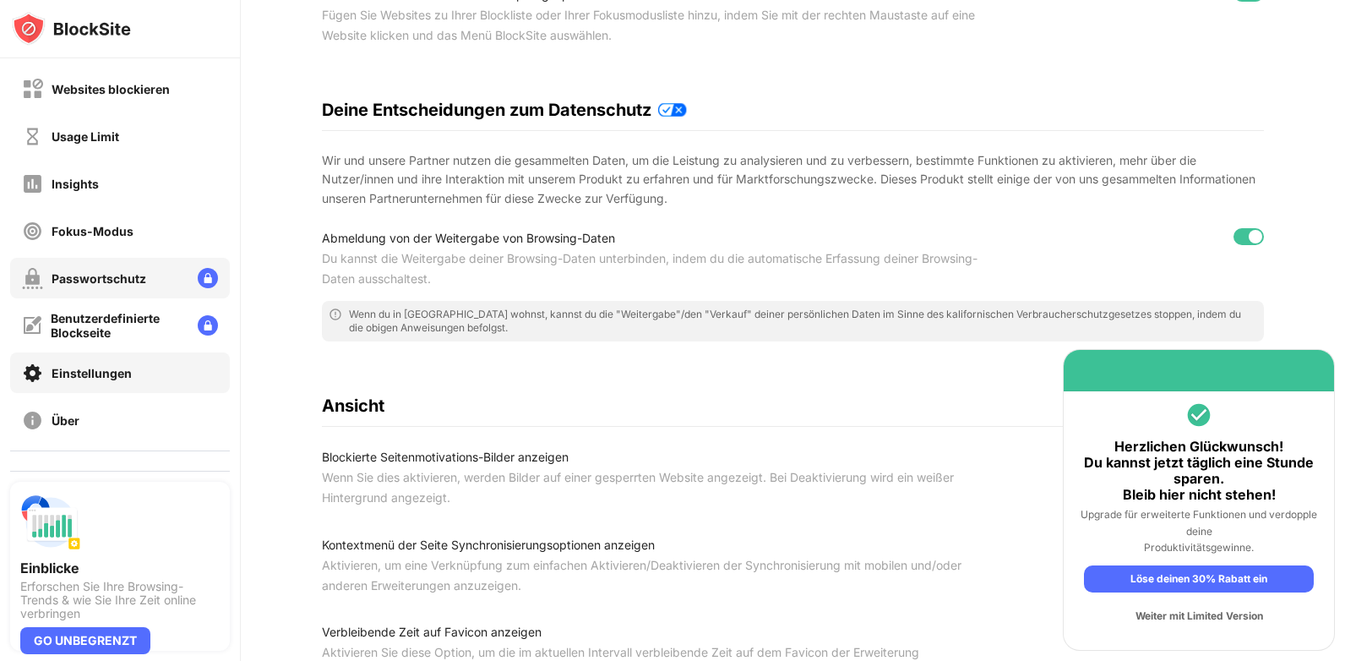
click at [102, 277] on div "Passwortschutz" at bounding box center [99, 278] width 95 height 14
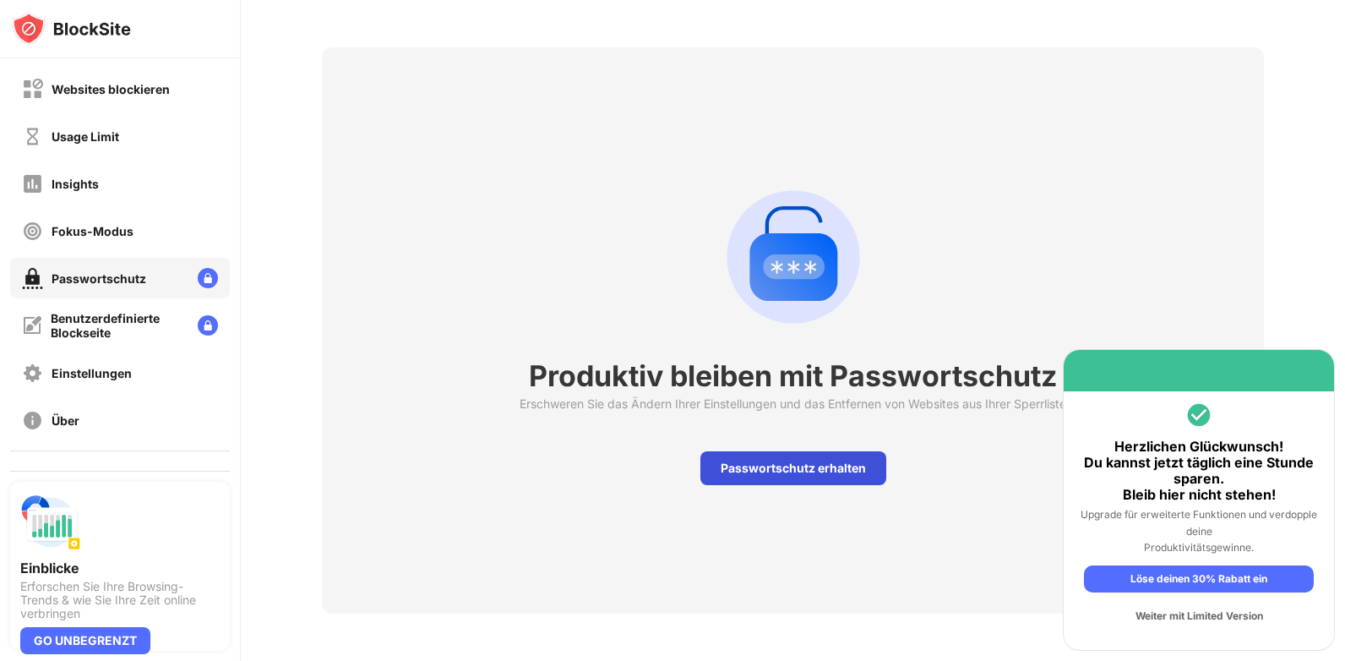
click at [830, 451] on div "Passwortschutz erhalten" at bounding box center [793, 468] width 186 height 34
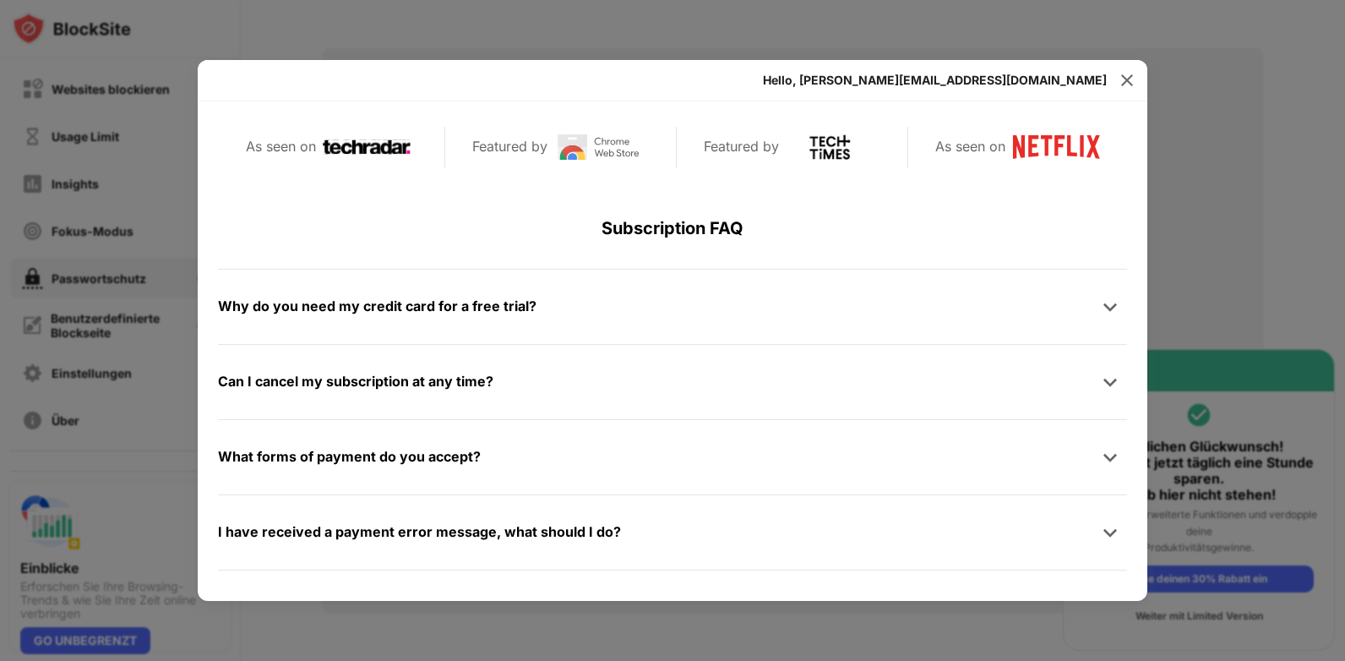
scroll to position [804, 0]
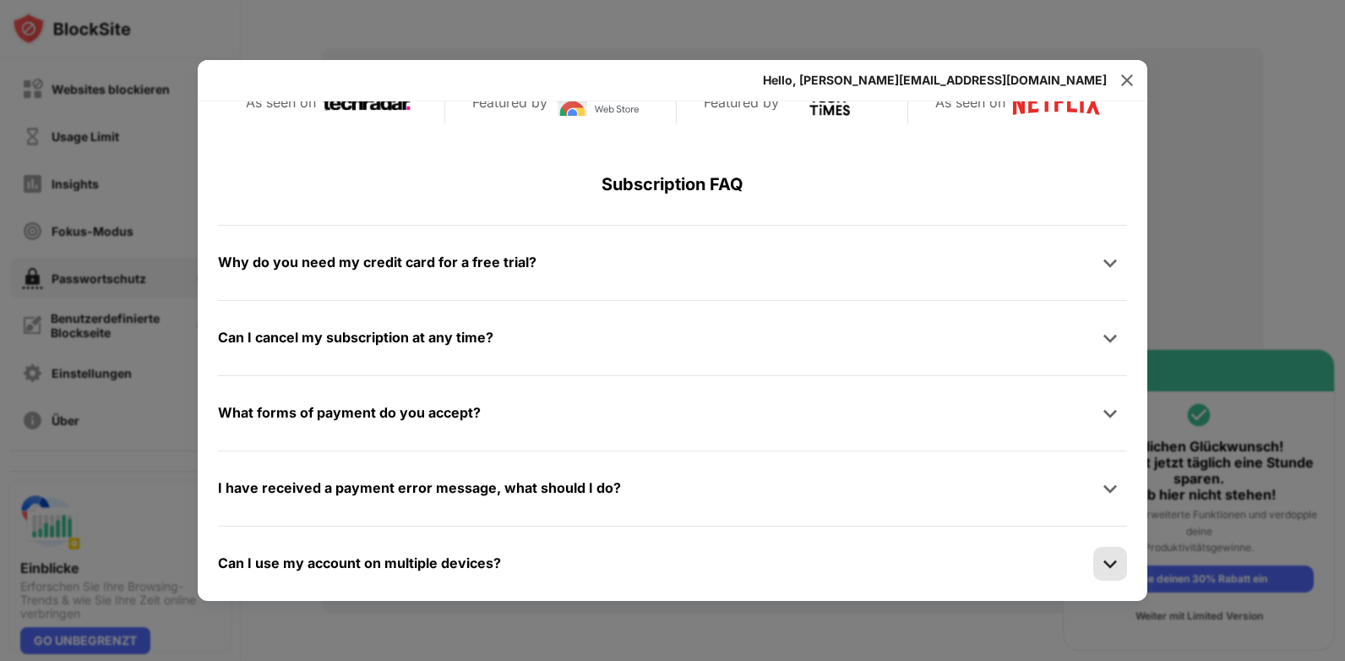
click at [1102, 563] on img at bounding box center [1110, 563] width 17 height 17
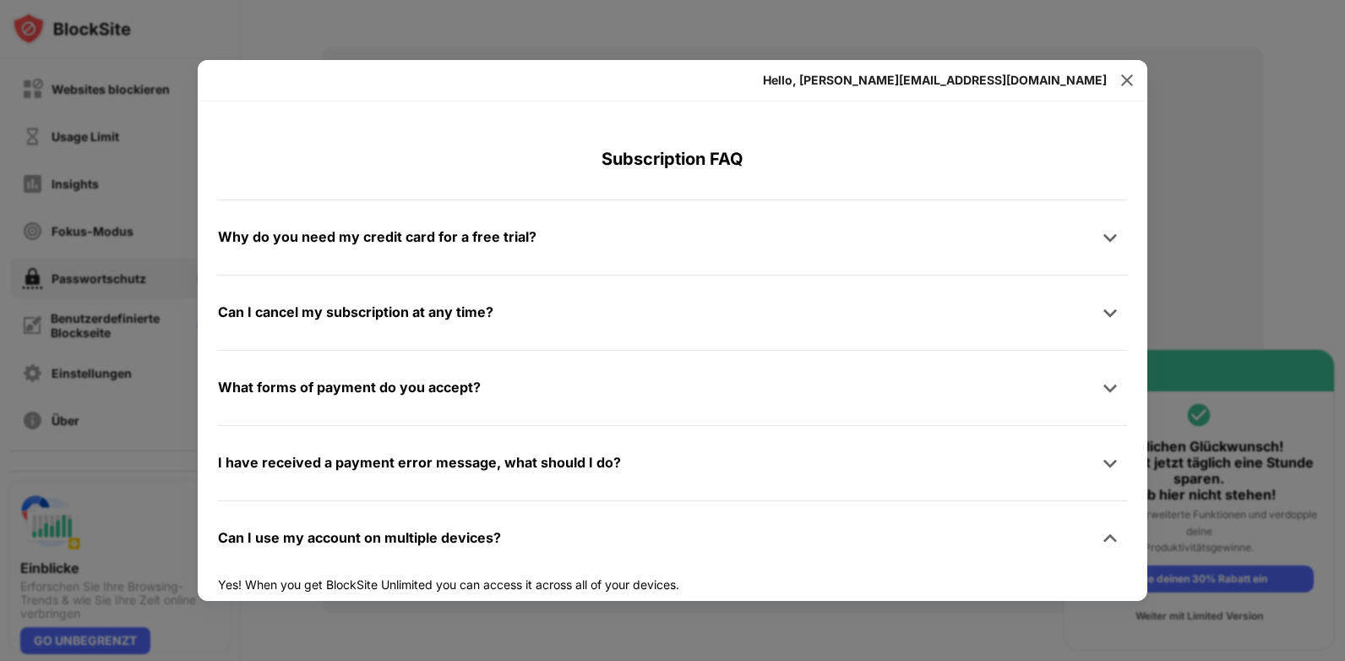
scroll to position [843, 0]
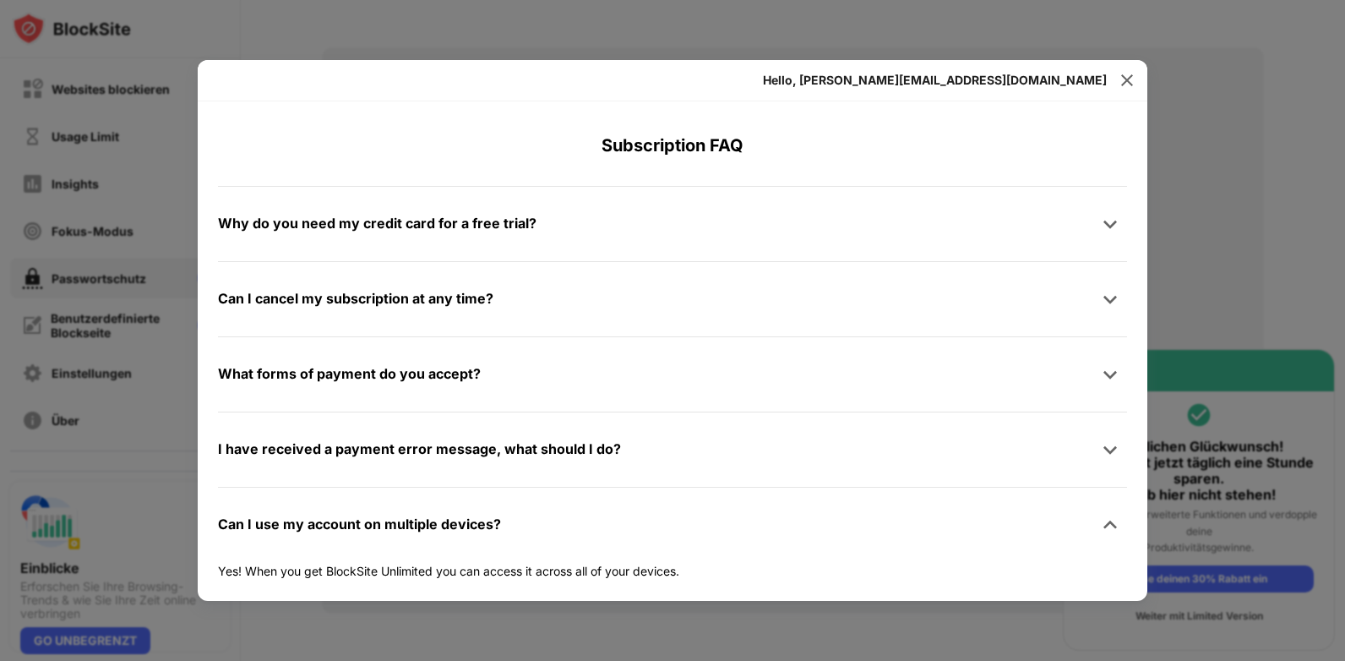
click at [636, 571] on p "Yes! When you get BlockSite Unlimited you can access it across all of your devi…" at bounding box center [672, 571] width 909 height 19
click at [1071, 83] on div "Hello, tomaszczyzniewski@gmail.com" at bounding box center [935, 81] width 344 height 14
click at [1135, 80] on img at bounding box center [1127, 80] width 17 height 17
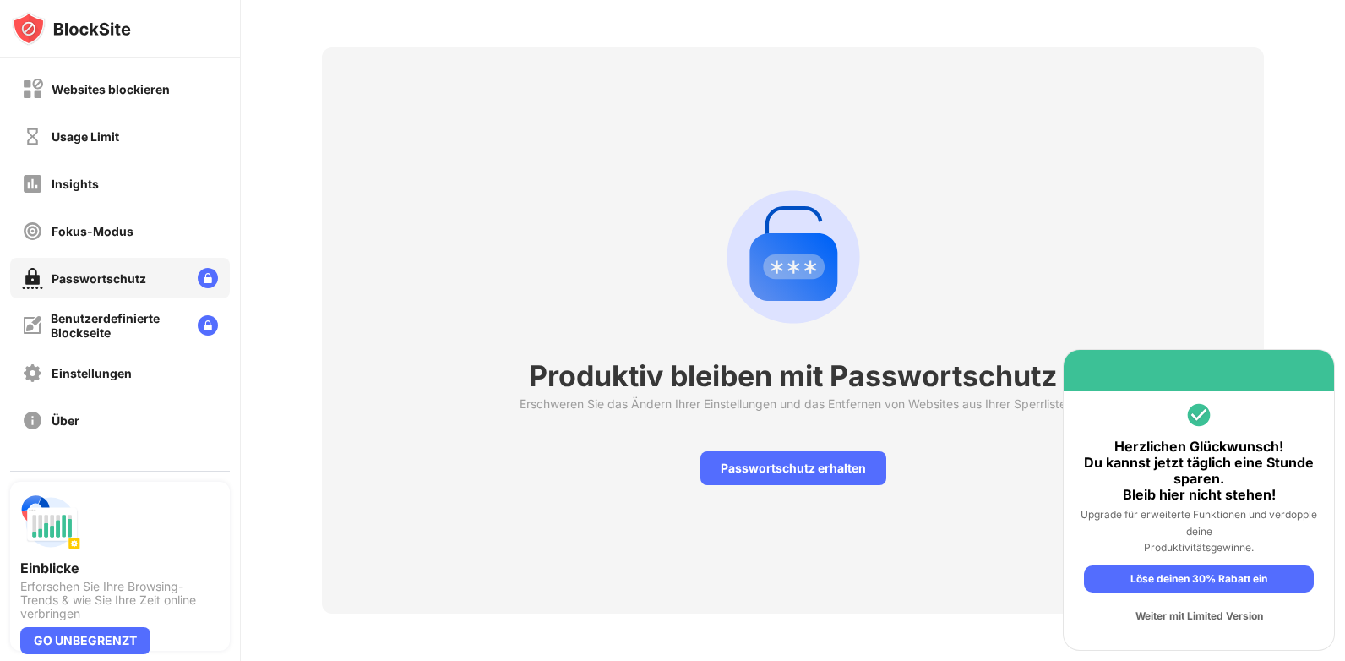
scroll to position [0, 0]
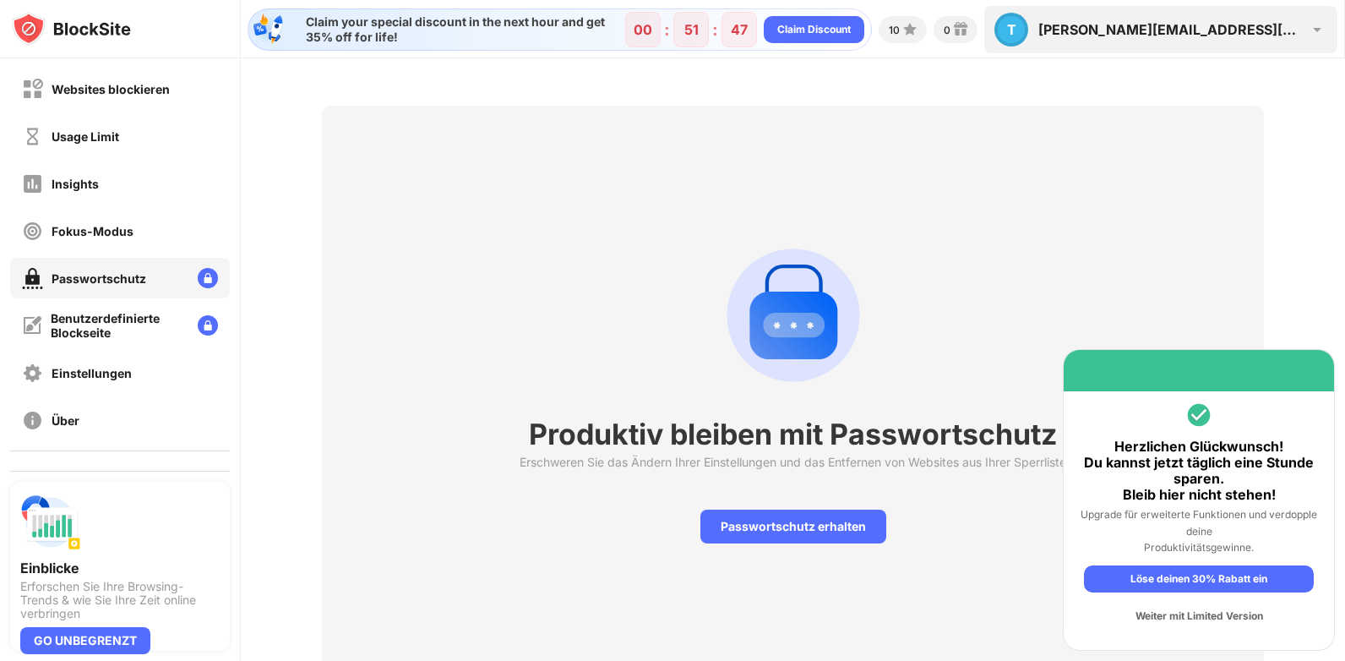
click at [1317, 25] on img at bounding box center [1317, 29] width 20 height 20
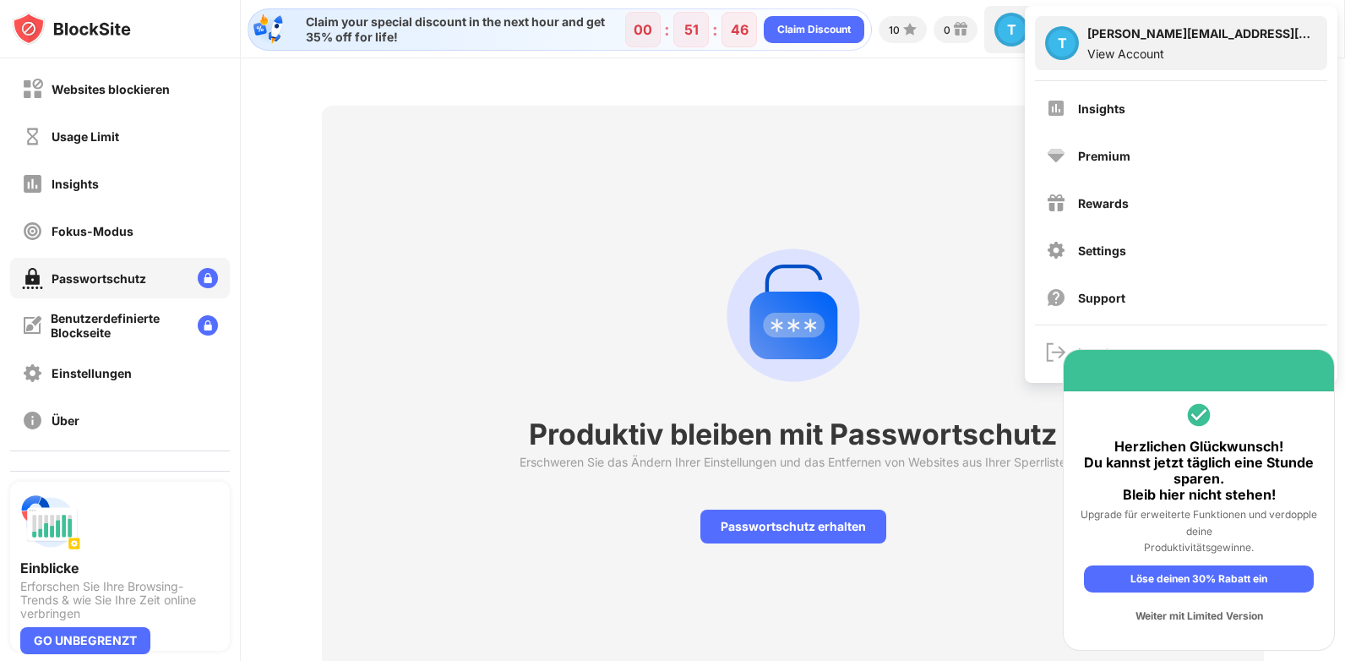
click at [1126, 57] on div "View Account" at bounding box center [1202, 53] width 230 height 14
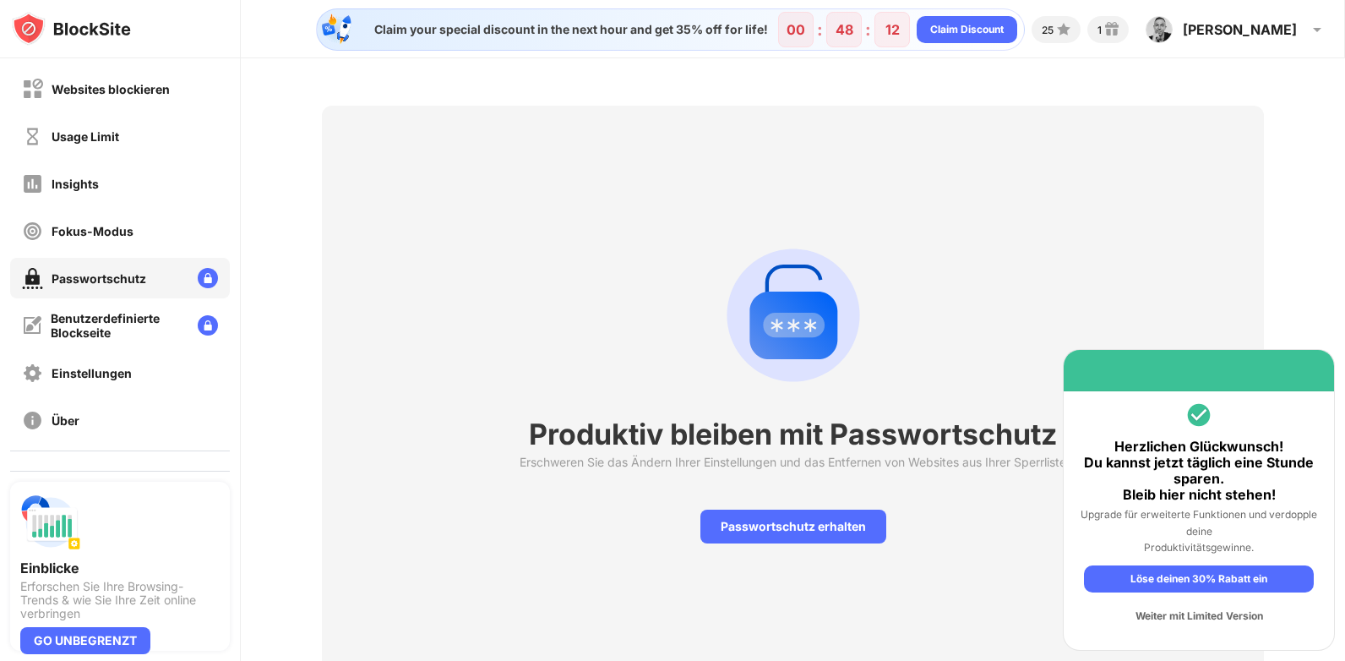
click at [1096, 117] on div "Produktiv bleiben mit Passwortschutz Erschweren Sie das Ändern Ihrer Einstellun…" at bounding box center [793, 389] width 943 height 566
click at [1017, 38] on div "Claim Discount" at bounding box center [967, 29] width 101 height 27
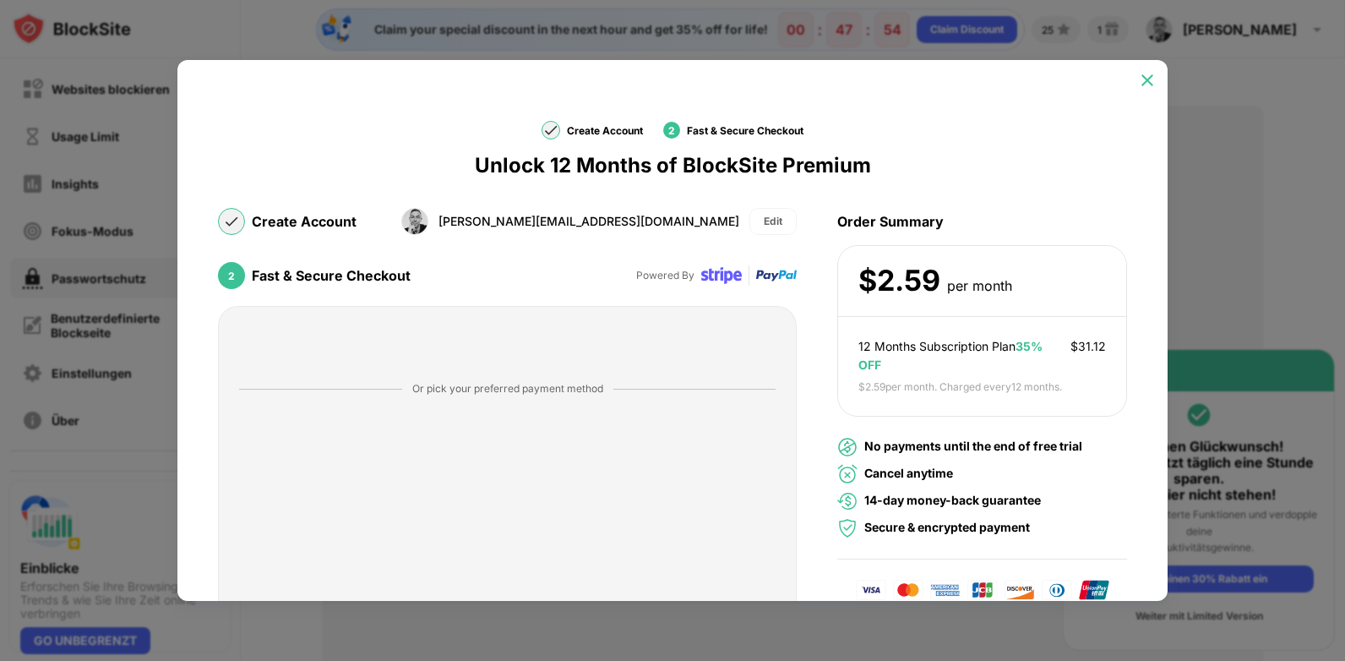
click at [1141, 88] on img at bounding box center [1147, 80] width 17 height 17
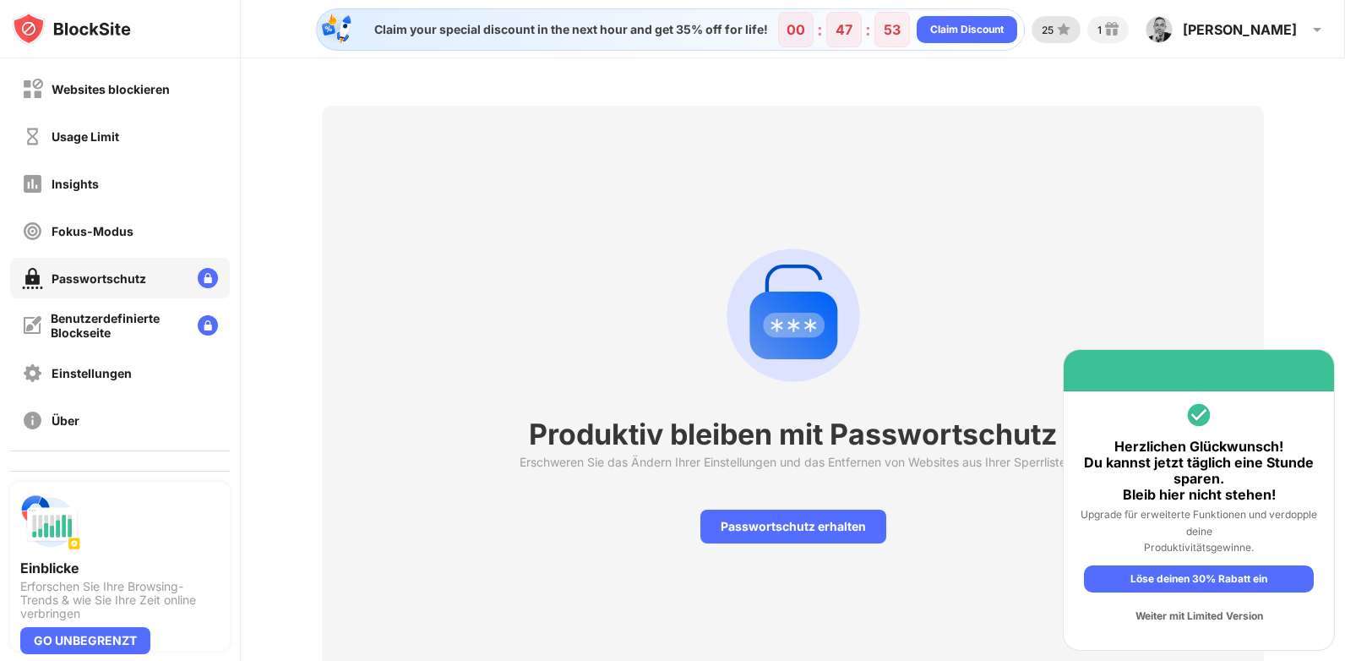
click at [1074, 31] on img at bounding box center [1064, 29] width 20 height 20
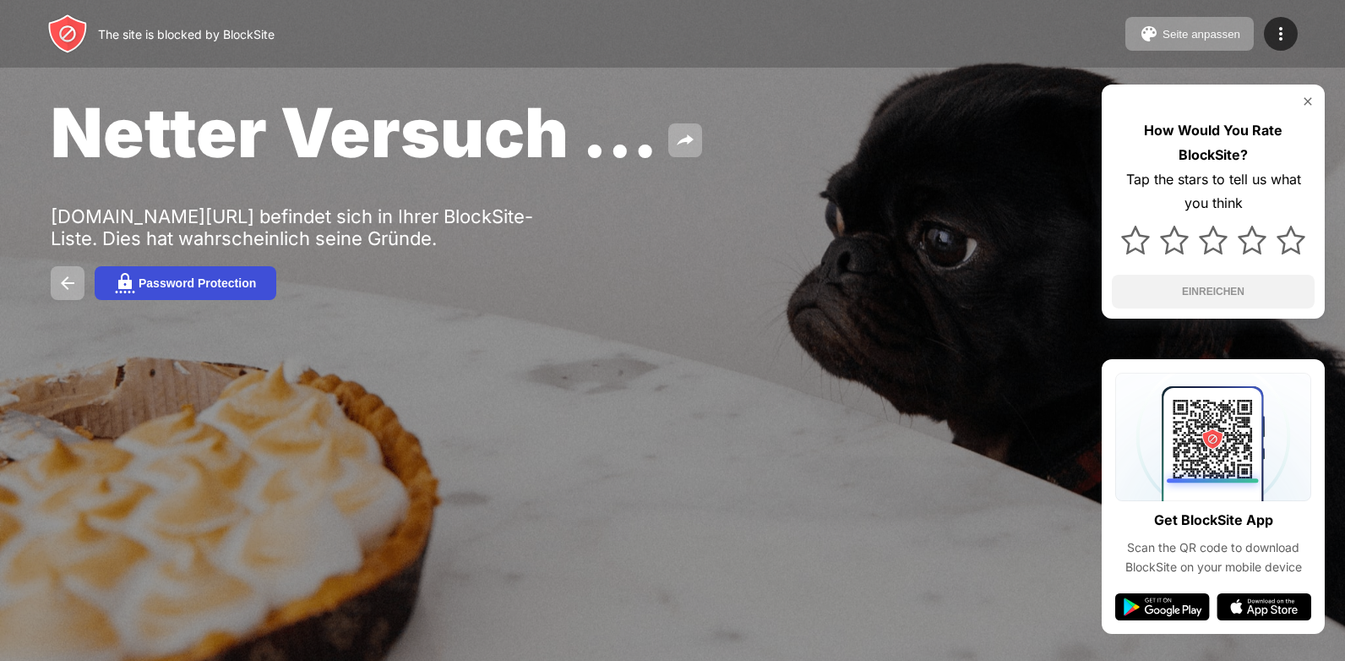
click at [227, 283] on div "Password Protection" at bounding box center [197, 283] width 117 height 14
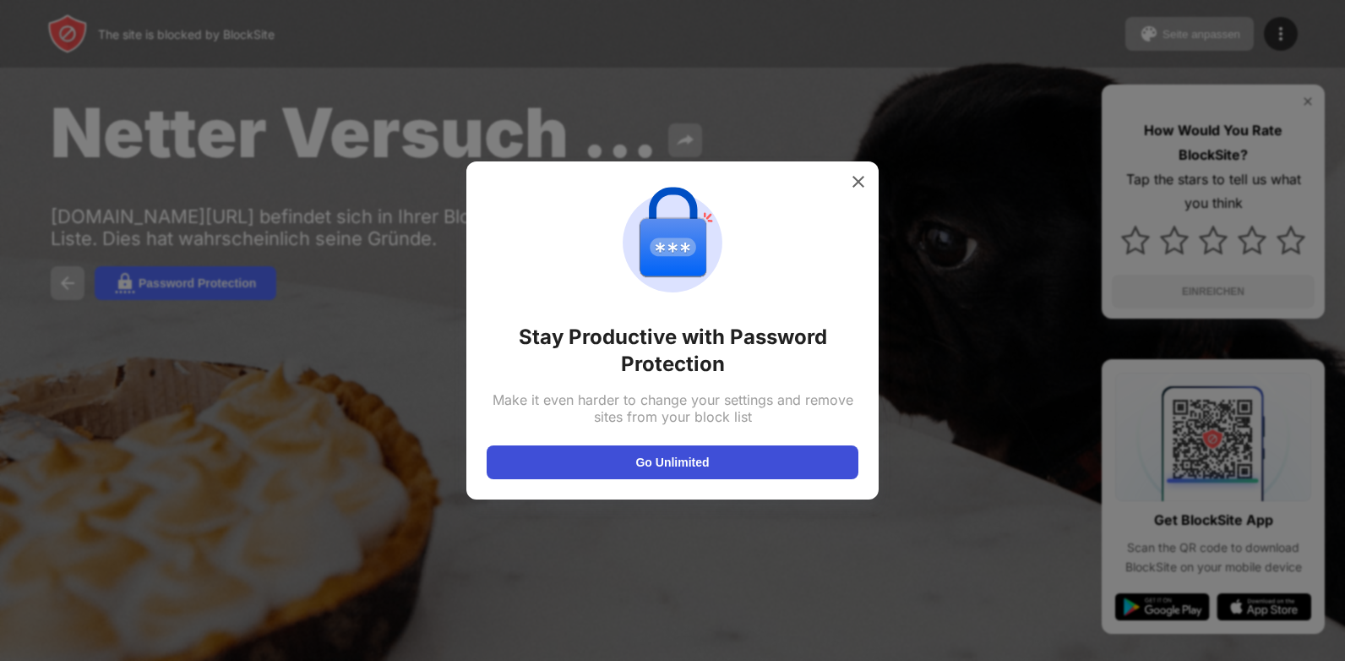
click at [713, 471] on button "Go Unlimited" at bounding box center [673, 462] width 372 height 34
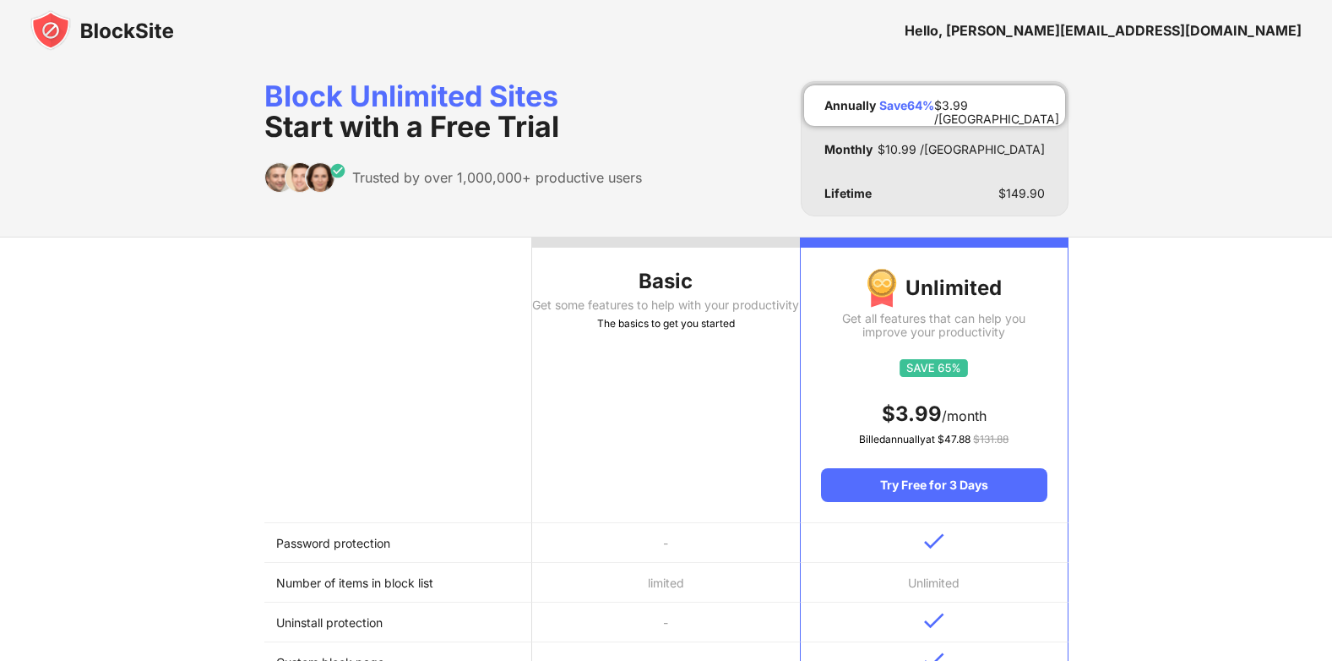
click at [1161, 31] on div "Hello, tomaszczyzniewski@gmail.com" at bounding box center [1103, 30] width 397 height 17
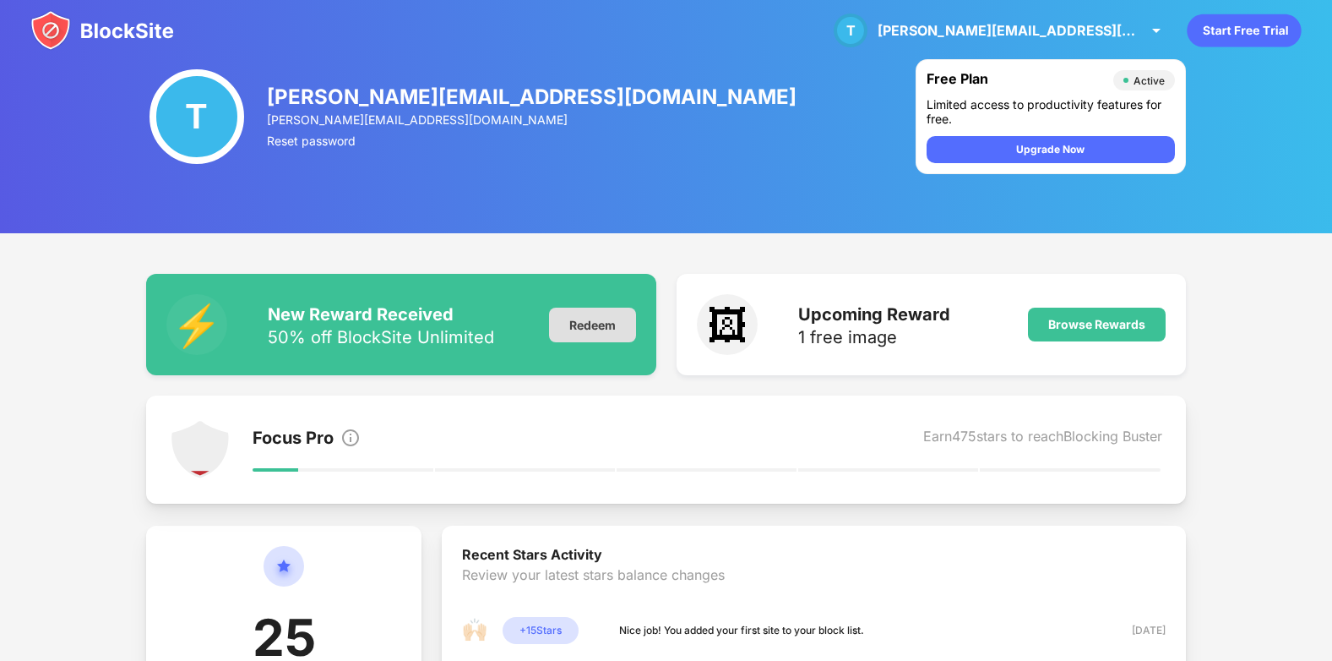
click at [602, 321] on div "Redeem" at bounding box center [592, 325] width 87 height 35
click at [1039, 155] on div "Upgrade Now" at bounding box center [1050, 149] width 68 height 17
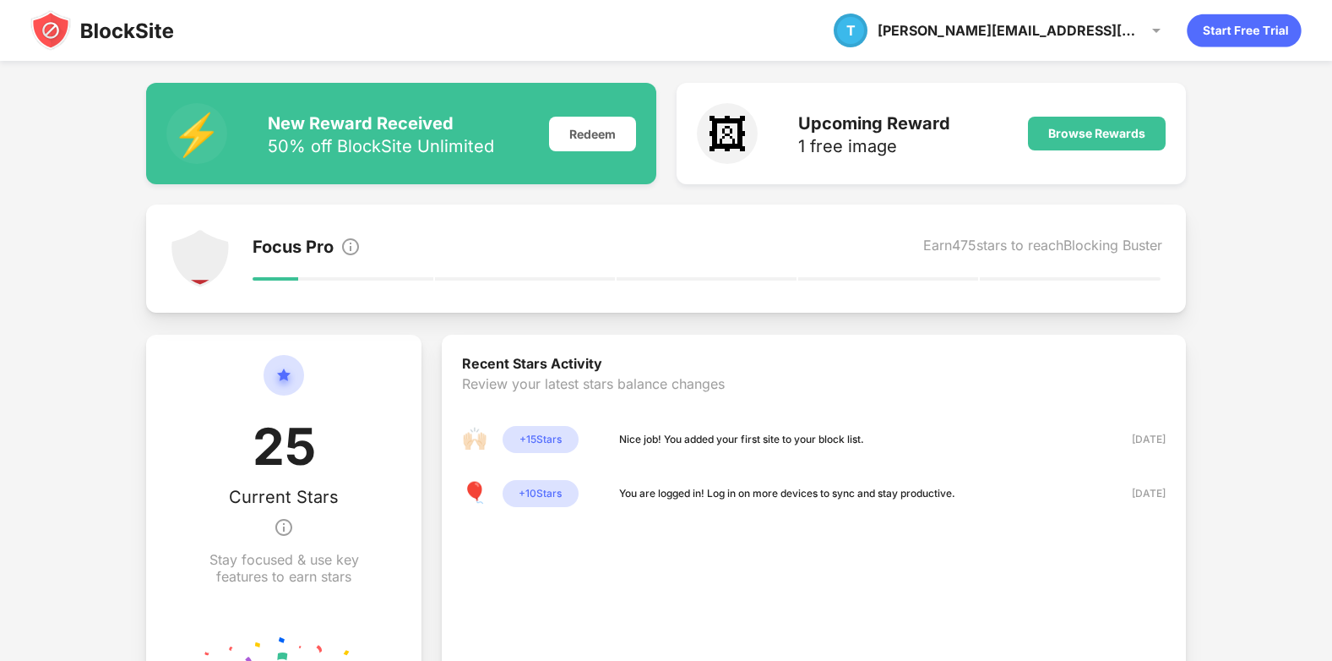
scroll to position [338, 0]
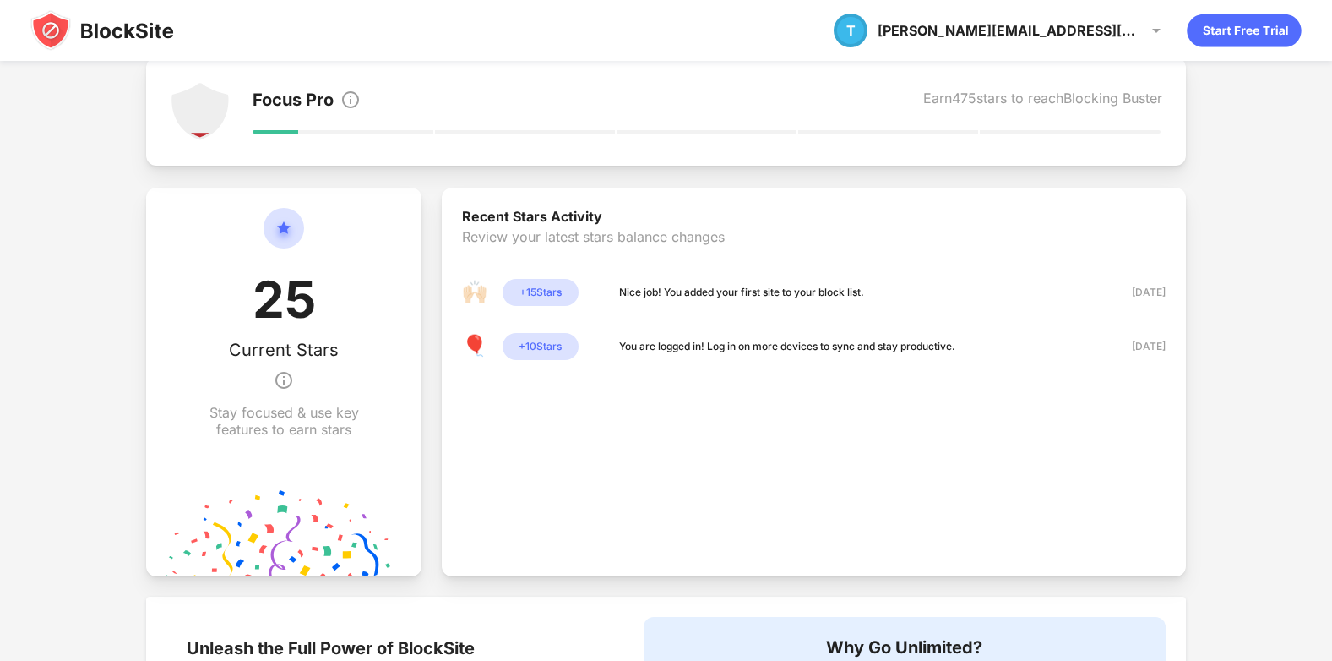
click at [791, 343] on div "You are logged in! Log in on more devices to sync and stay productive." at bounding box center [787, 346] width 336 height 17
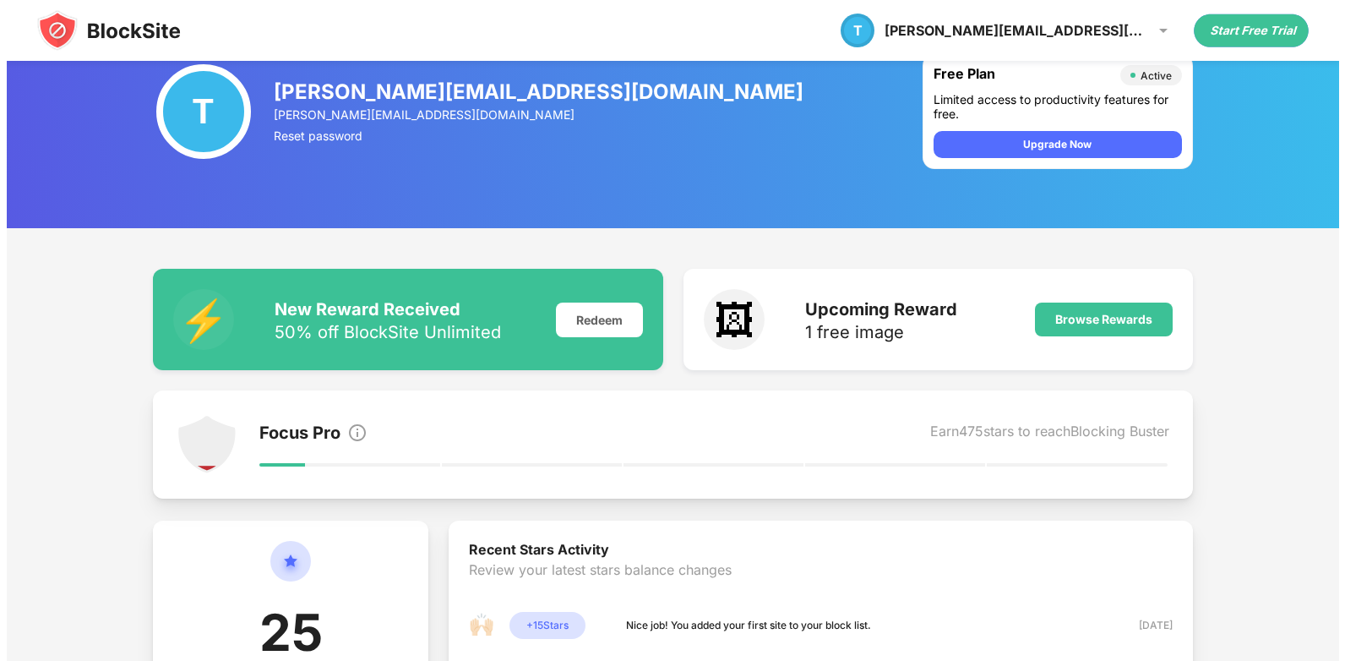
scroll to position [0, 0]
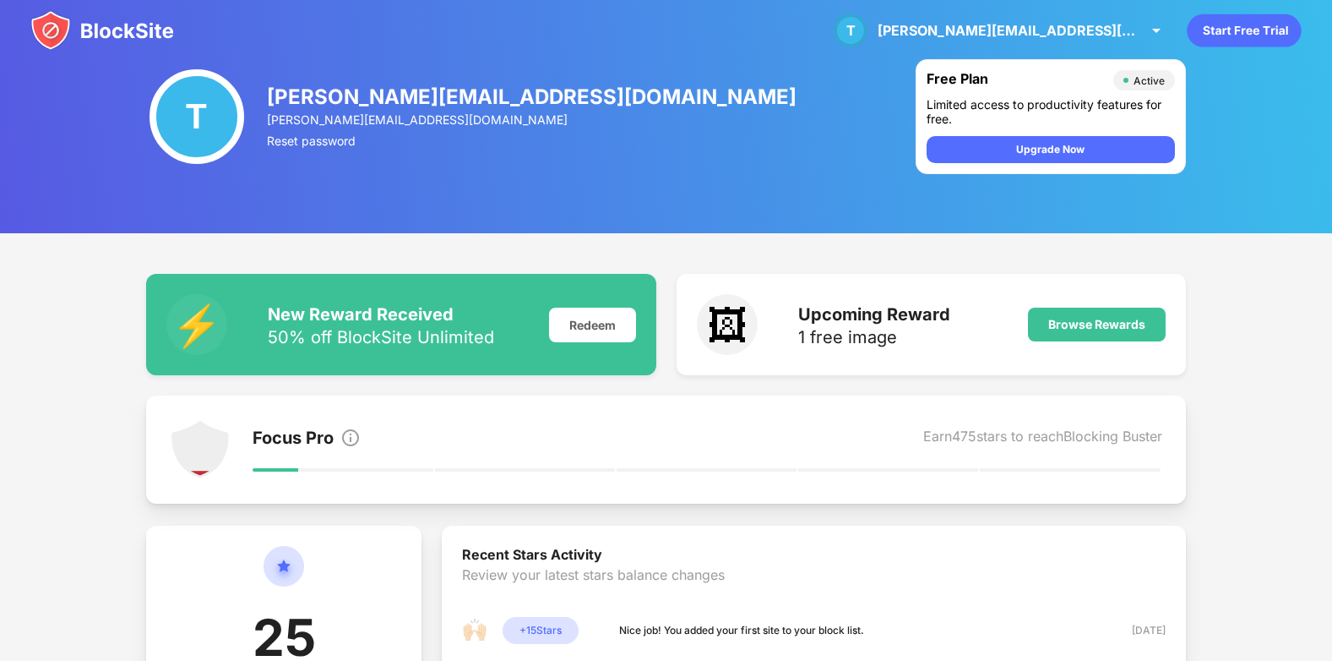
click at [210, 132] on div "T" at bounding box center [197, 116] width 95 height 95
click at [433, 116] on div "[PERSON_NAME][EMAIL_ADDRESS][DOMAIN_NAME]" at bounding box center [532, 119] width 531 height 14
click at [332, 146] on div "Reset password" at bounding box center [532, 140] width 531 height 14
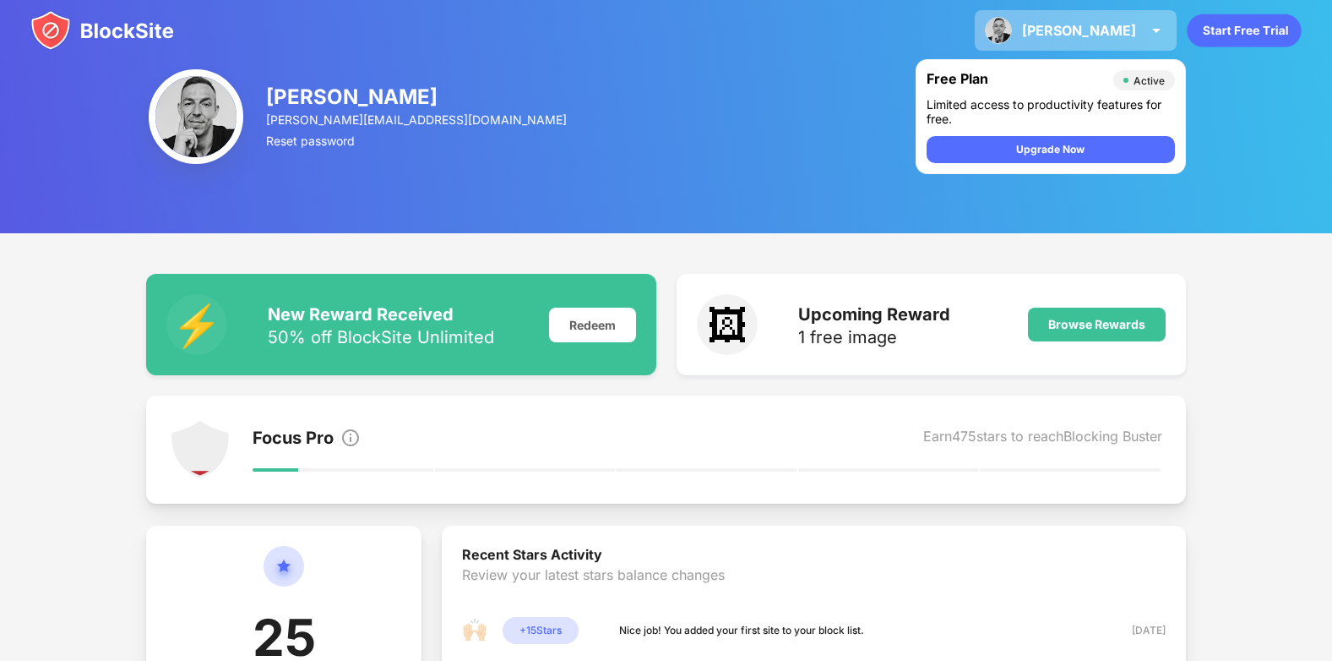
click at [1157, 37] on img at bounding box center [1156, 30] width 20 height 20
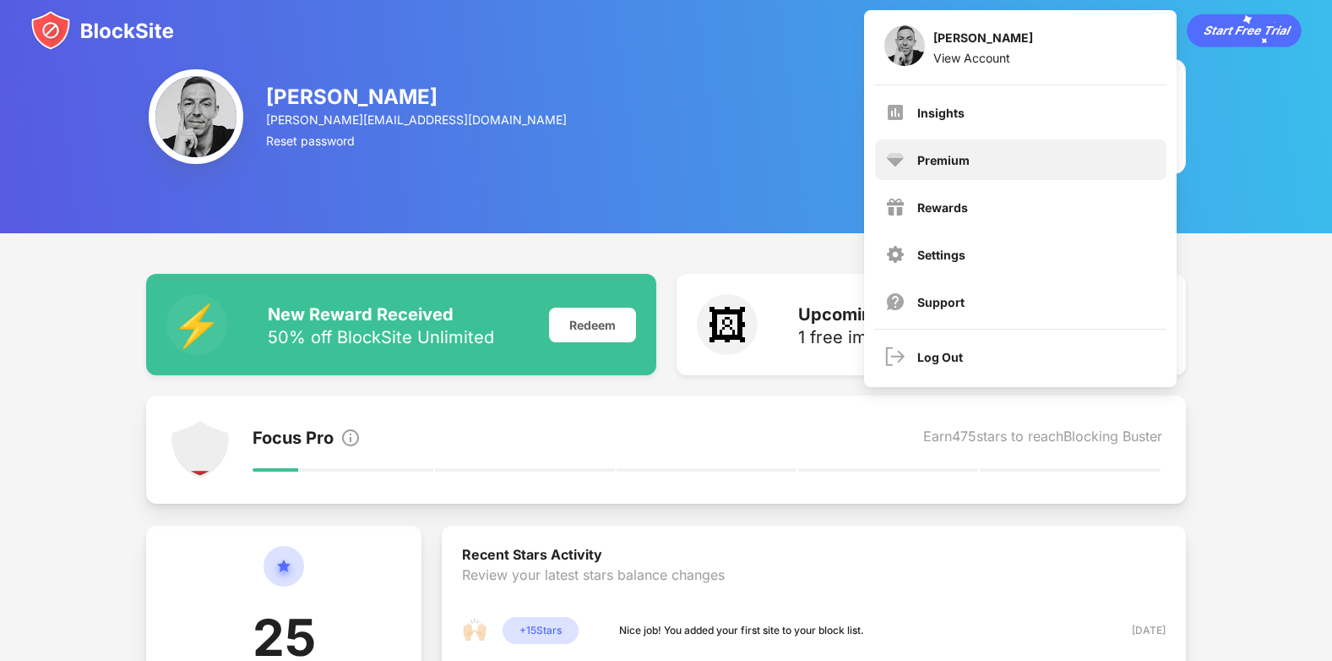
click at [934, 157] on div "Premium" at bounding box center [944, 160] width 52 height 14
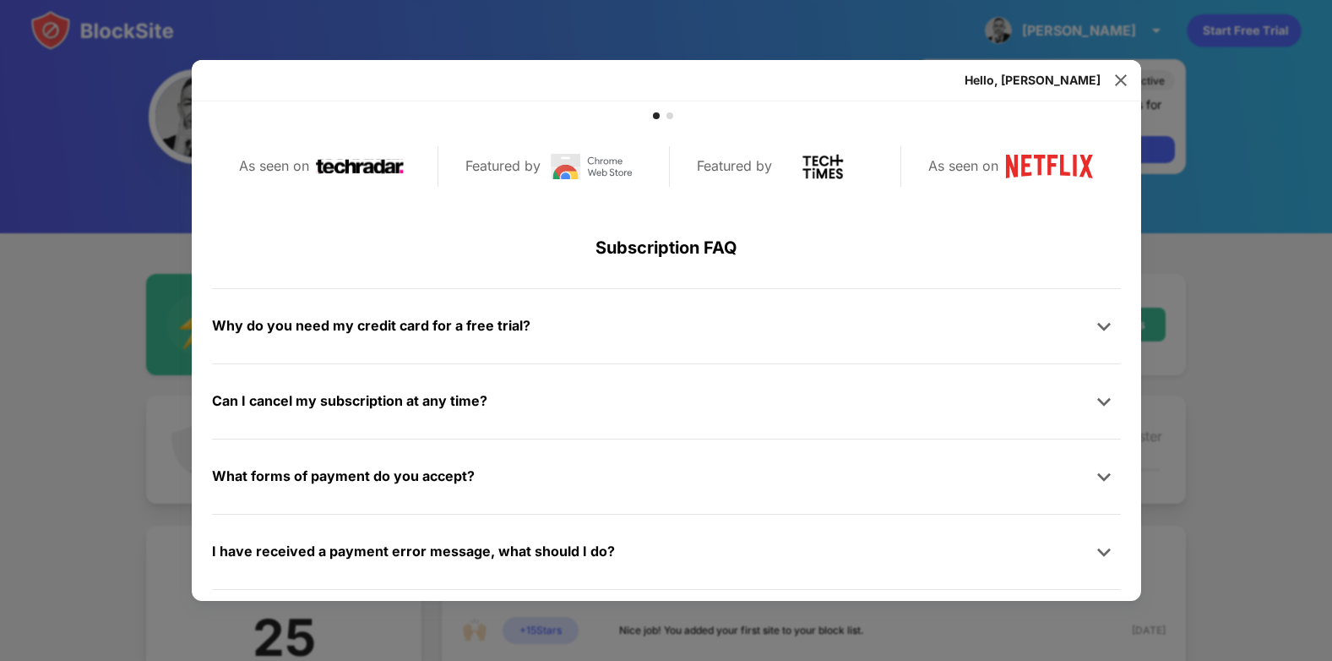
scroll to position [804, 0]
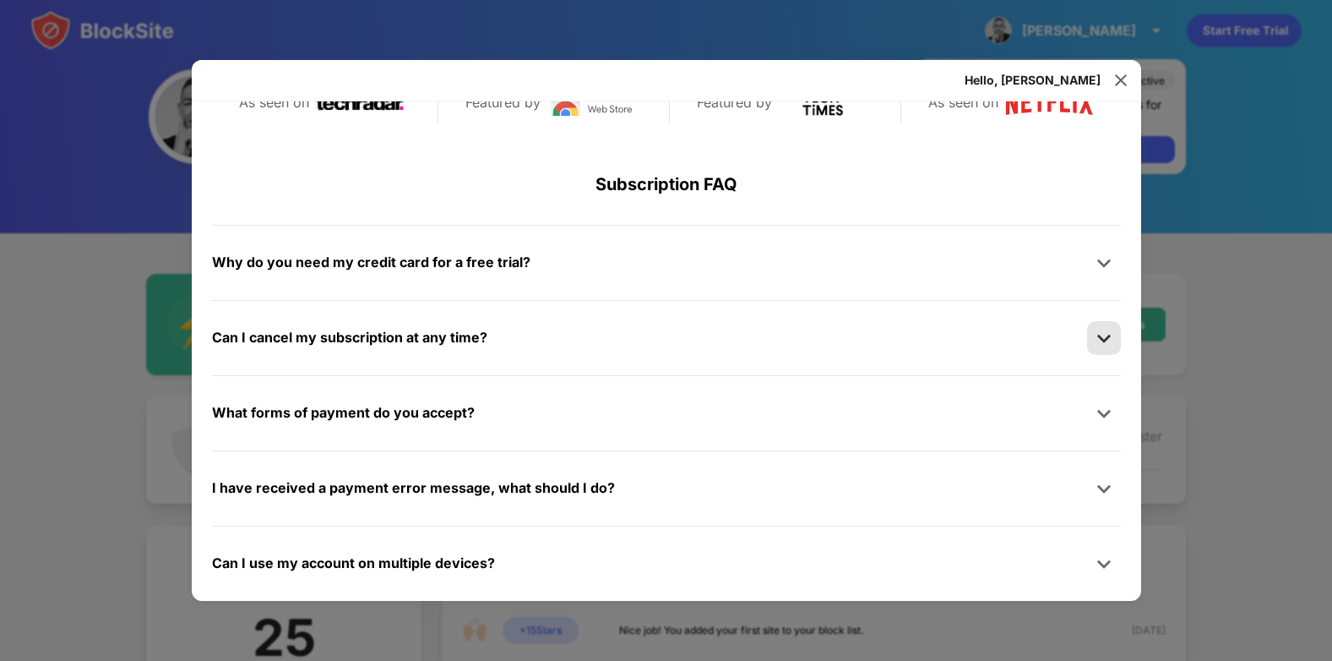
click at [1096, 340] on img at bounding box center [1104, 337] width 17 height 17
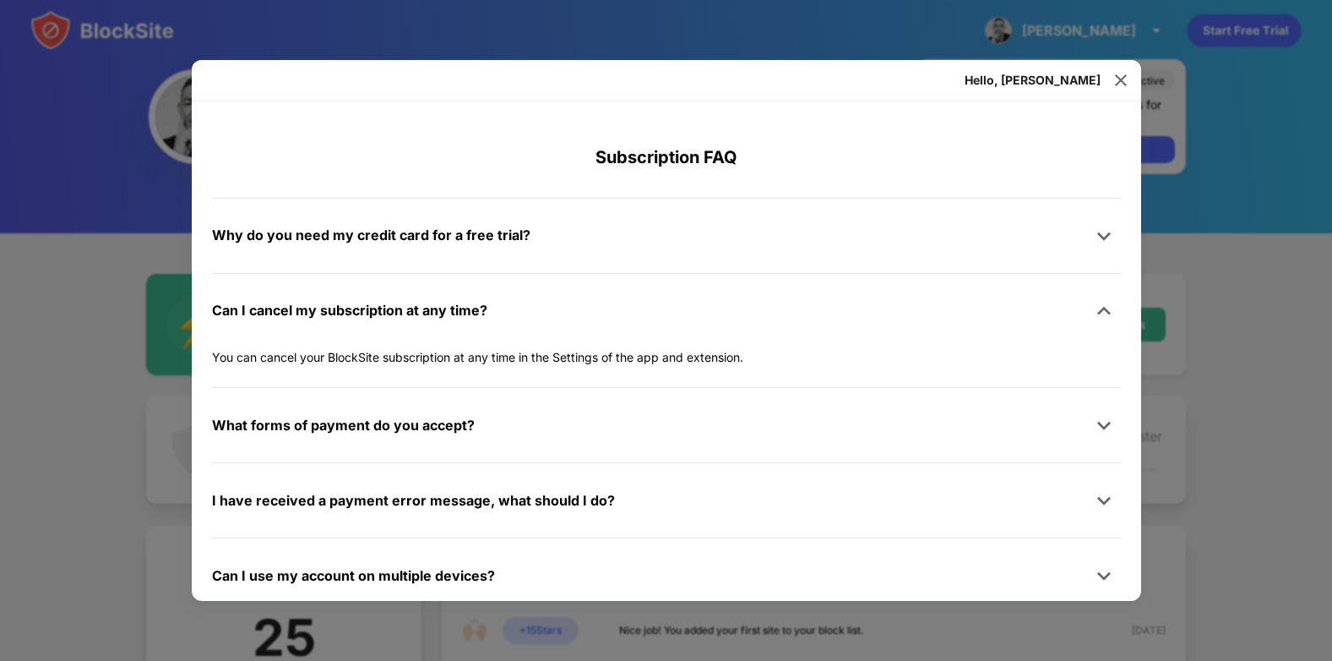
scroll to position [843, 0]
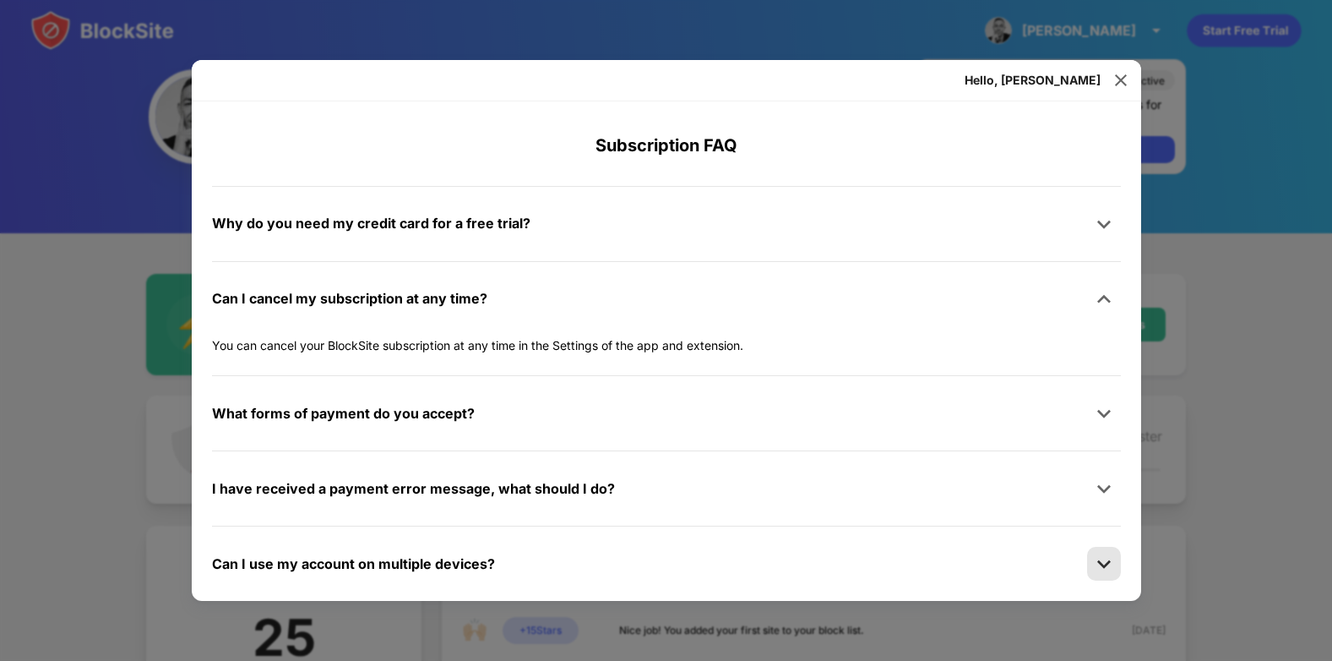
click at [1099, 569] on img at bounding box center [1104, 563] width 17 height 17
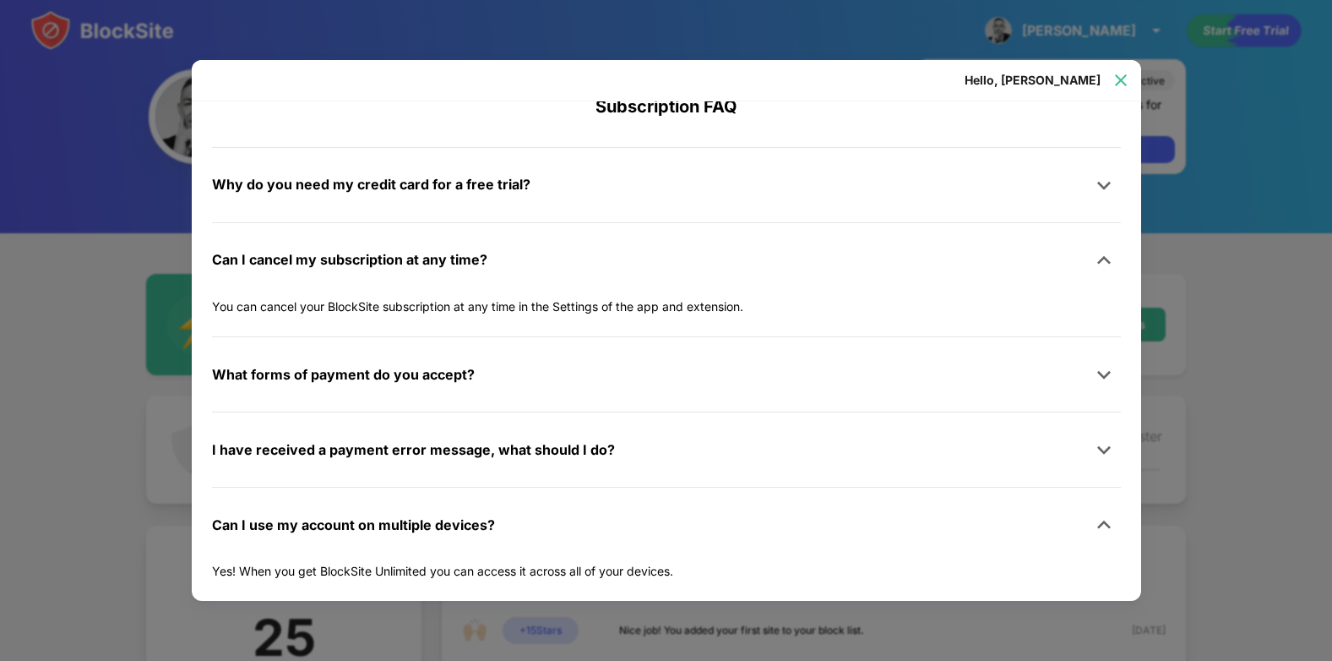
click at [1120, 84] on img at bounding box center [1121, 80] width 17 height 17
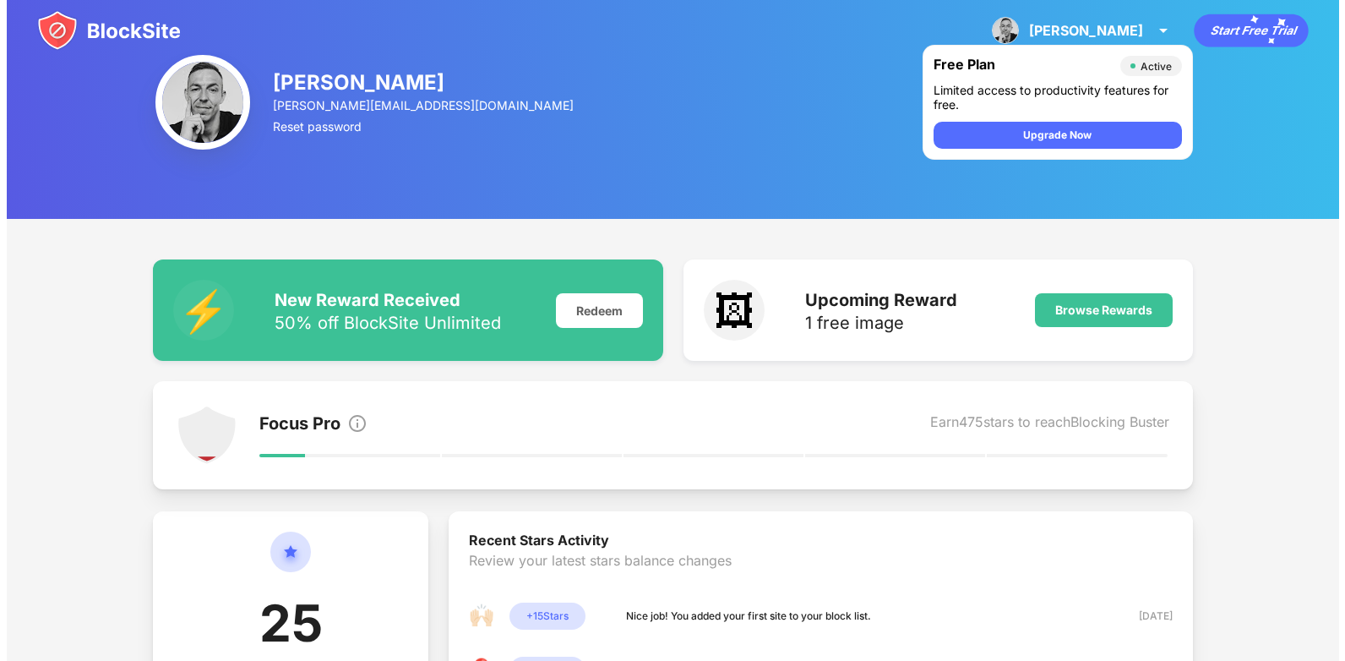
scroll to position [0, 0]
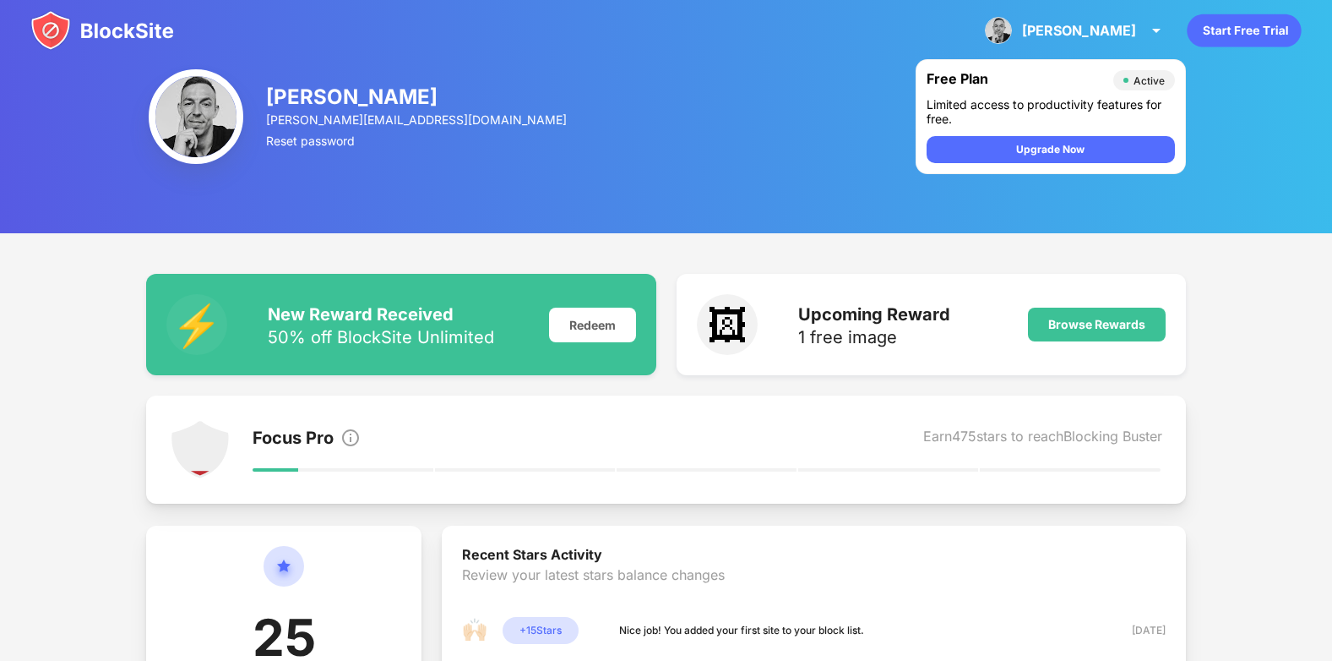
click at [150, 15] on img at bounding box center [102, 30] width 144 height 41
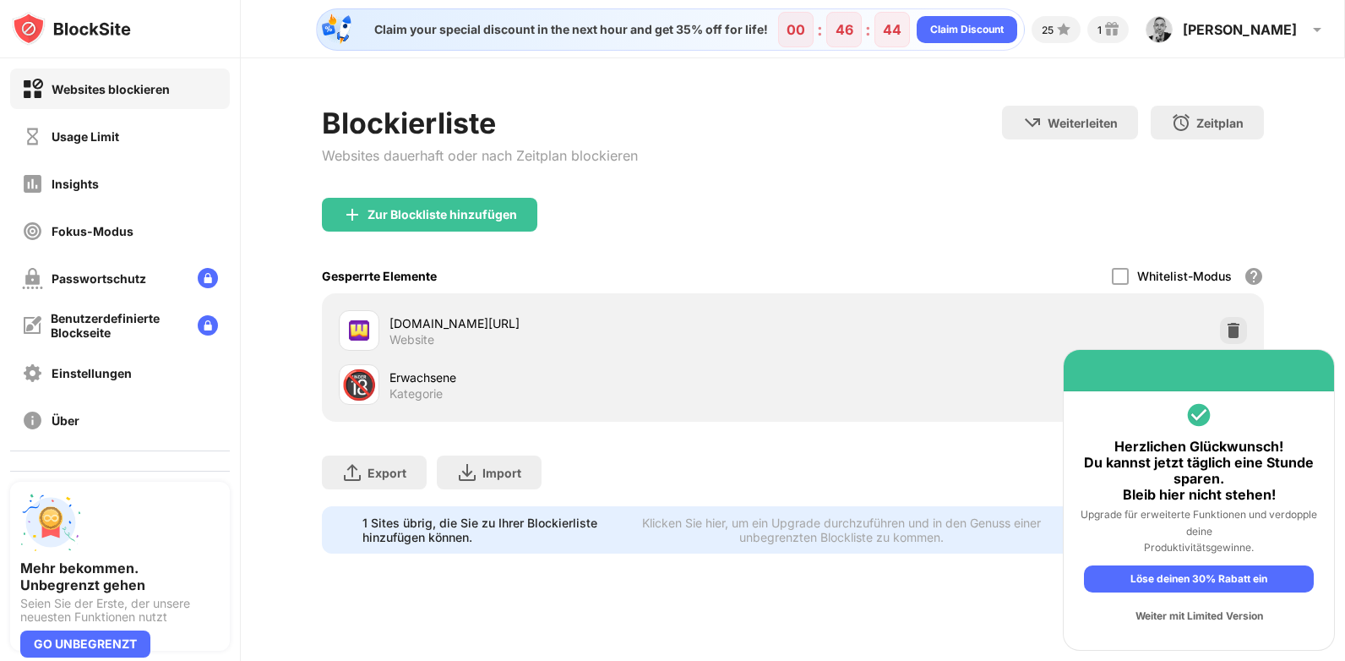
click at [1129, 617] on div "Weiter mit Limited Version" at bounding box center [1199, 615] width 230 height 27
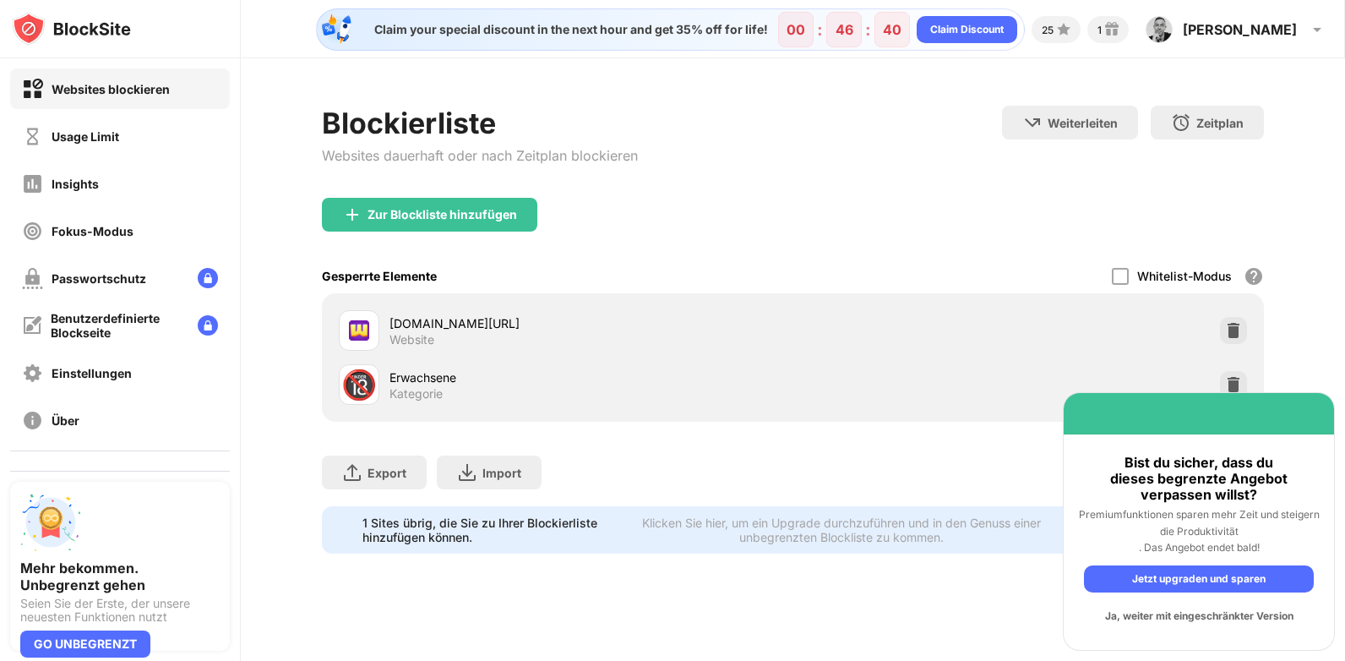
click at [1148, 620] on div "Ja, weiter mit eingeschränkter Version" at bounding box center [1199, 615] width 230 height 27
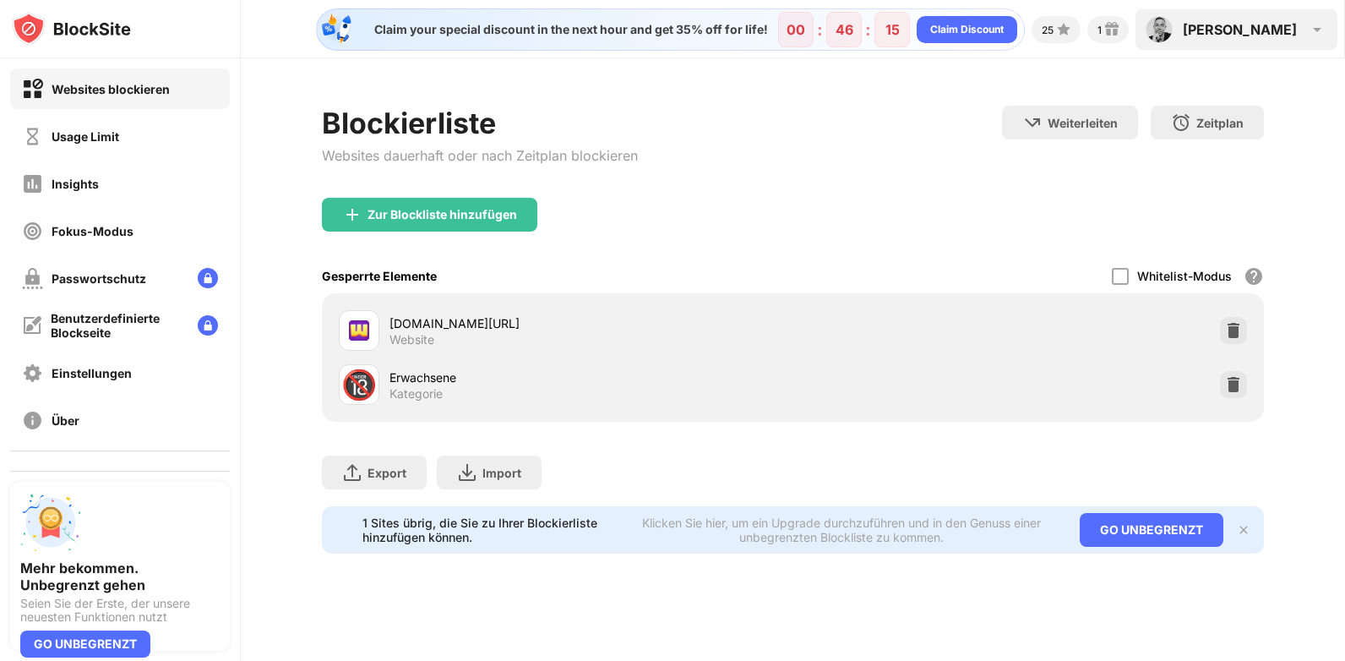
click at [1293, 27] on div "Tomasz" at bounding box center [1240, 29] width 114 height 17
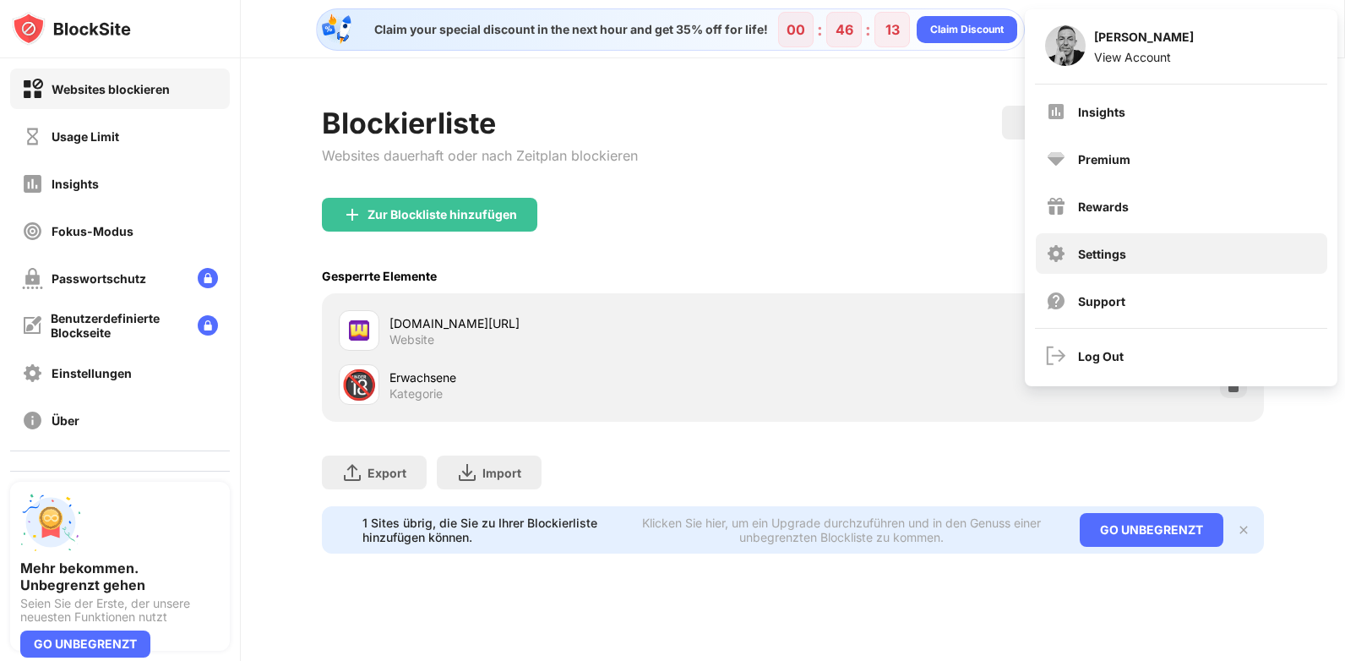
click at [1092, 253] on div "Settings" at bounding box center [1102, 254] width 48 height 14
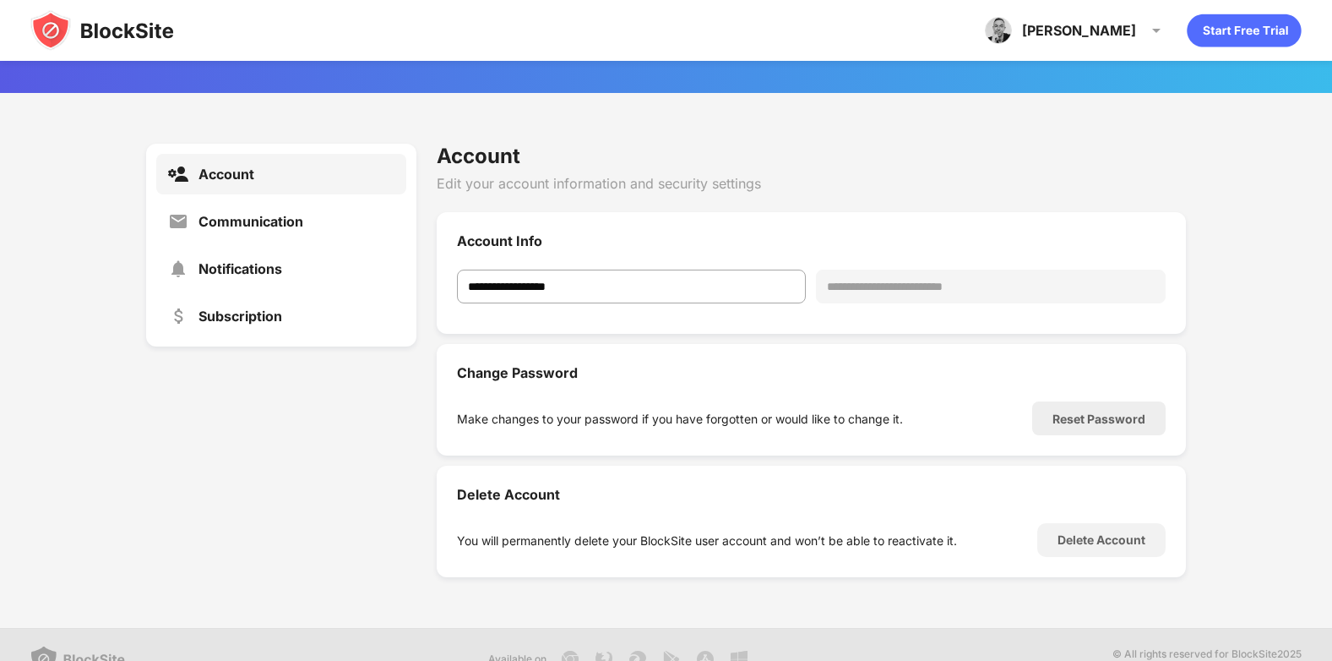
scroll to position [62, 0]
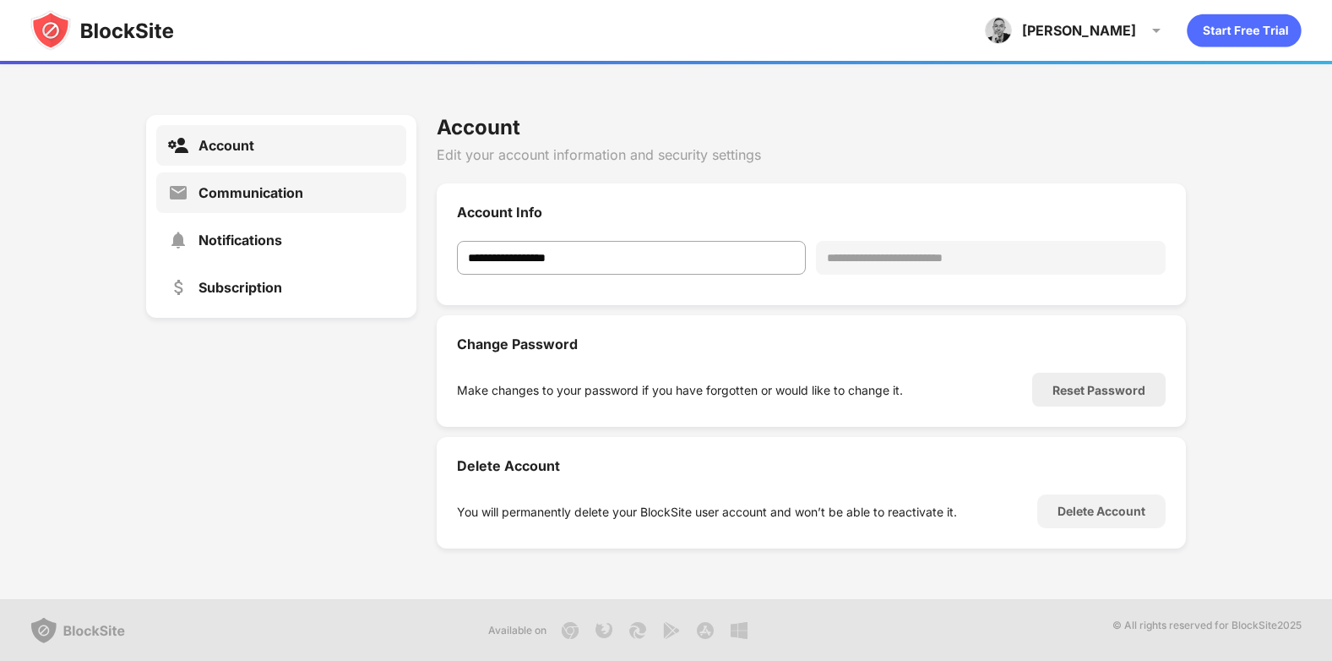
click at [272, 207] on div "Communication" at bounding box center [281, 192] width 250 height 41
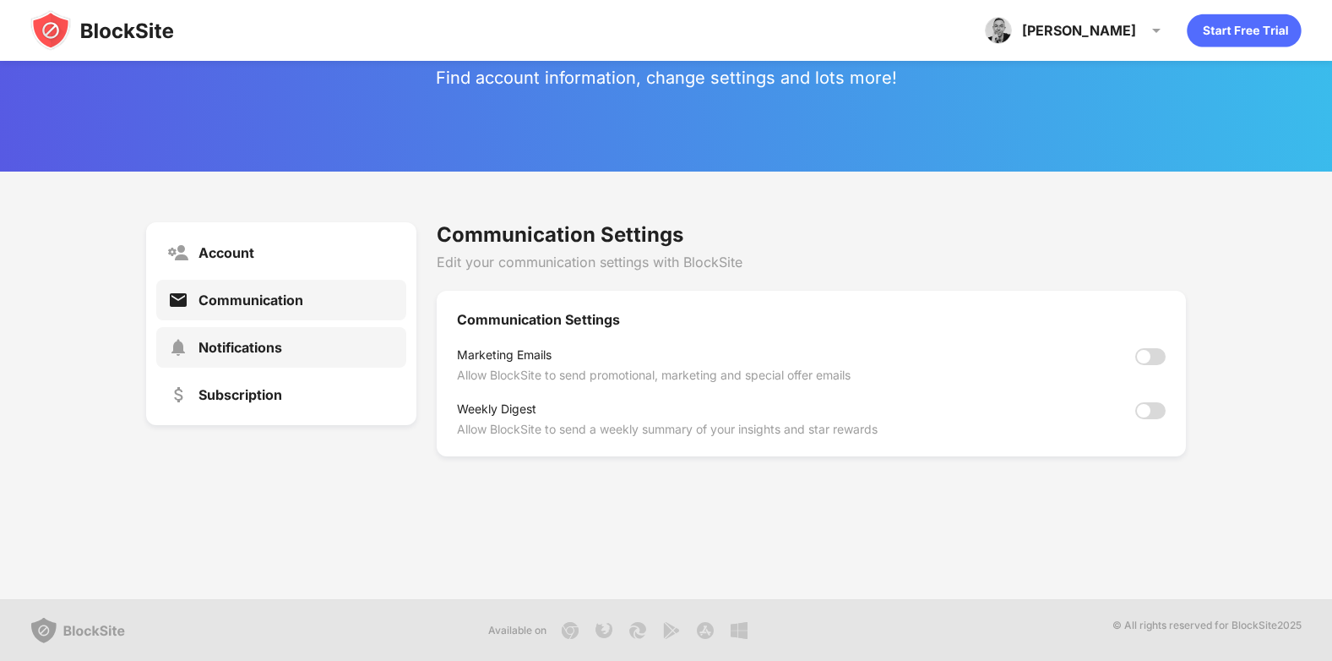
click at [245, 347] on div "Notifications" at bounding box center [241, 347] width 84 height 17
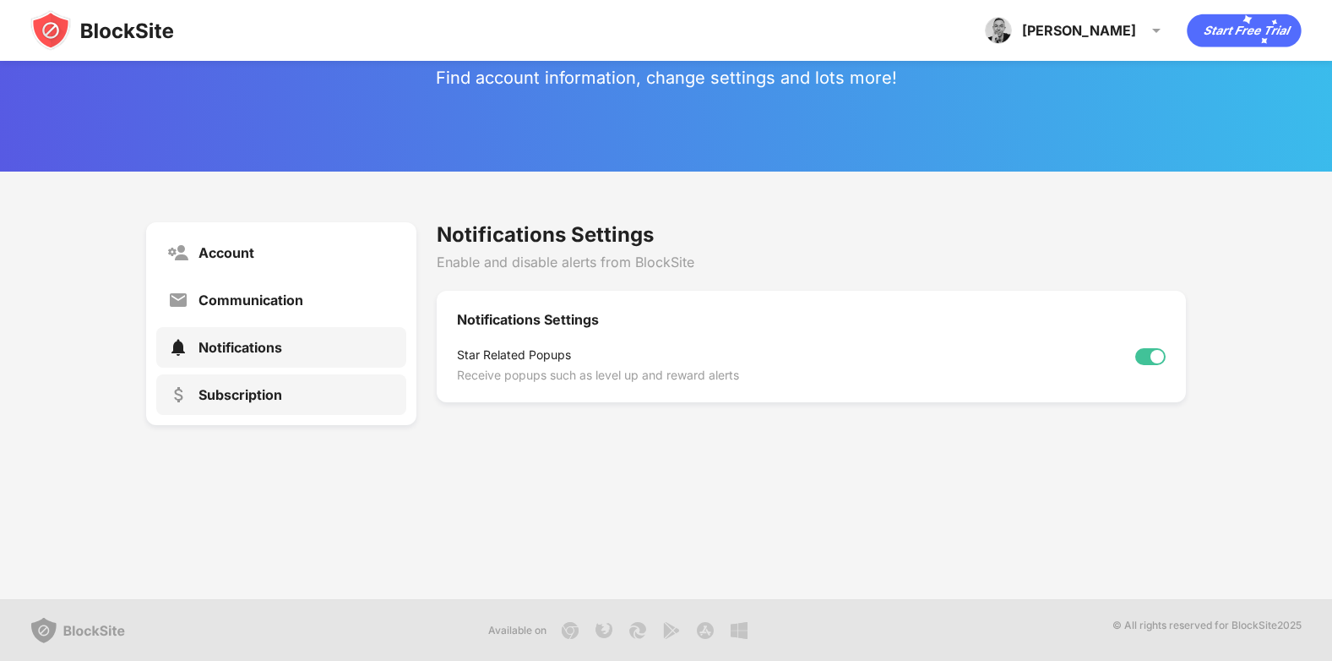
click at [235, 396] on div "Subscription" at bounding box center [241, 394] width 84 height 17
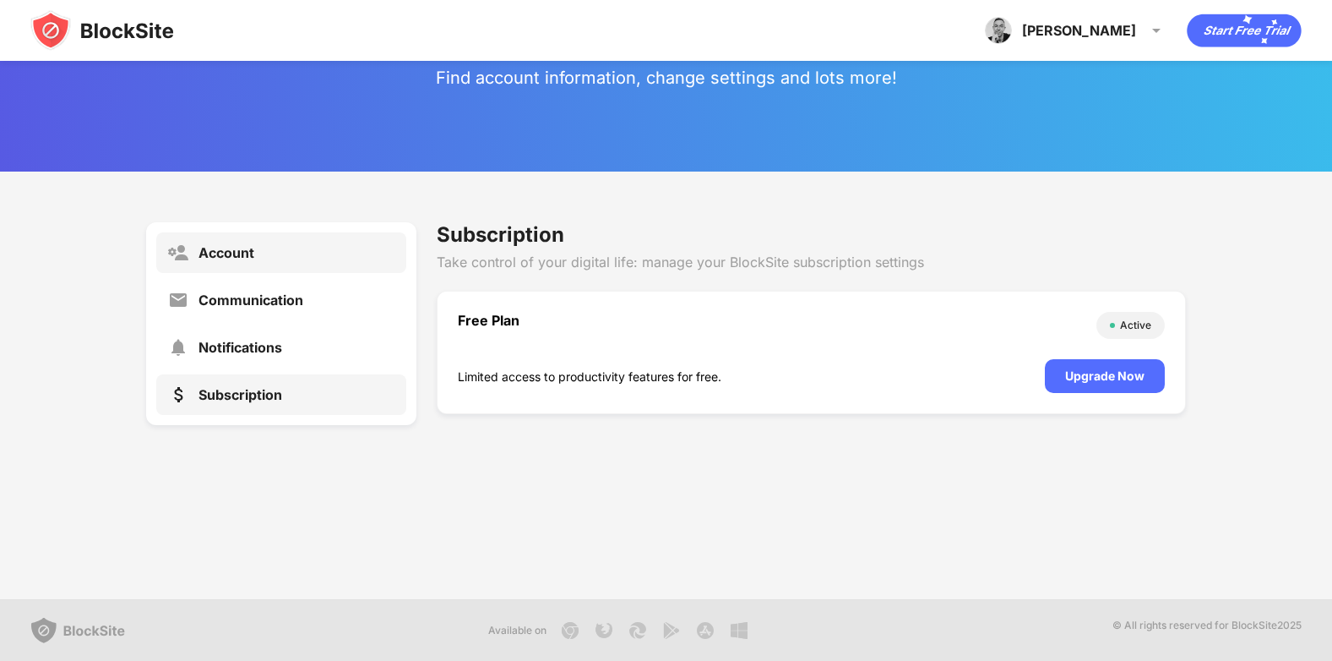
click at [235, 261] on div "Account" at bounding box center [281, 252] width 250 height 41
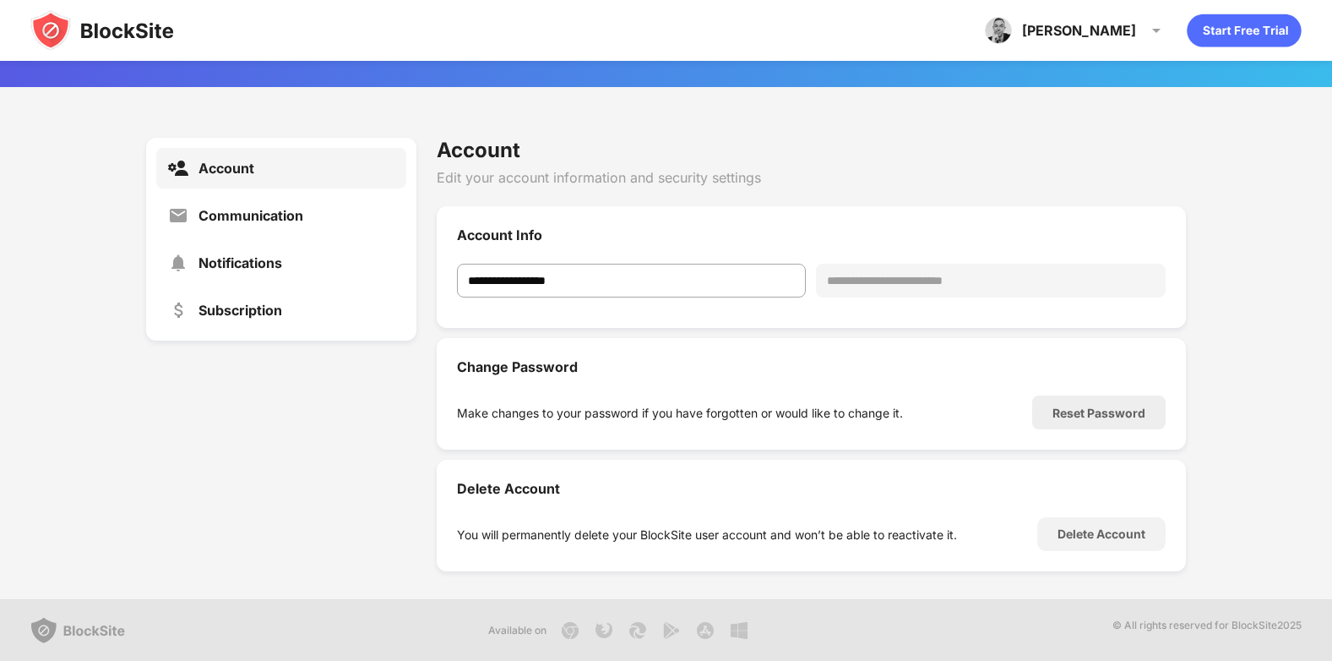
scroll to position [107, 0]
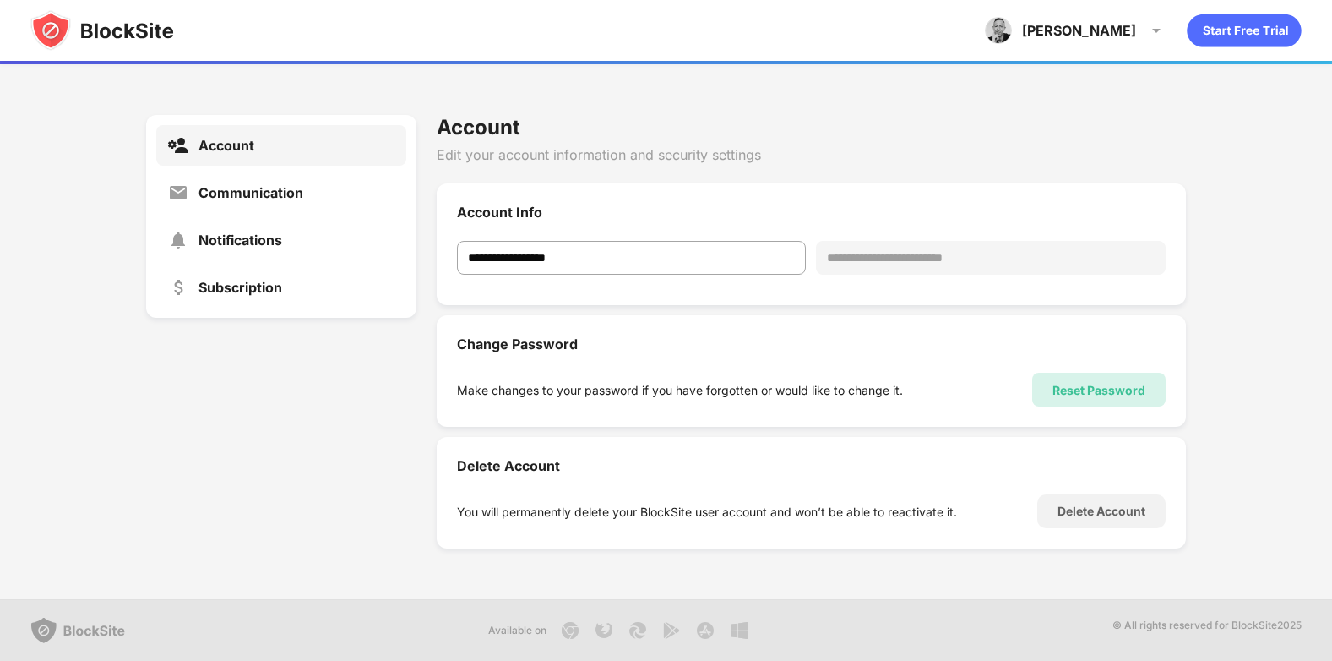
click at [1053, 393] on div "Reset Password" at bounding box center [1099, 390] width 93 height 14
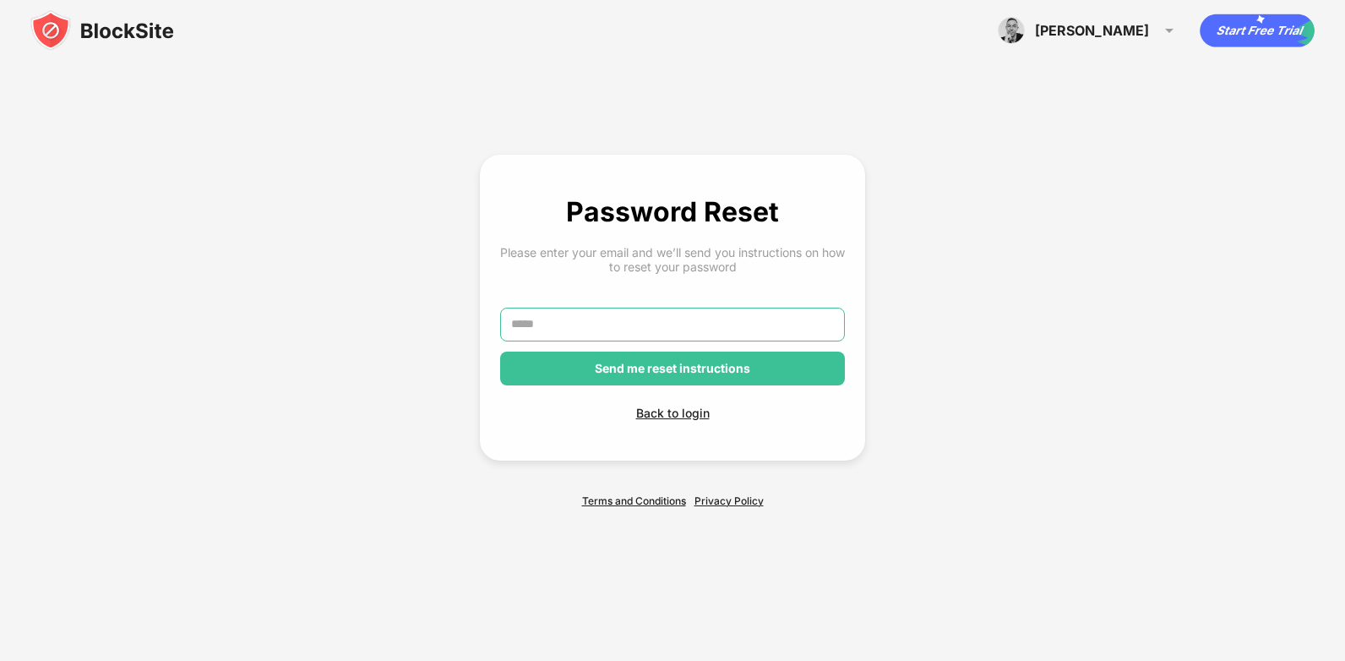
click at [678, 329] on input "text" at bounding box center [672, 325] width 345 height 34
type input "**********"
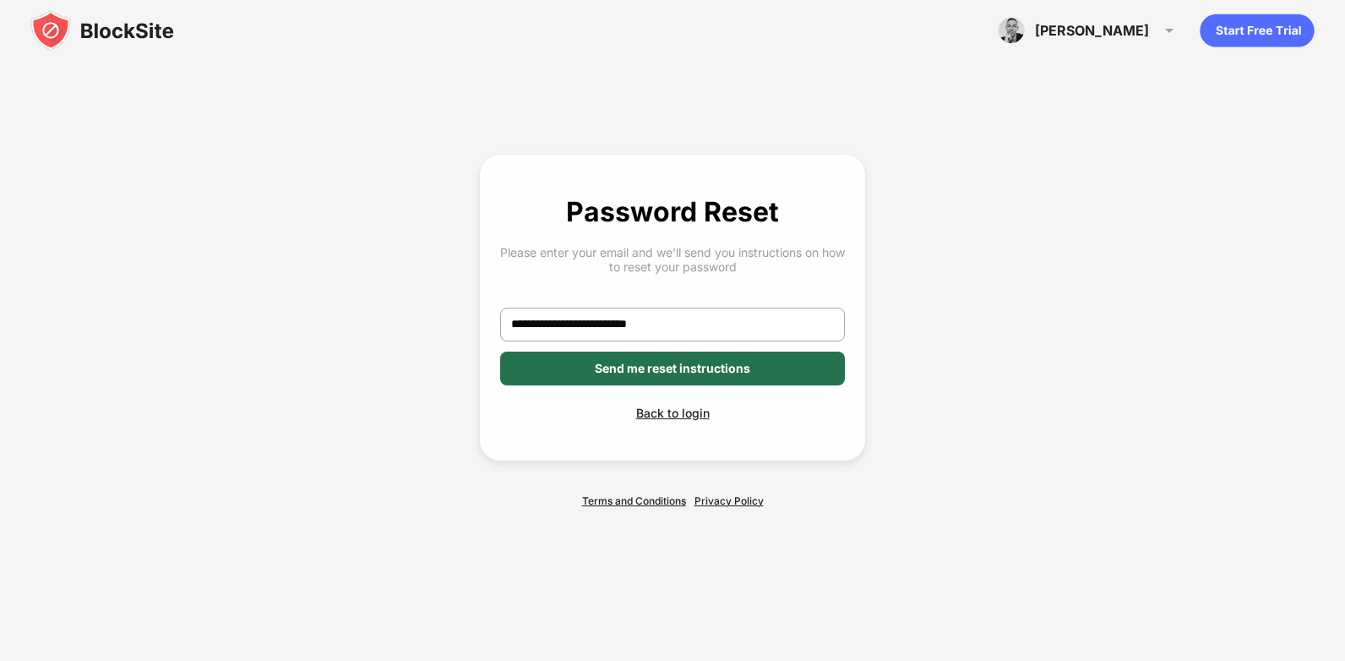
click at [668, 375] on div "Send me reset instructions" at bounding box center [672, 368] width 345 height 34
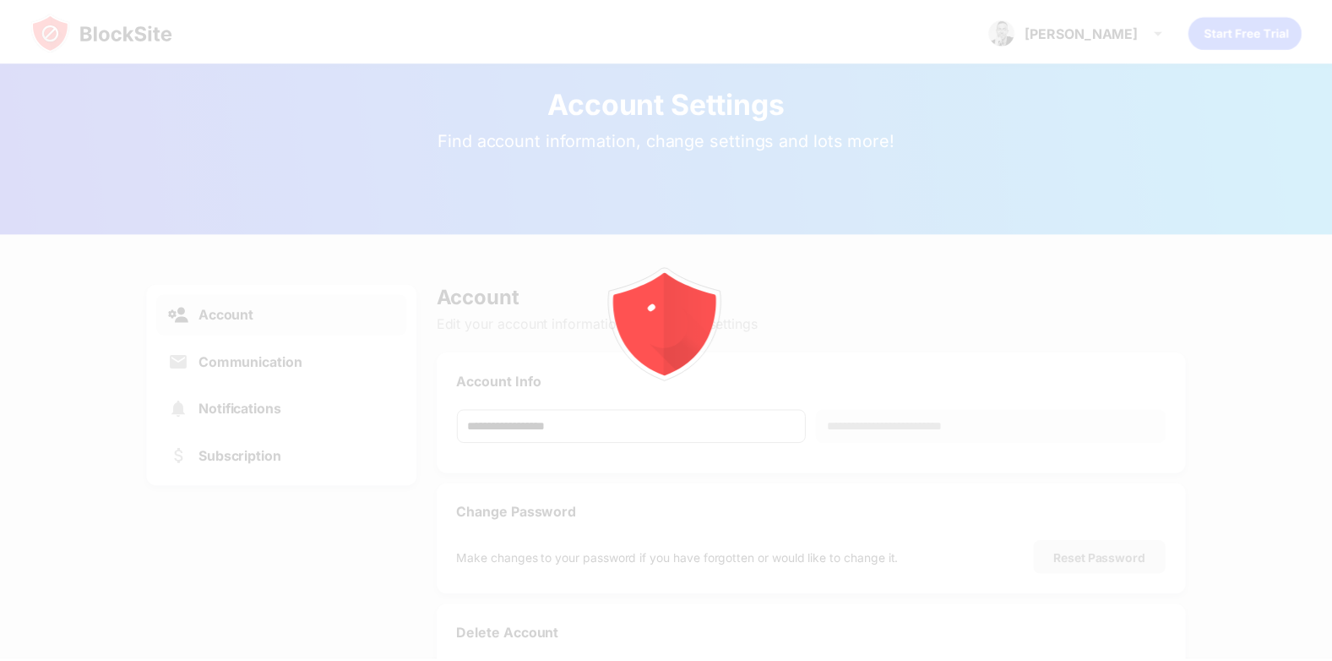
scroll to position [62, 0]
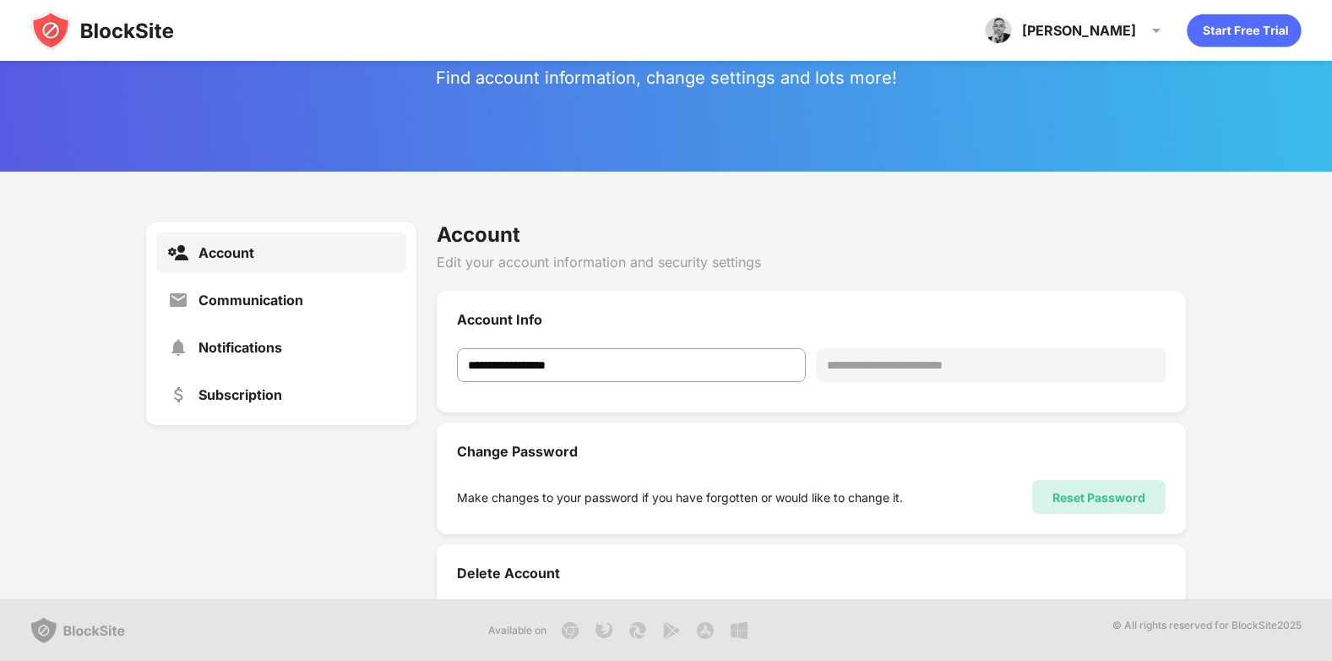
click at [1053, 490] on div "Reset Password" at bounding box center [1099, 497] width 93 height 14
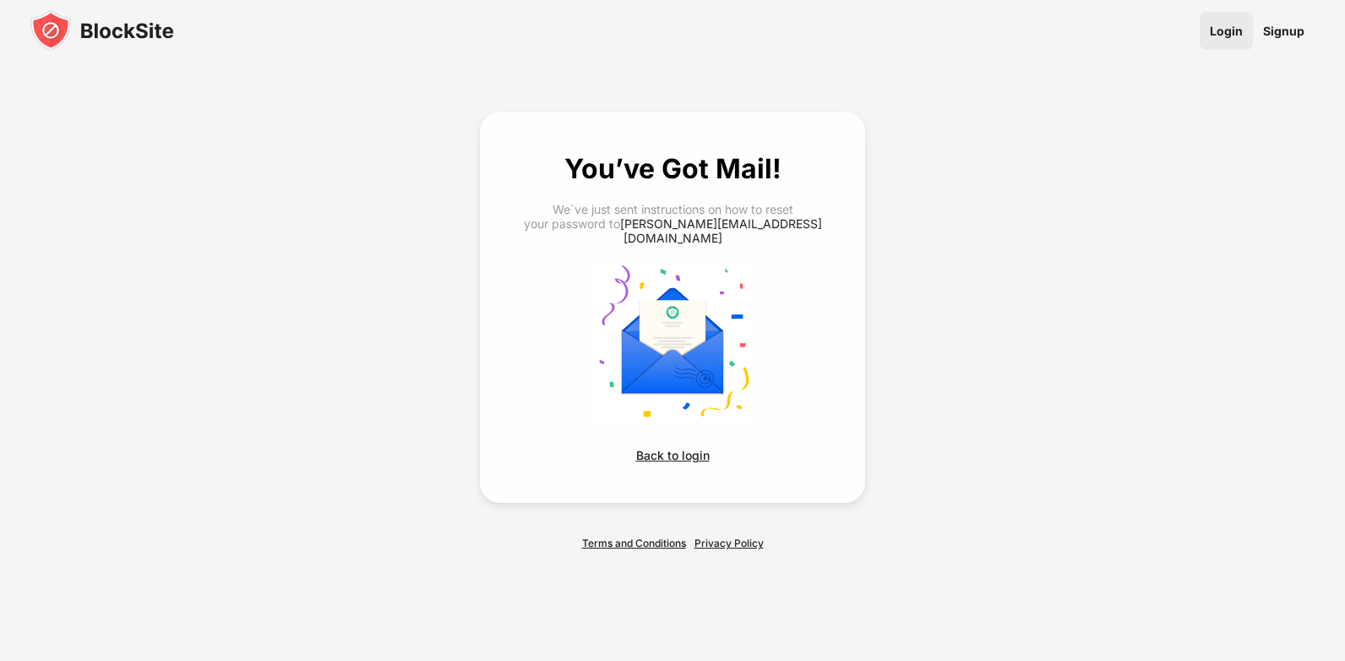
click at [1217, 30] on link "Login" at bounding box center [1226, 31] width 53 height 38
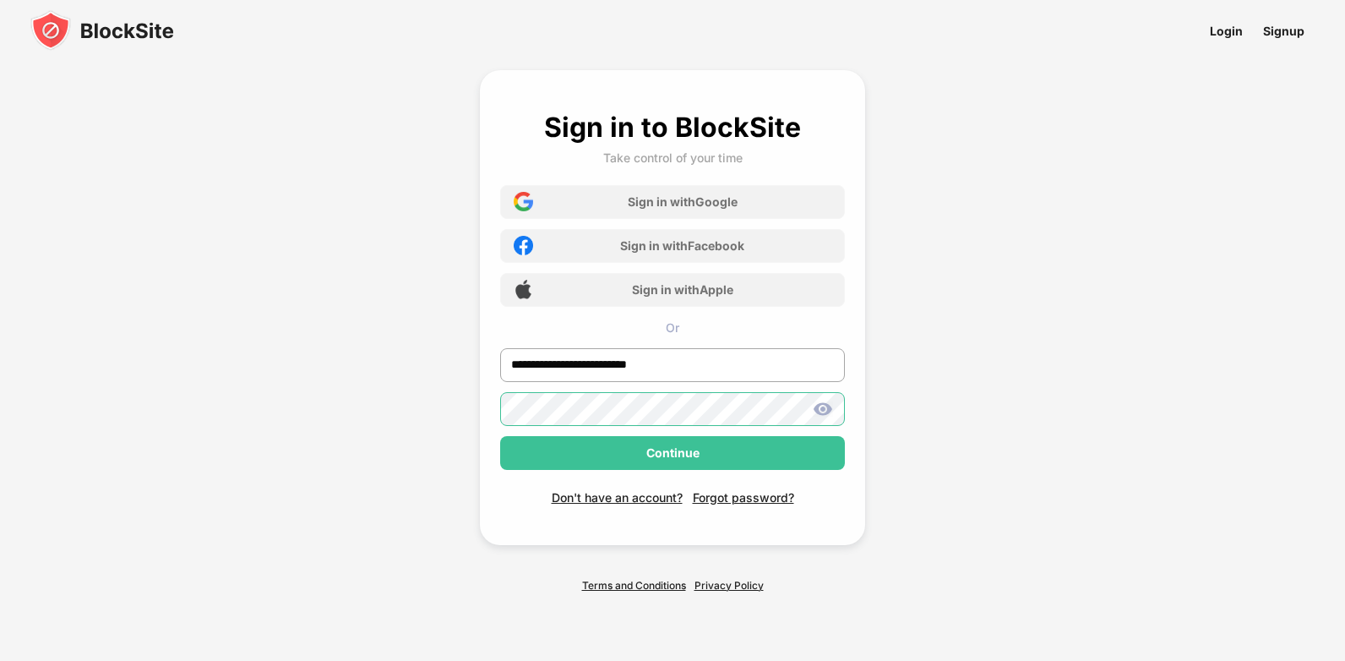
click at [472, 411] on div "**********" at bounding box center [672, 330] width 681 height 643
click at [1089, 372] on div "**********" at bounding box center [672, 330] width 1345 height 661
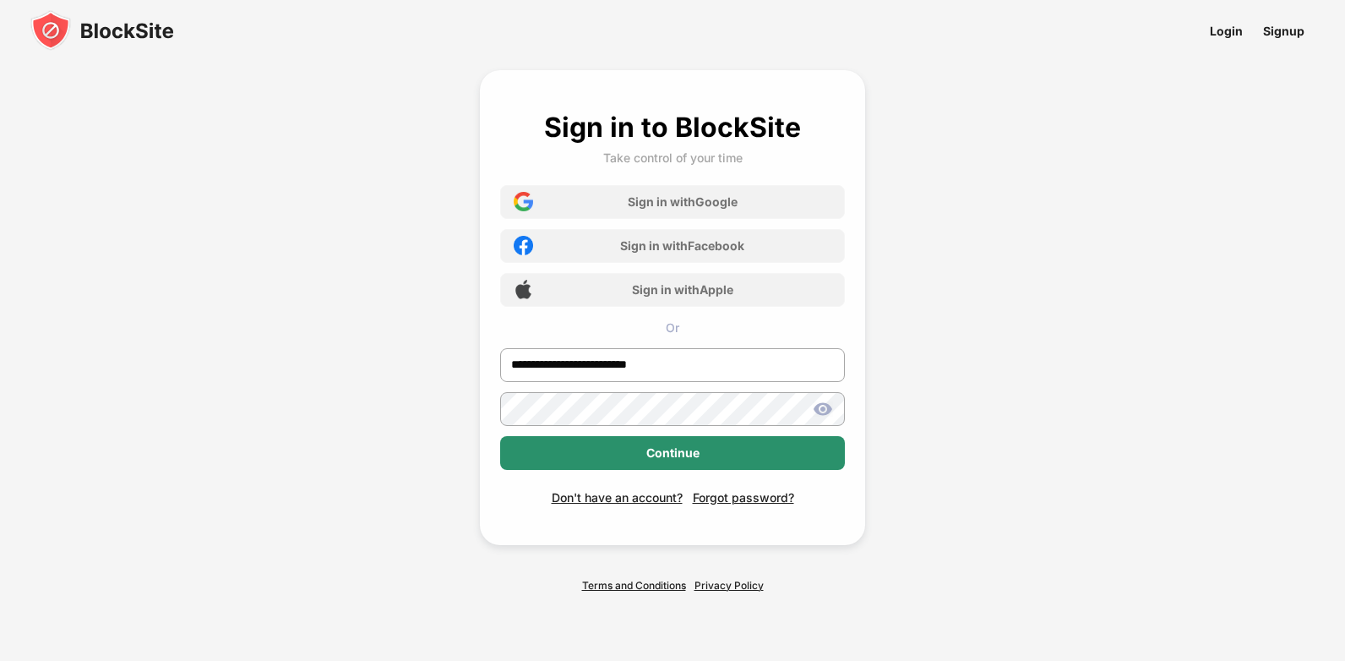
click at [722, 461] on div "Continue" at bounding box center [672, 453] width 345 height 34
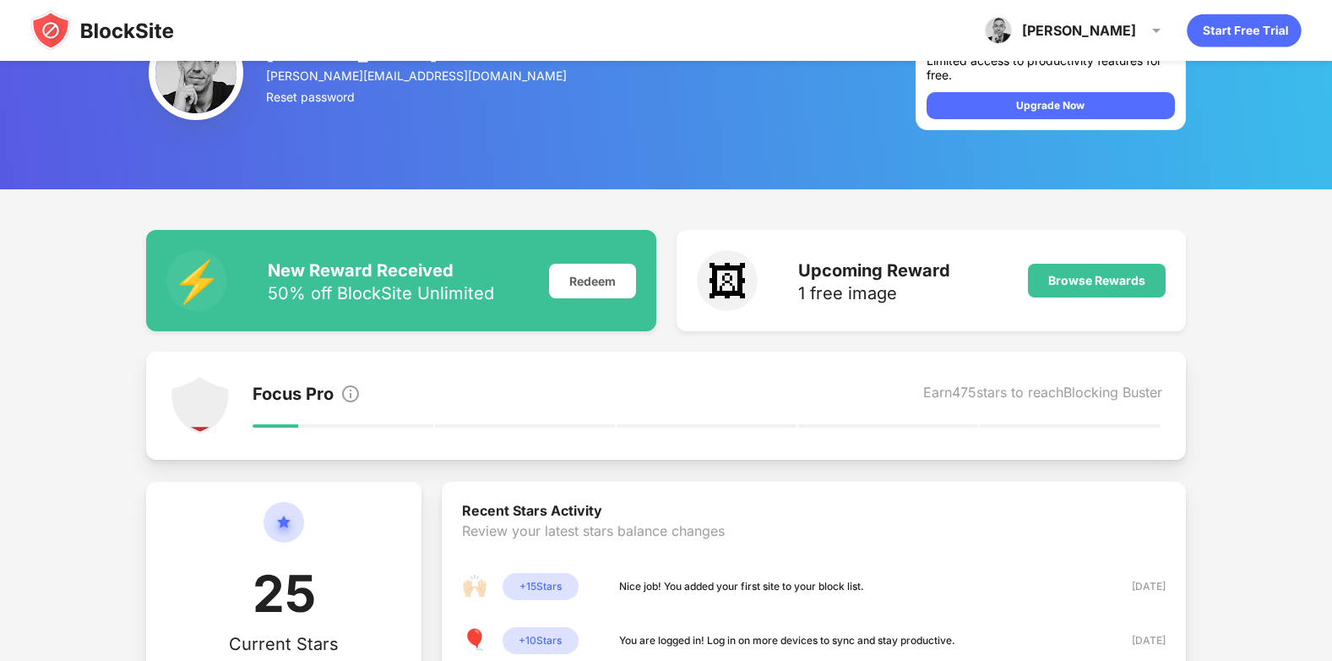
scroll to position [84, 0]
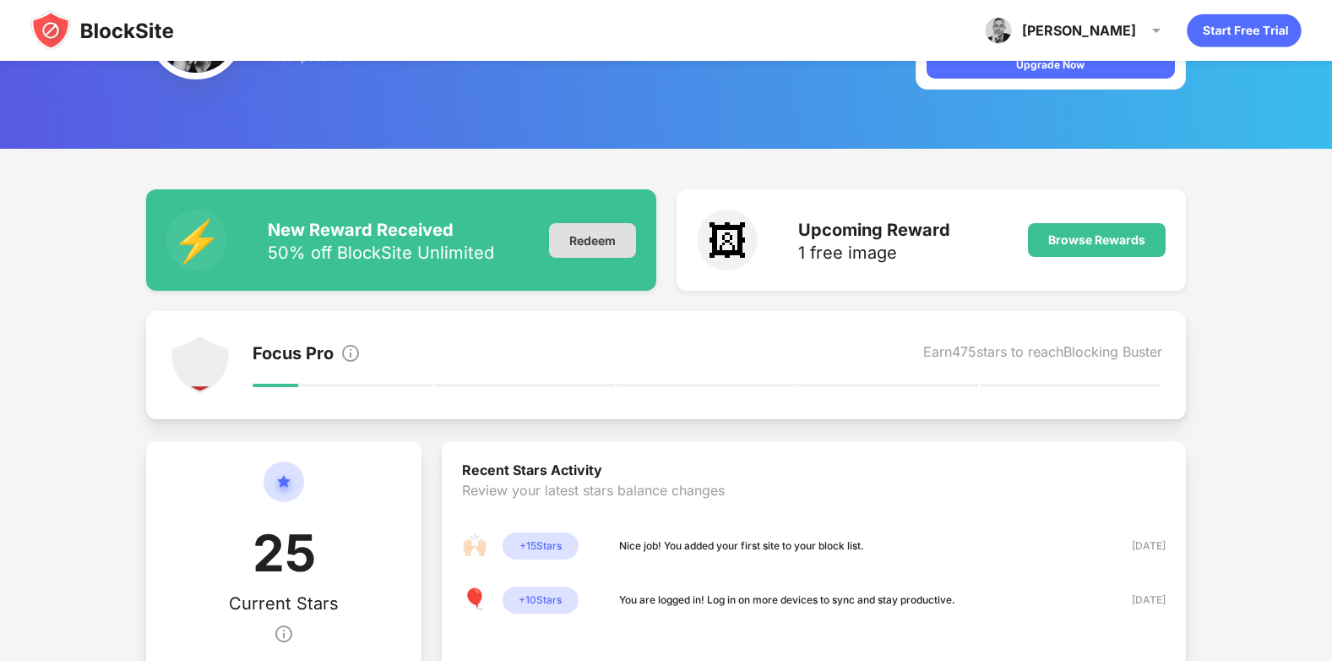
click at [588, 223] on div "Redeem" at bounding box center [592, 240] width 87 height 35
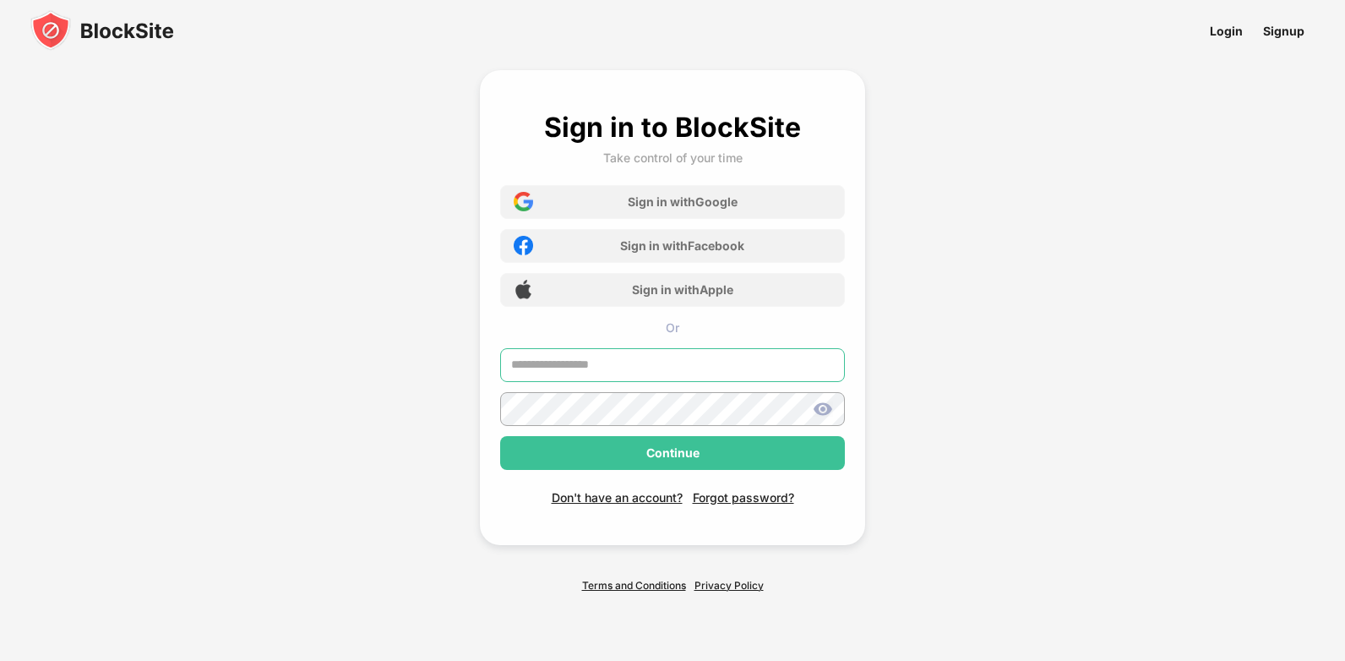
type input "**********"
click at [821, 404] on img at bounding box center [823, 409] width 20 height 20
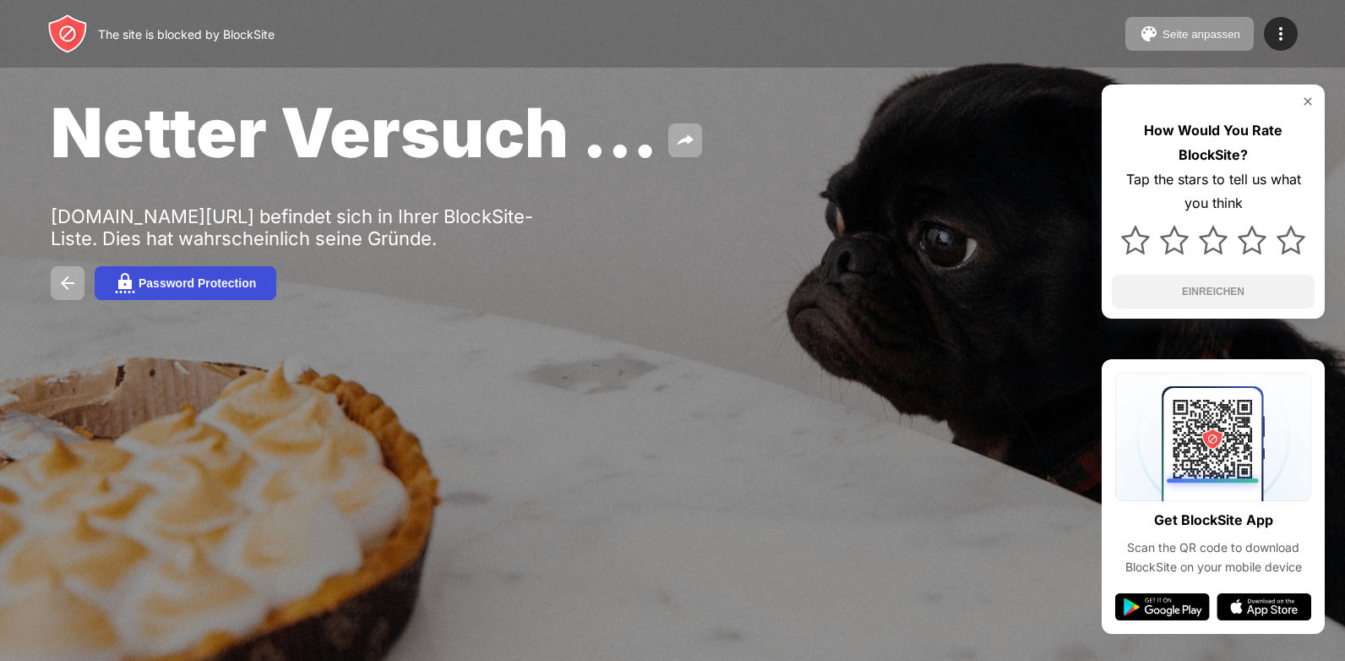
click at [218, 293] on button "Password Protection" at bounding box center [186, 283] width 182 height 34
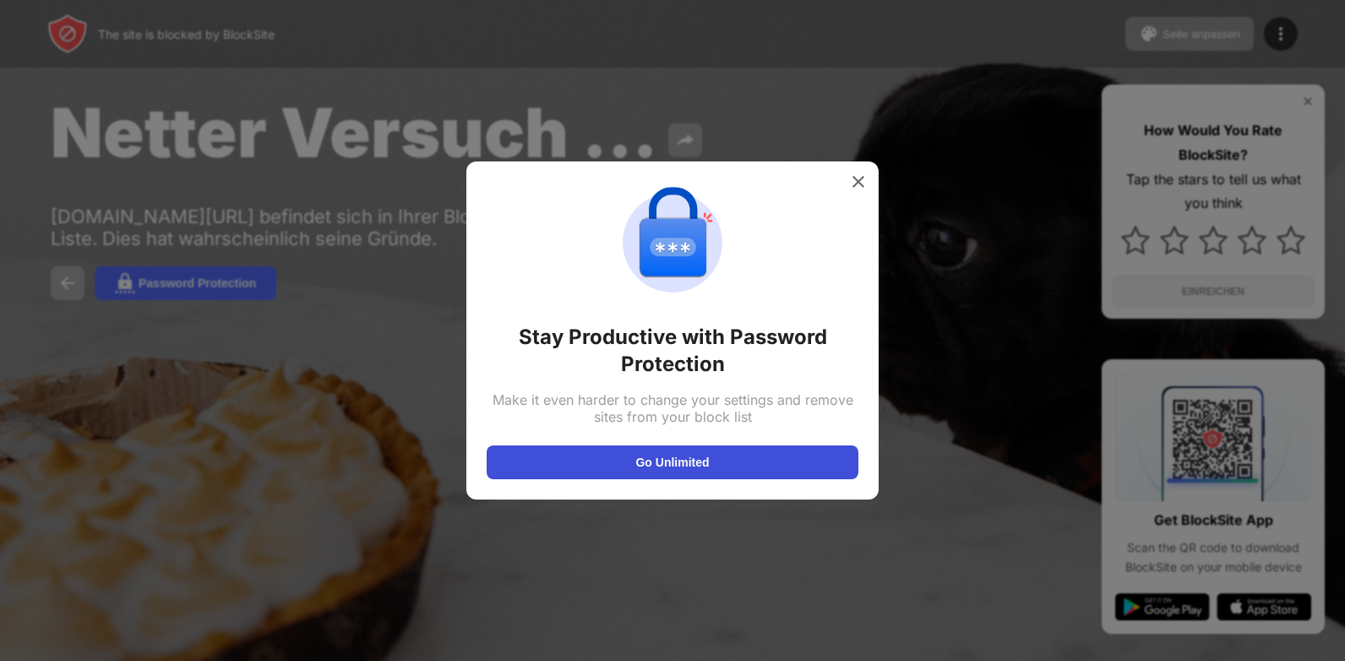
click at [681, 459] on button "Go Unlimited" at bounding box center [673, 462] width 372 height 34
click at [704, 452] on button "Go Unlimited" at bounding box center [673, 462] width 372 height 34
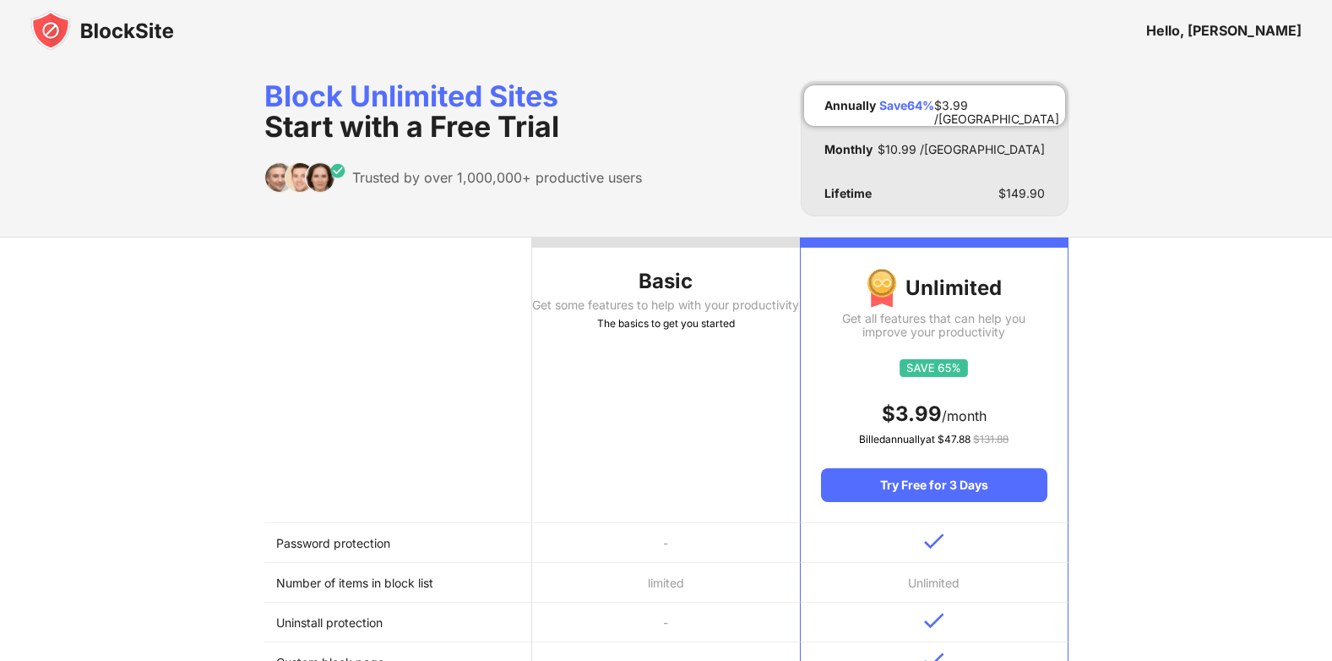
click at [95, 30] on img at bounding box center [102, 30] width 144 height 41
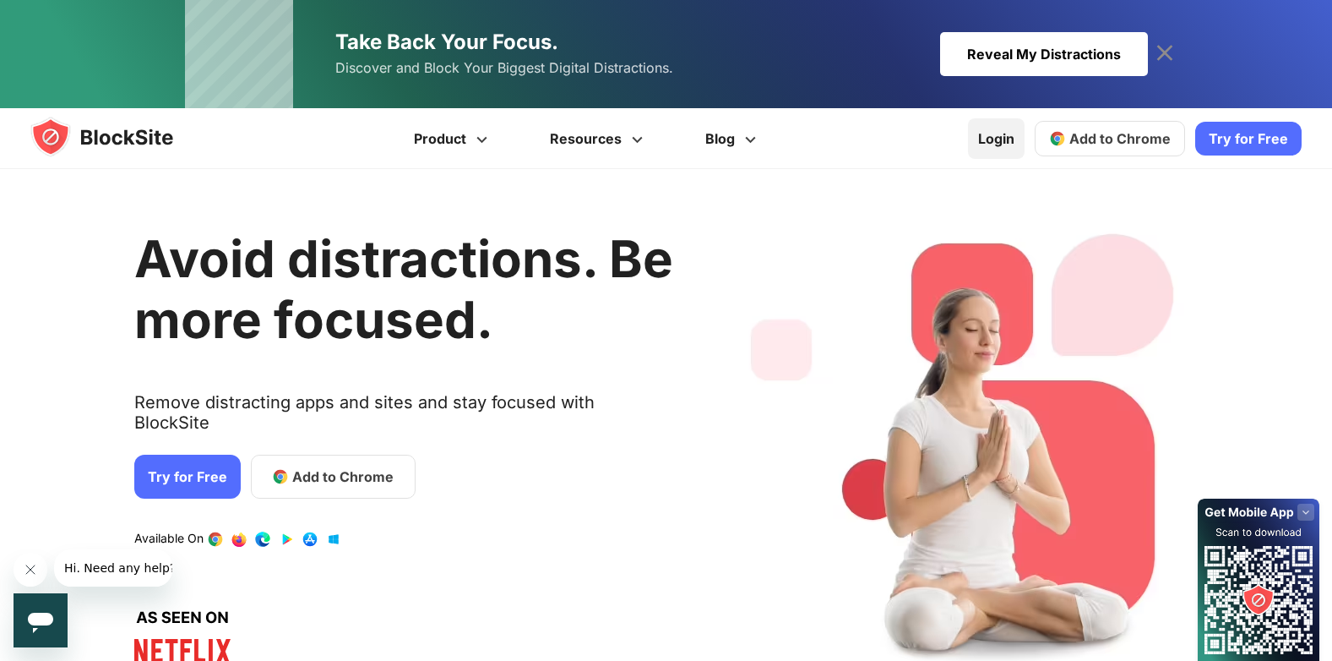
click at [998, 140] on link "Login" at bounding box center [996, 138] width 57 height 41
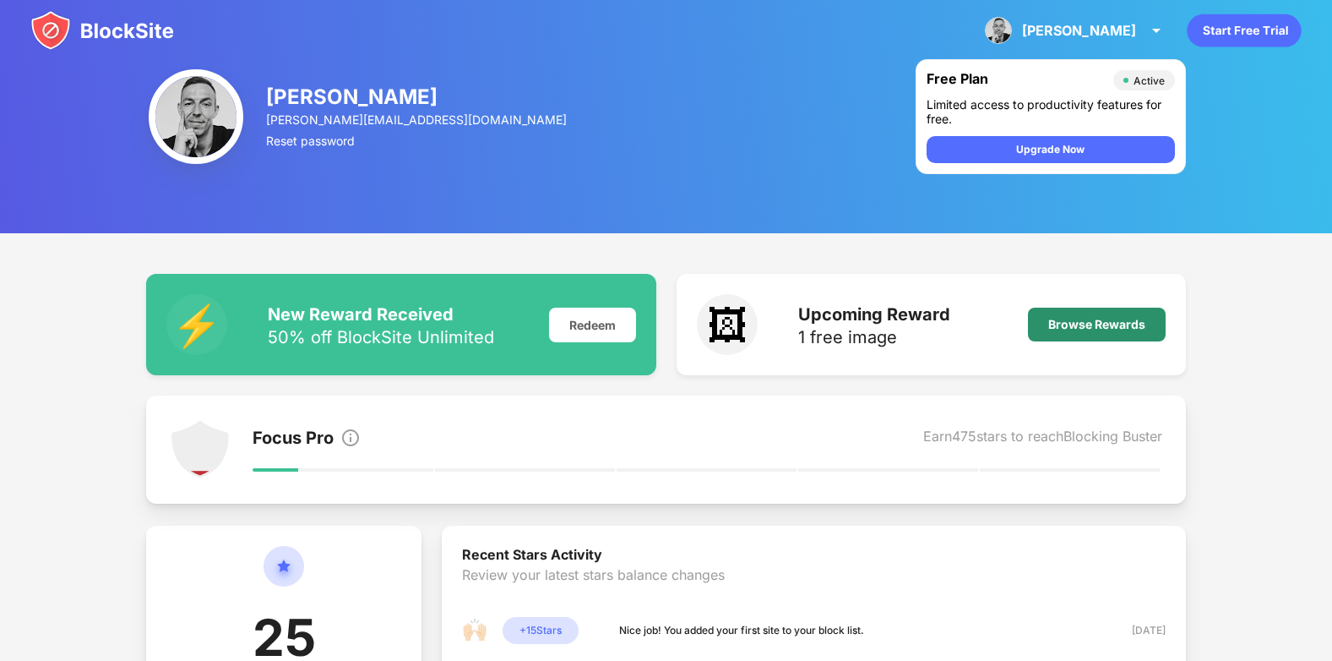
click at [1112, 319] on div "Browse Rewards" at bounding box center [1096, 325] width 97 height 14
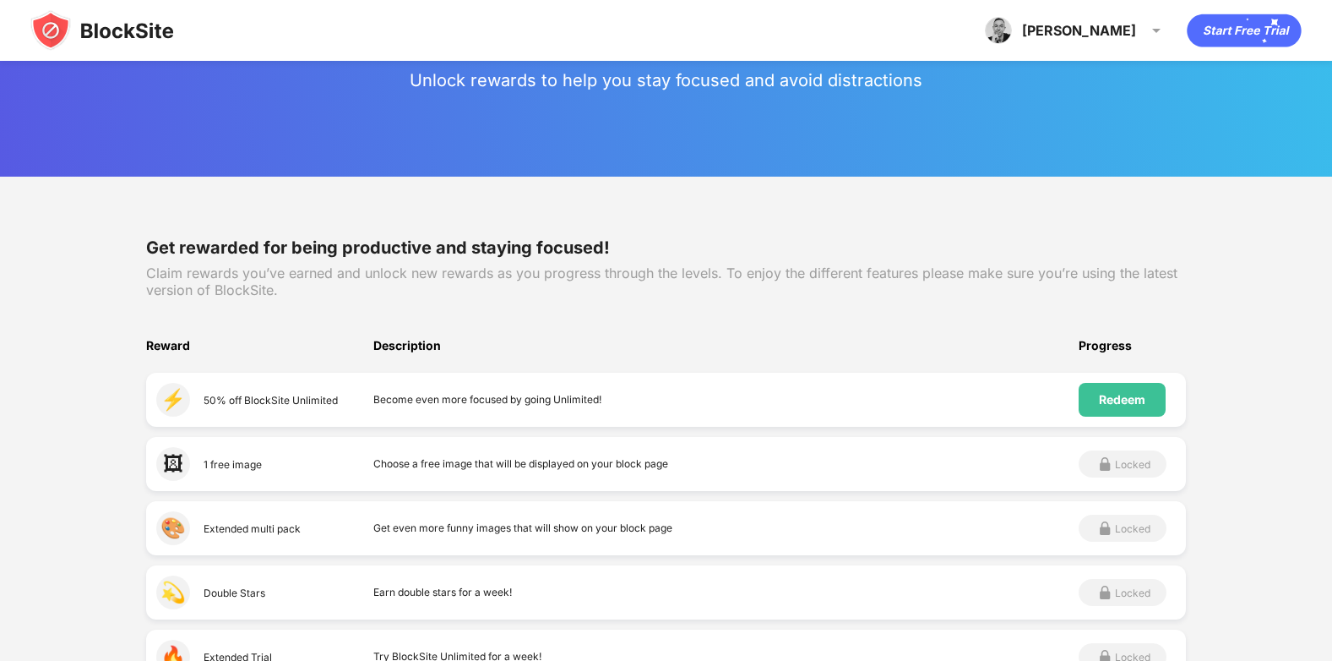
scroll to position [169, 0]
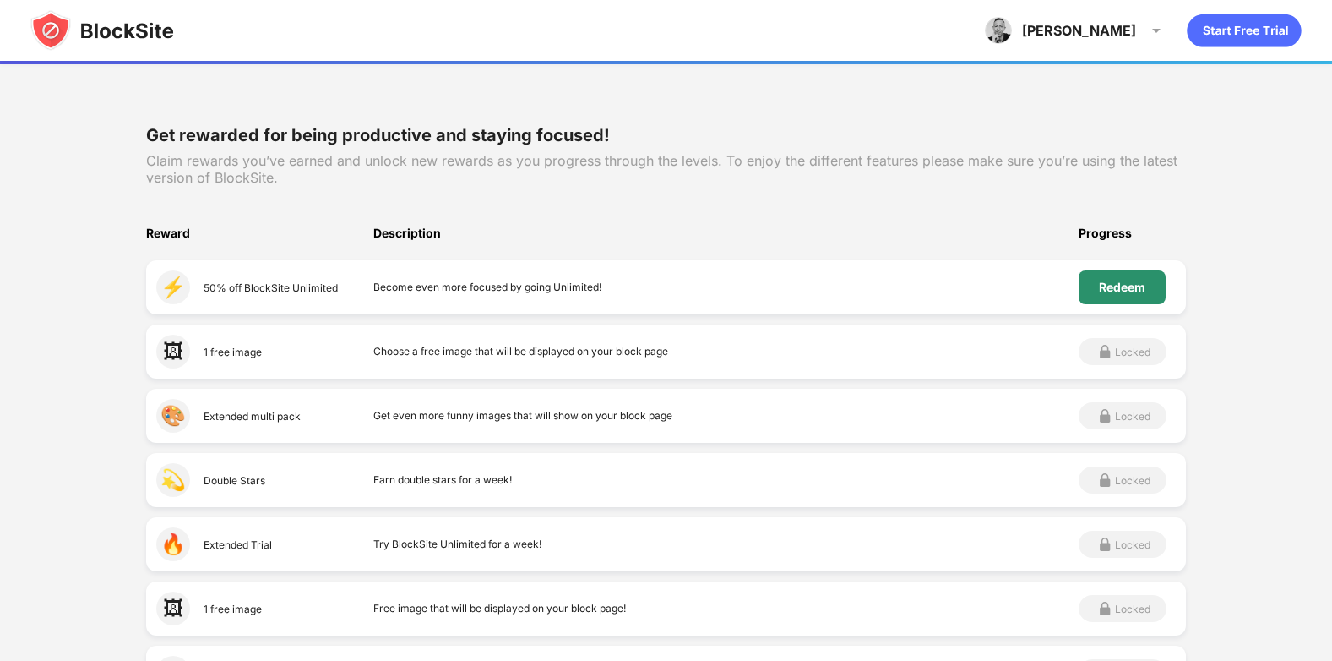
click at [1120, 290] on div "Redeem" at bounding box center [1122, 287] width 46 height 14
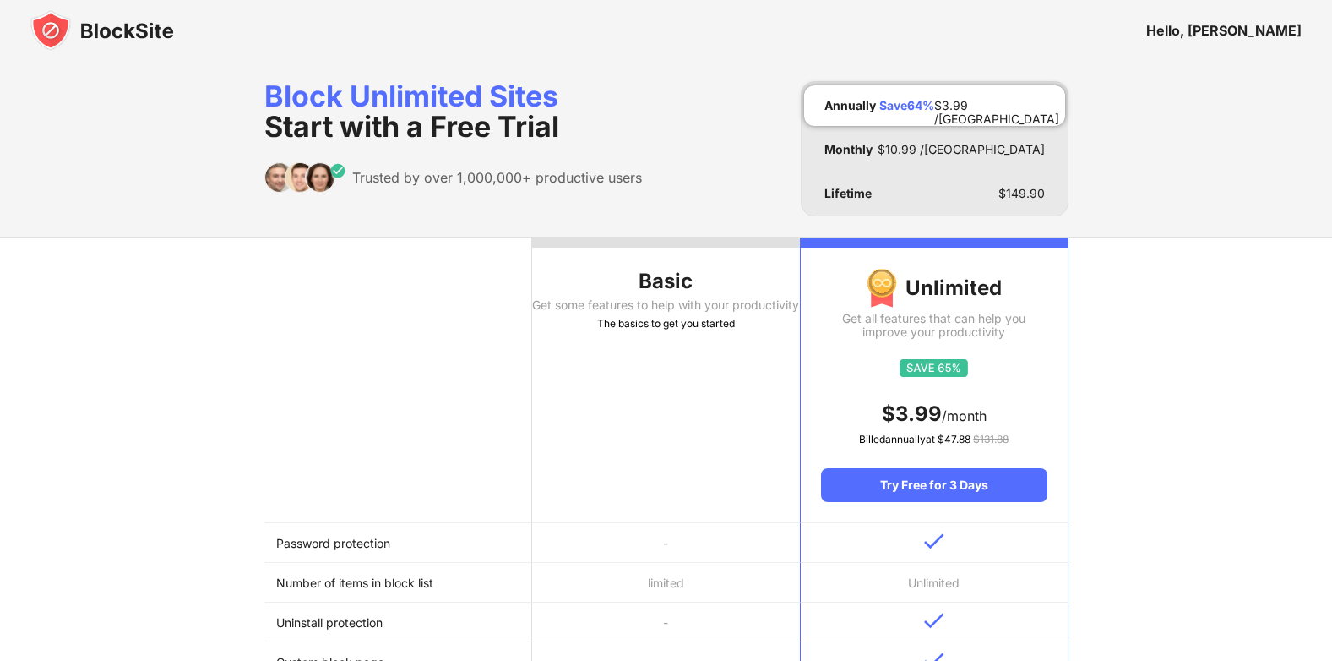
click at [954, 109] on div "Annually Save 64 % $ 3.99 /[GEOGRAPHIC_DATA]" at bounding box center [934, 105] width 261 height 41
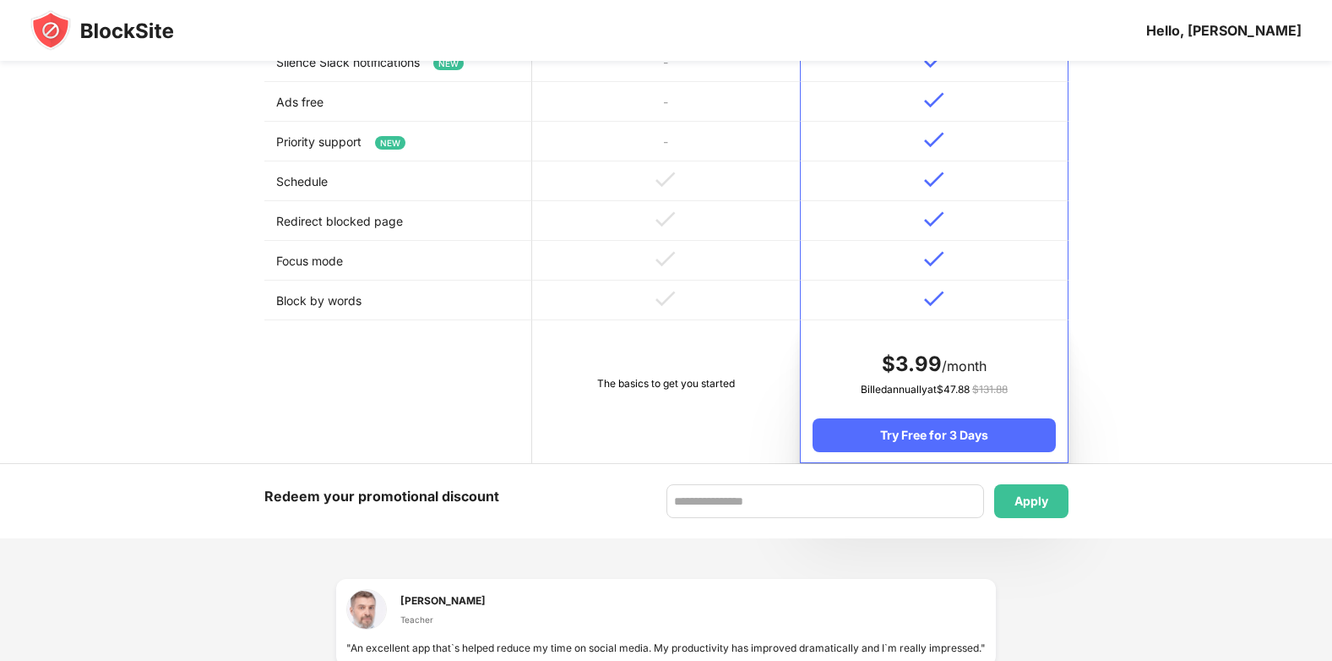
scroll to position [760, 0]
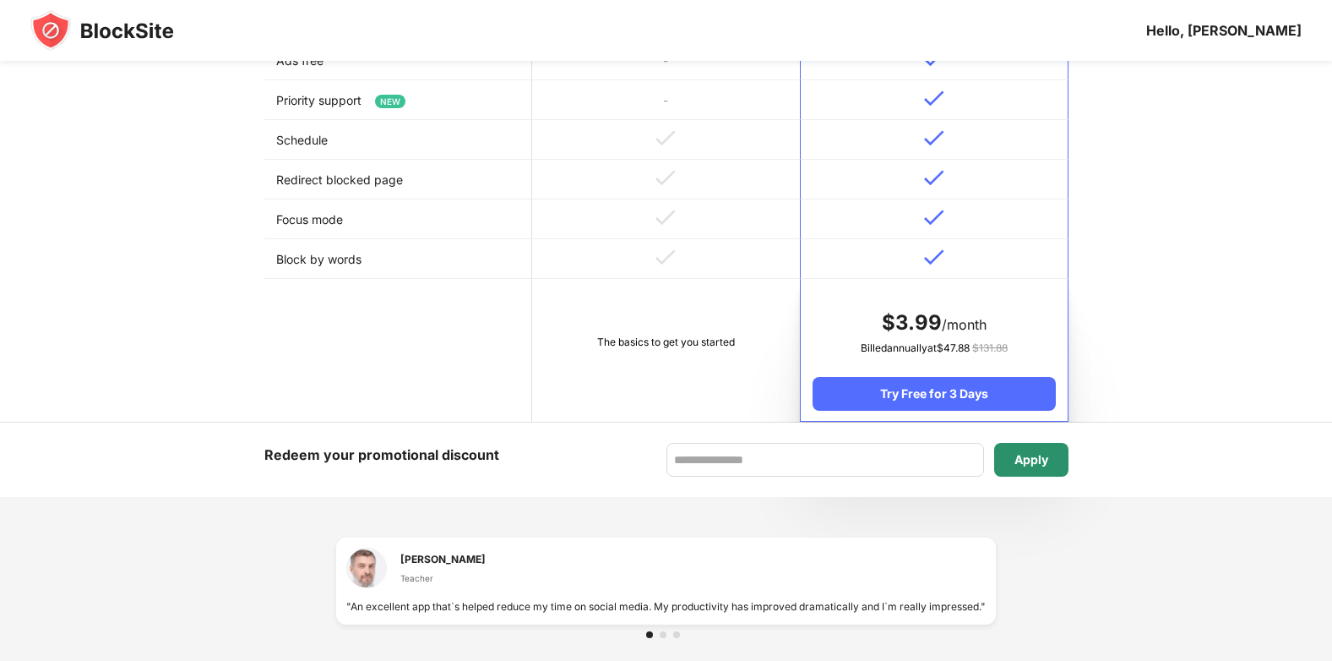
click at [1051, 466] on div "Apply" at bounding box center [1031, 460] width 74 height 34
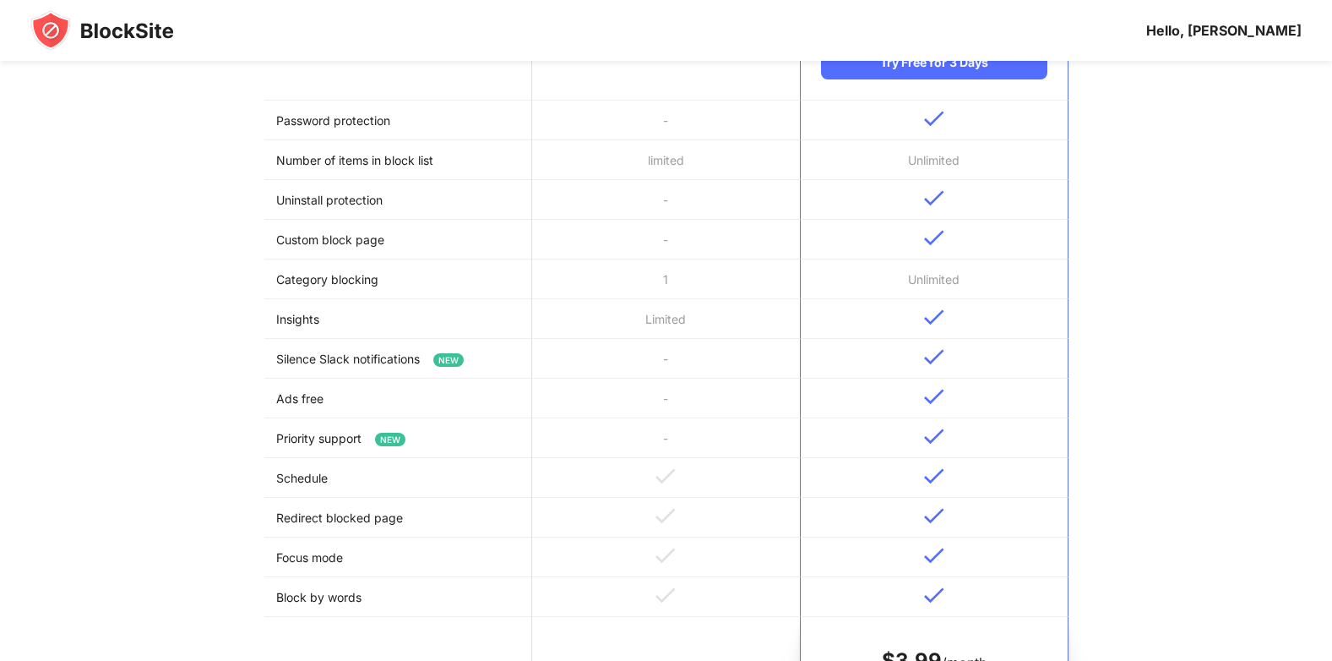
scroll to position [169, 0]
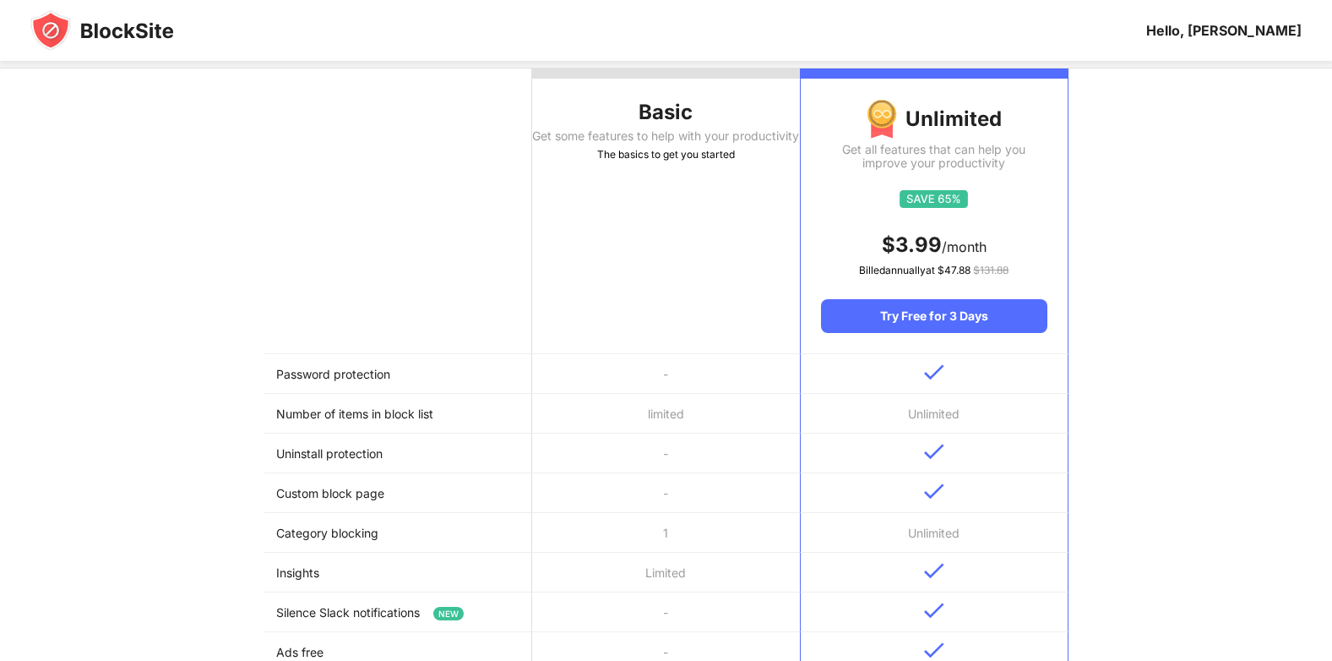
click at [1249, 33] on div "Hello, [PERSON_NAME]" at bounding box center [1223, 30] width 155 height 17
click at [88, 27] on img at bounding box center [102, 30] width 144 height 41
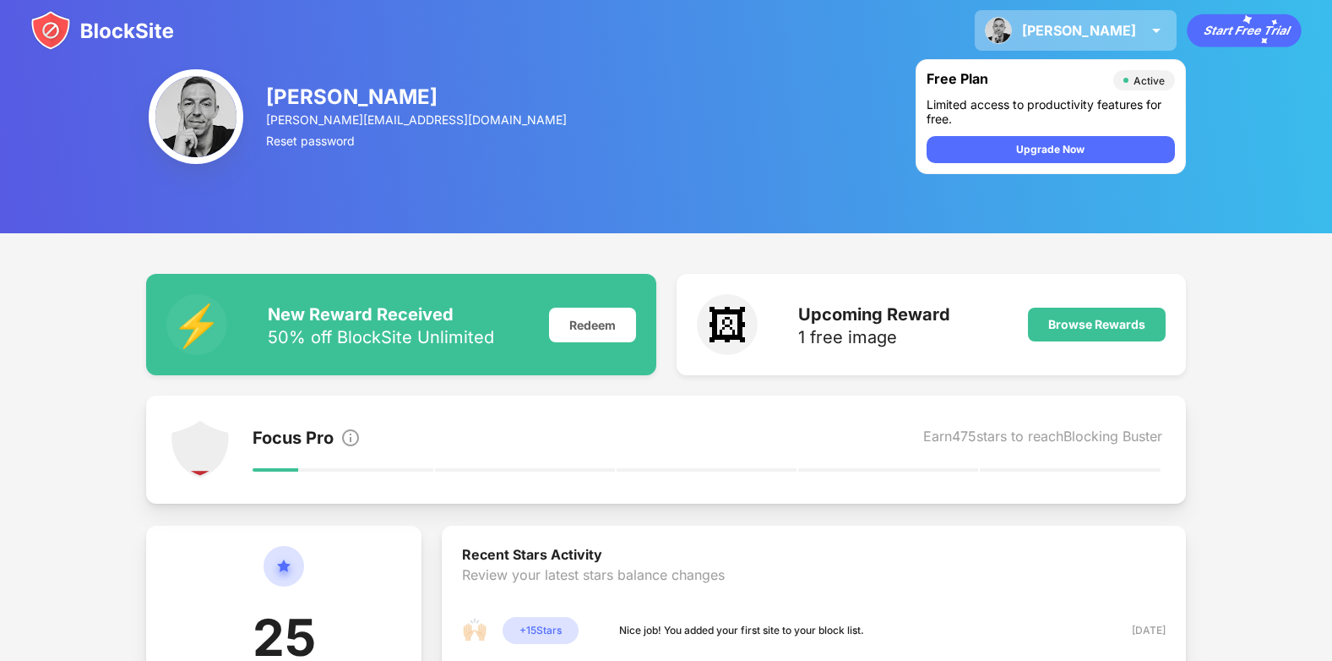
click at [1164, 37] on img at bounding box center [1156, 30] width 20 height 20
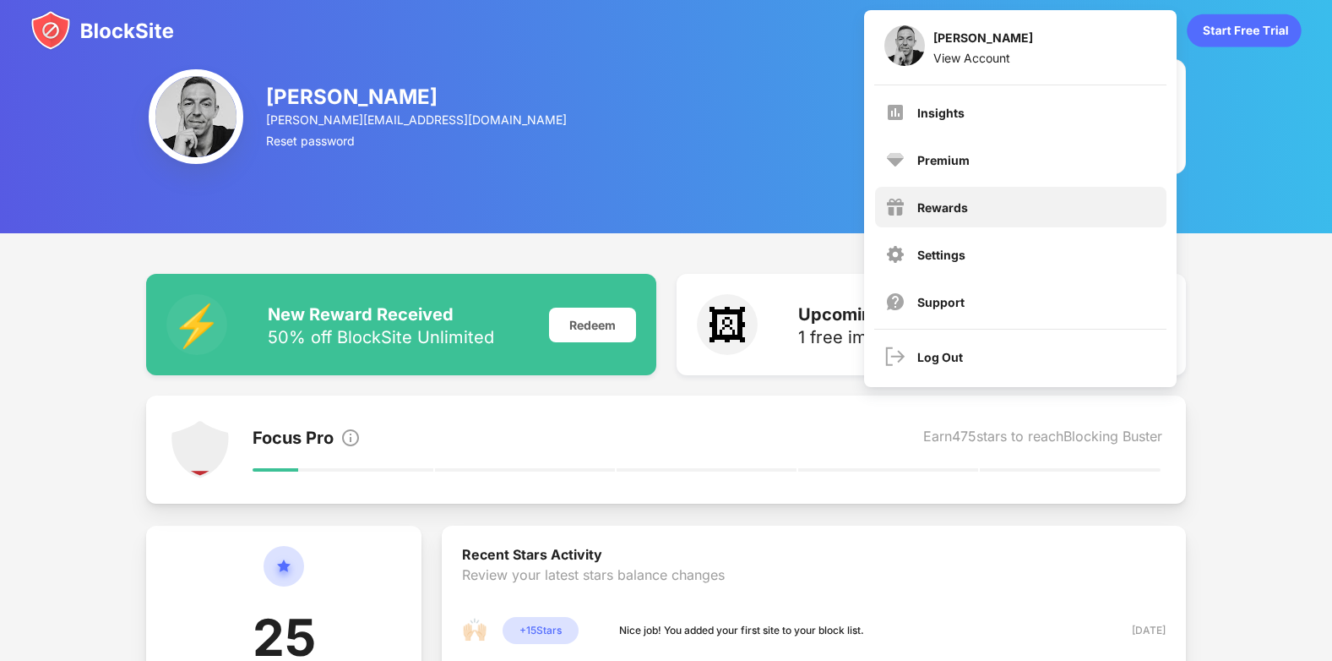
click at [953, 210] on div "Rewards" at bounding box center [943, 207] width 51 height 14
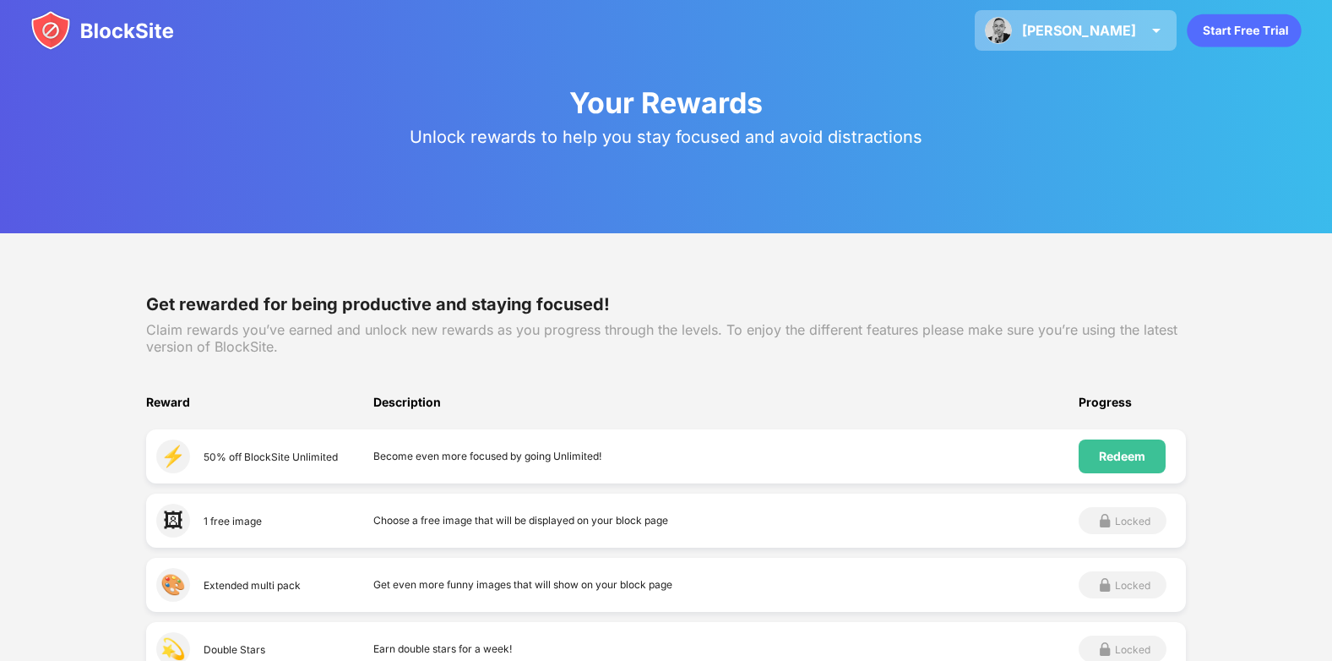
click at [1166, 28] on img at bounding box center [1156, 30] width 20 height 20
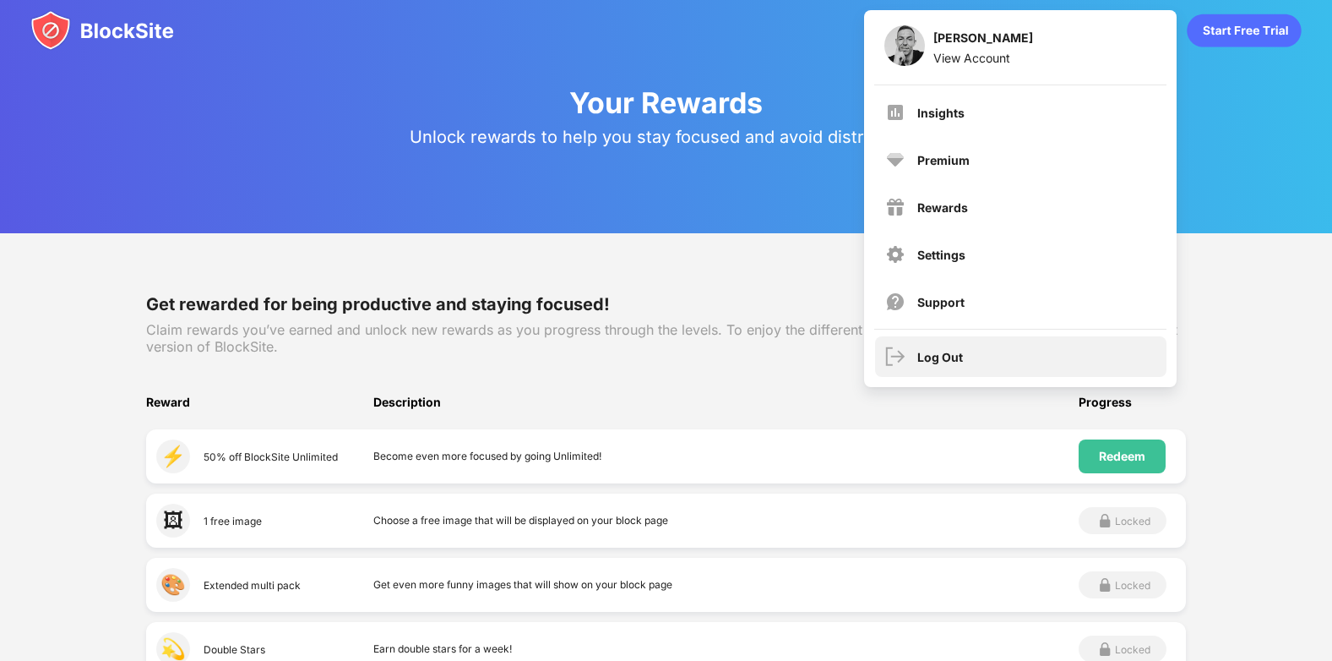
click at [913, 359] on div "Log Out" at bounding box center [1020, 356] width 291 height 41
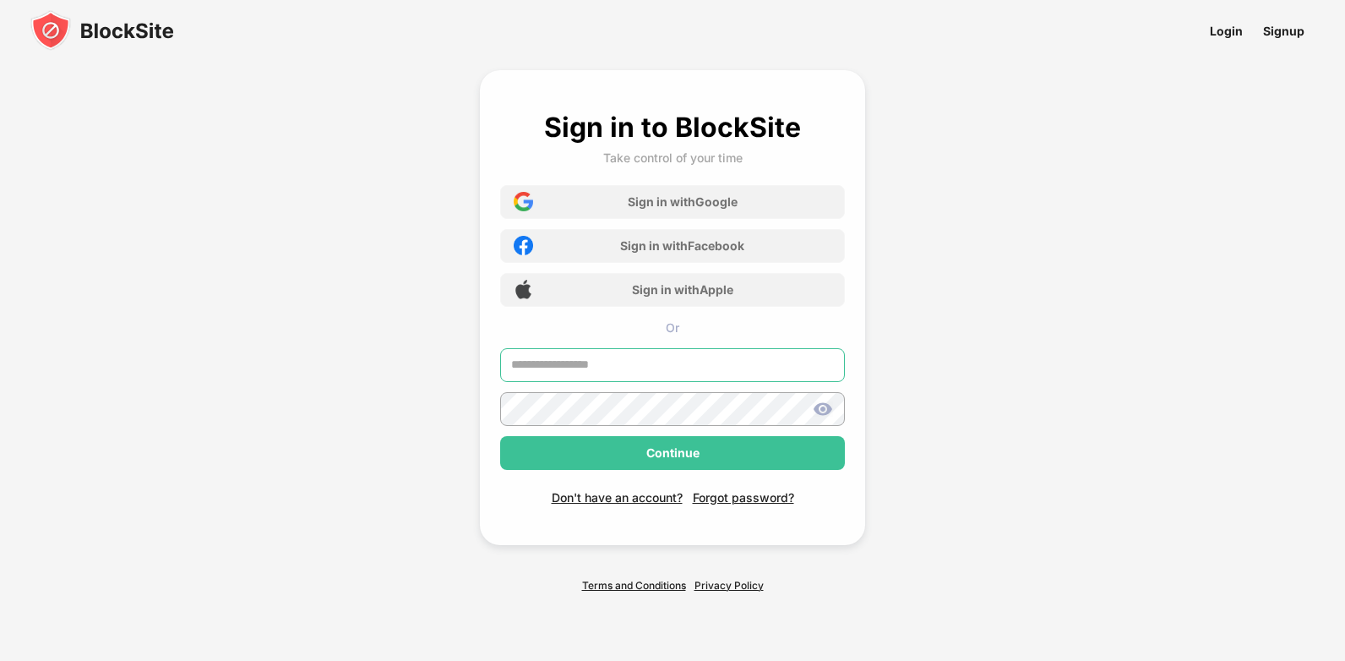
type input "**********"
click at [830, 405] on img at bounding box center [823, 409] width 20 height 20
